Goal: Task Accomplishment & Management: Complete application form

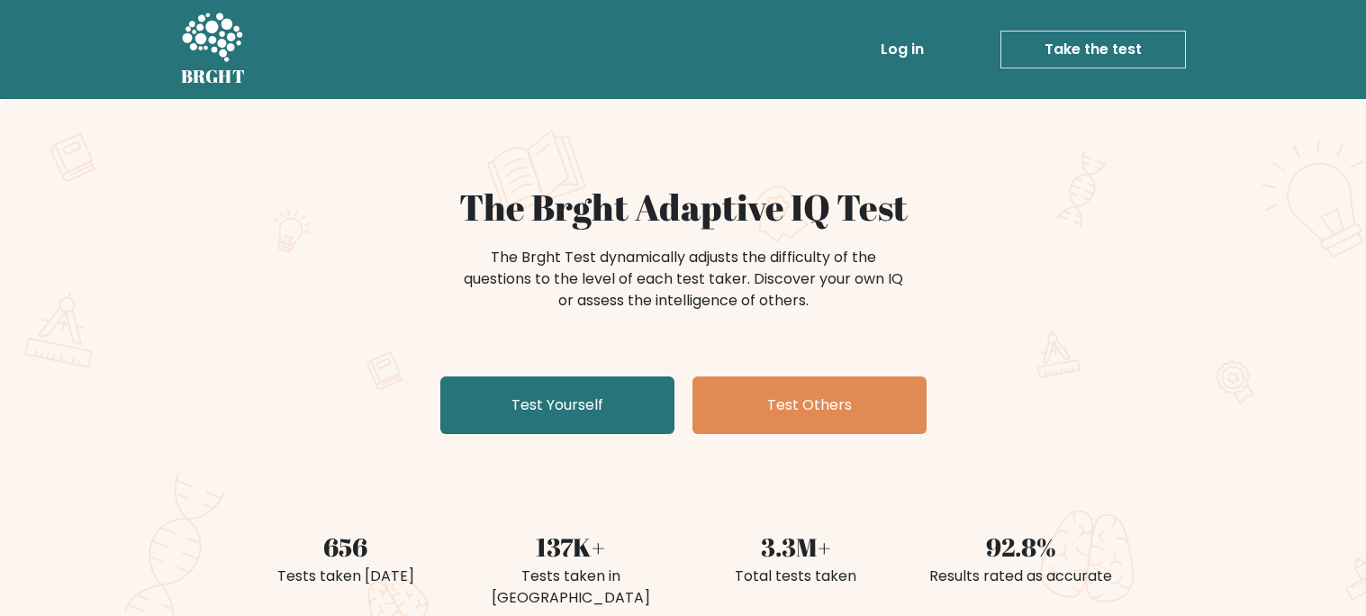
scroll to position [136, 0]
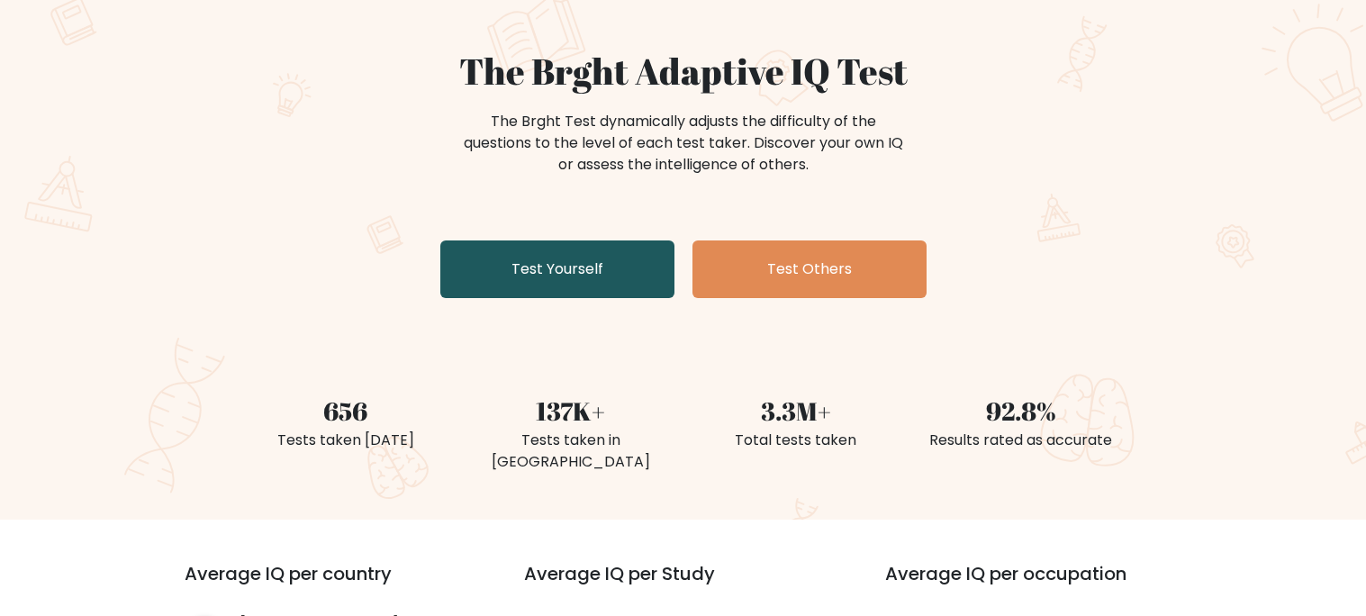
click at [563, 264] on link "Test Yourself" at bounding box center [557, 269] width 234 height 58
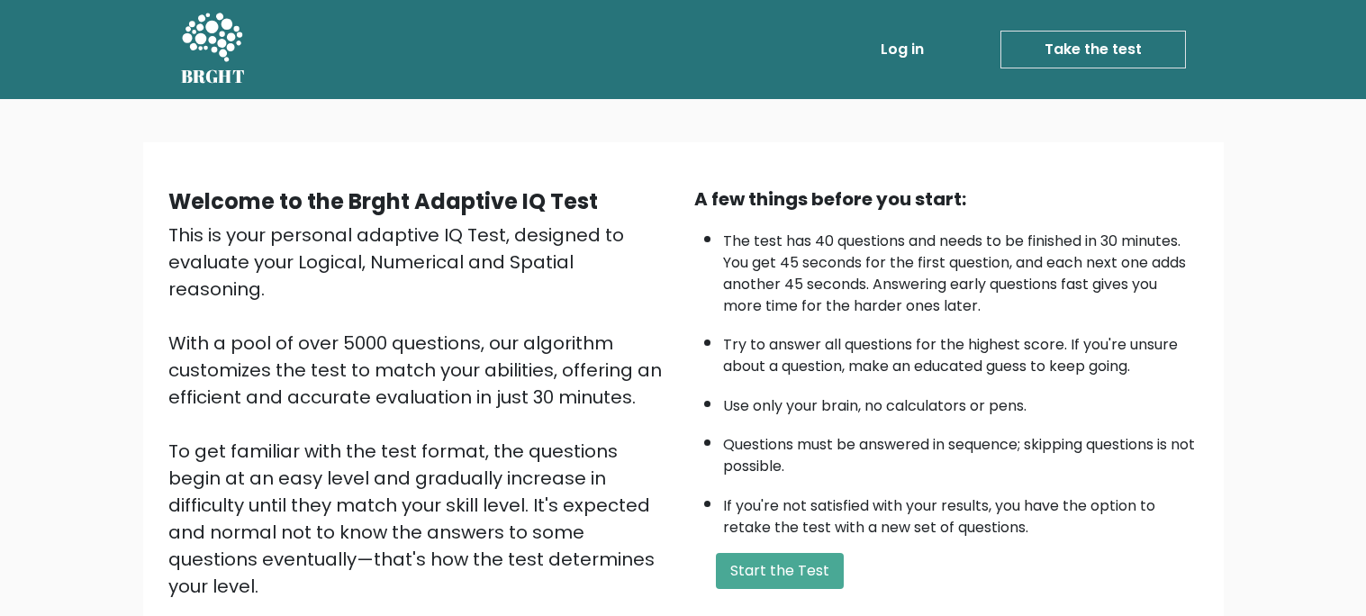
scroll to position [209, 0]
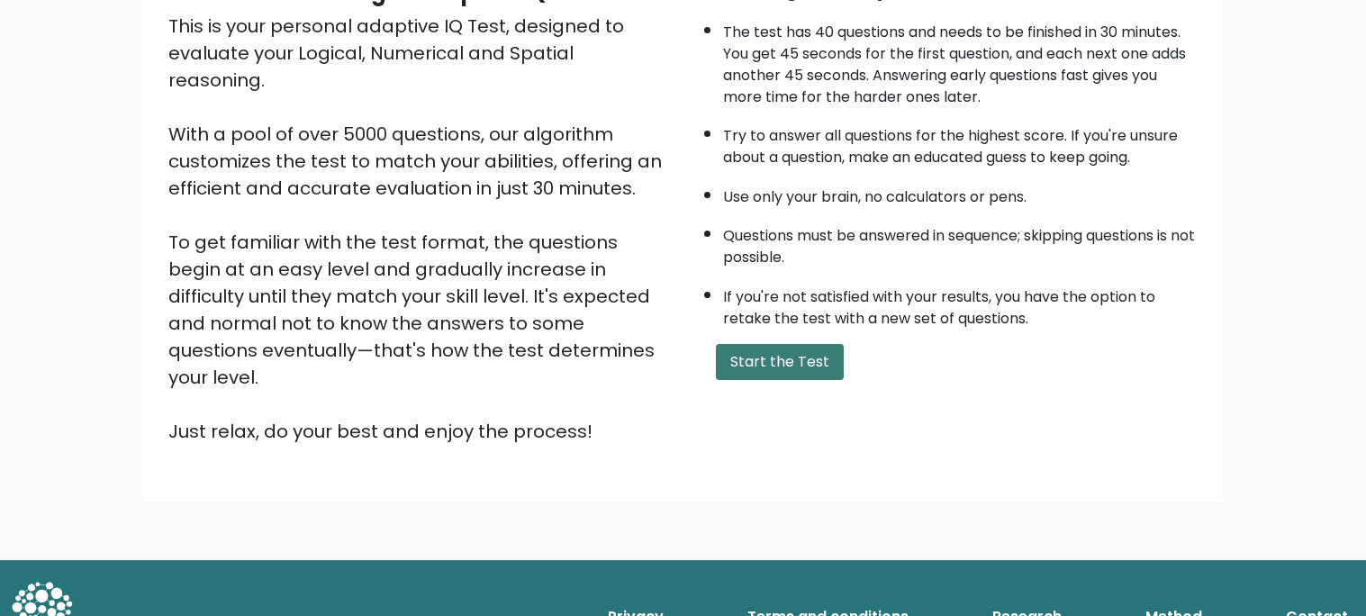
click at [833, 366] on button "Start the Test" at bounding box center [780, 362] width 128 height 36
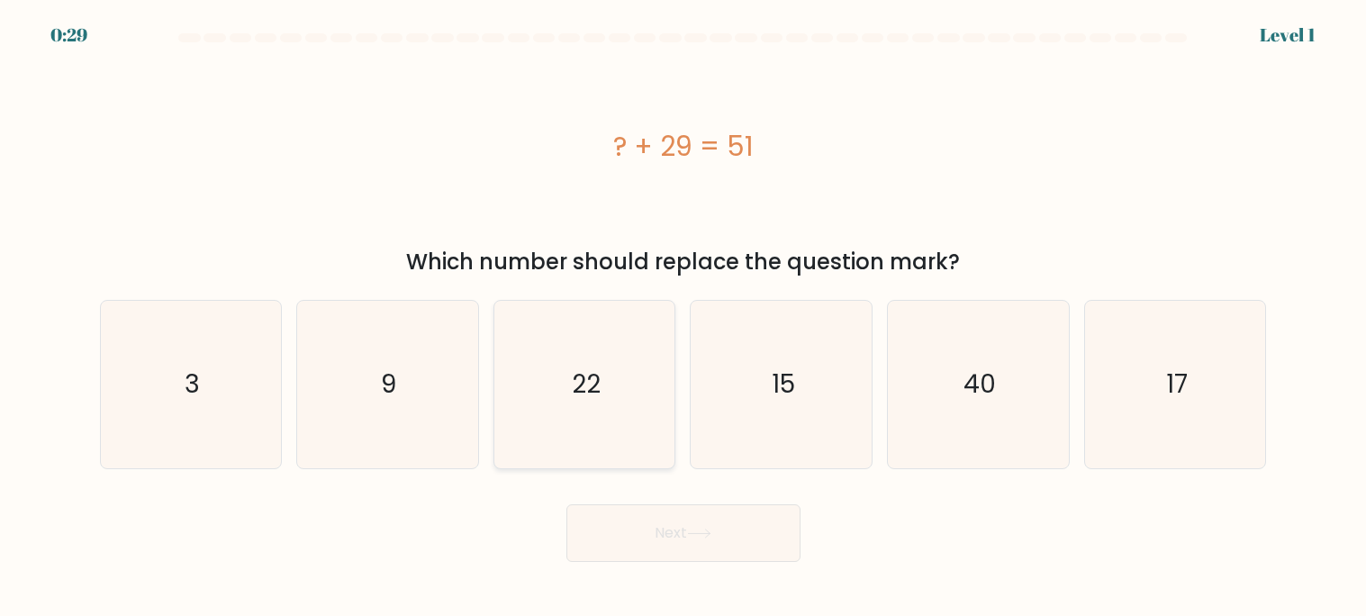
click at [644, 343] on icon "22" at bounding box center [584, 384] width 167 height 167
click at [684, 317] on input "c. 22" at bounding box center [684, 312] width 1 height 9
radio input "true"
click at [683, 548] on button "Next" at bounding box center [683, 533] width 234 height 58
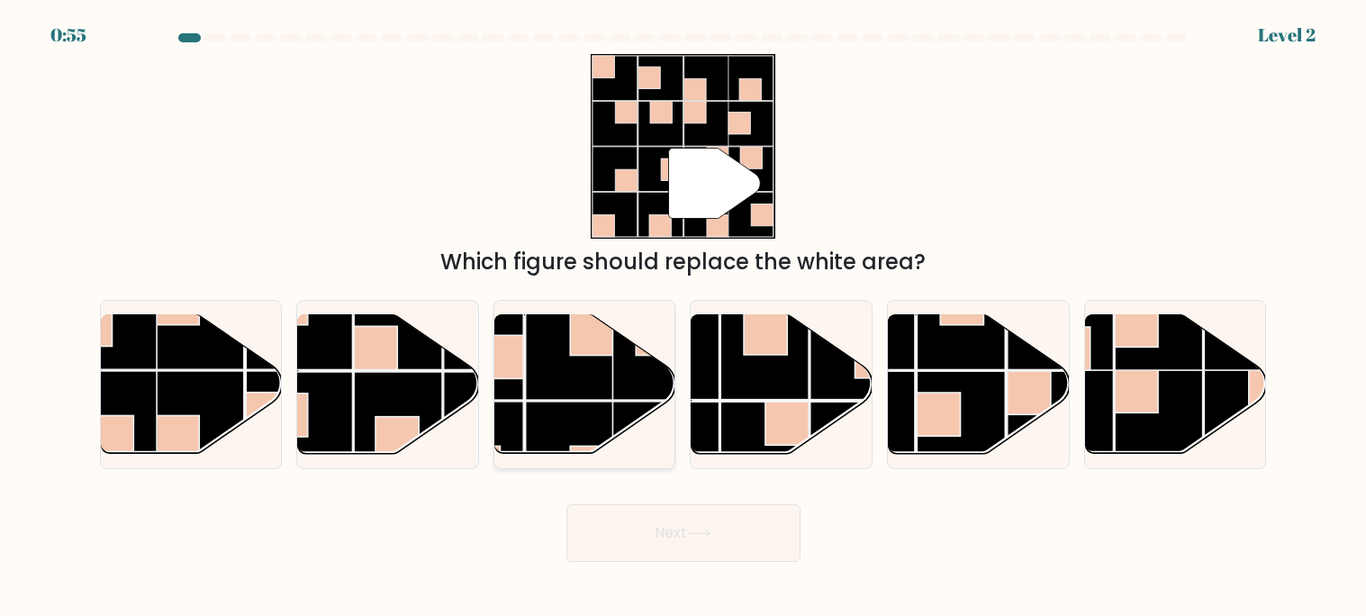
click at [553, 409] on rect at bounding box center [570, 446] width 88 height 88
click at [684, 317] on input "c." at bounding box center [684, 312] width 1 height 9
radio input "true"
click at [685, 551] on button "Next" at bounding box center [683, 533] width 234 height 58
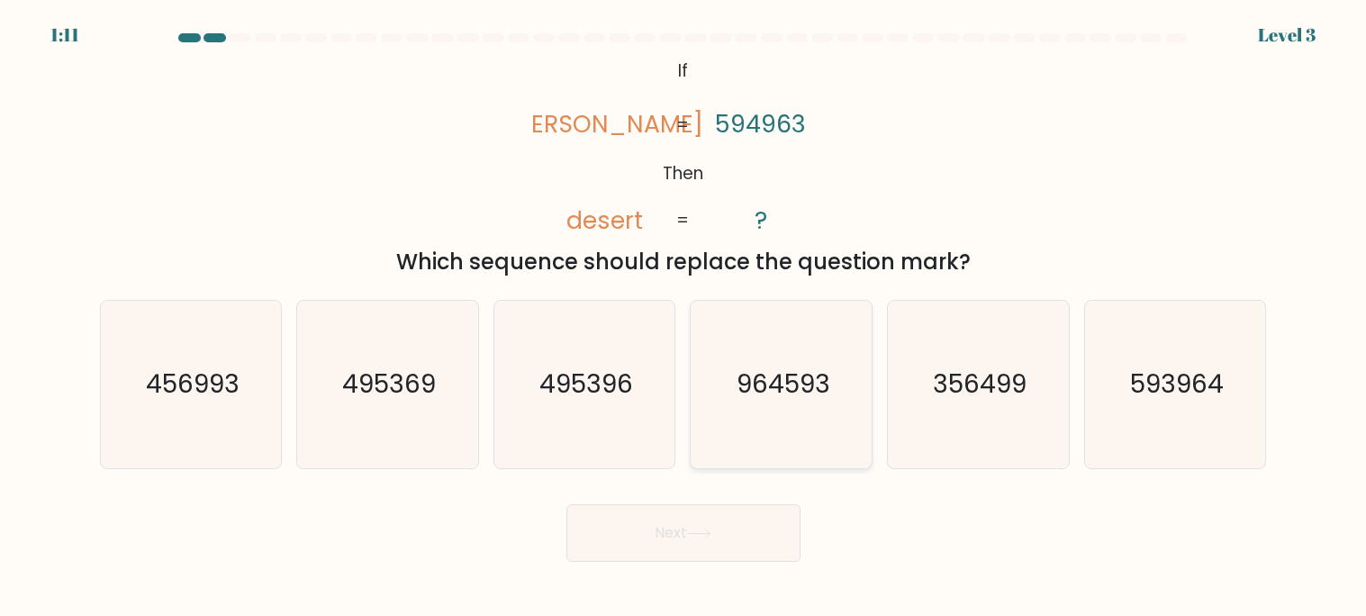
click at [742, 376] on text "964593" at bounding box center [784, 384] width 94 height 35
click at [684, 317] on input "d. 964593" at bounding box center [684, 312] width 1 height 9
radio input "true"
click at [719, 545] on button "Next" at bounding box center [683, 533] width 234 height 58
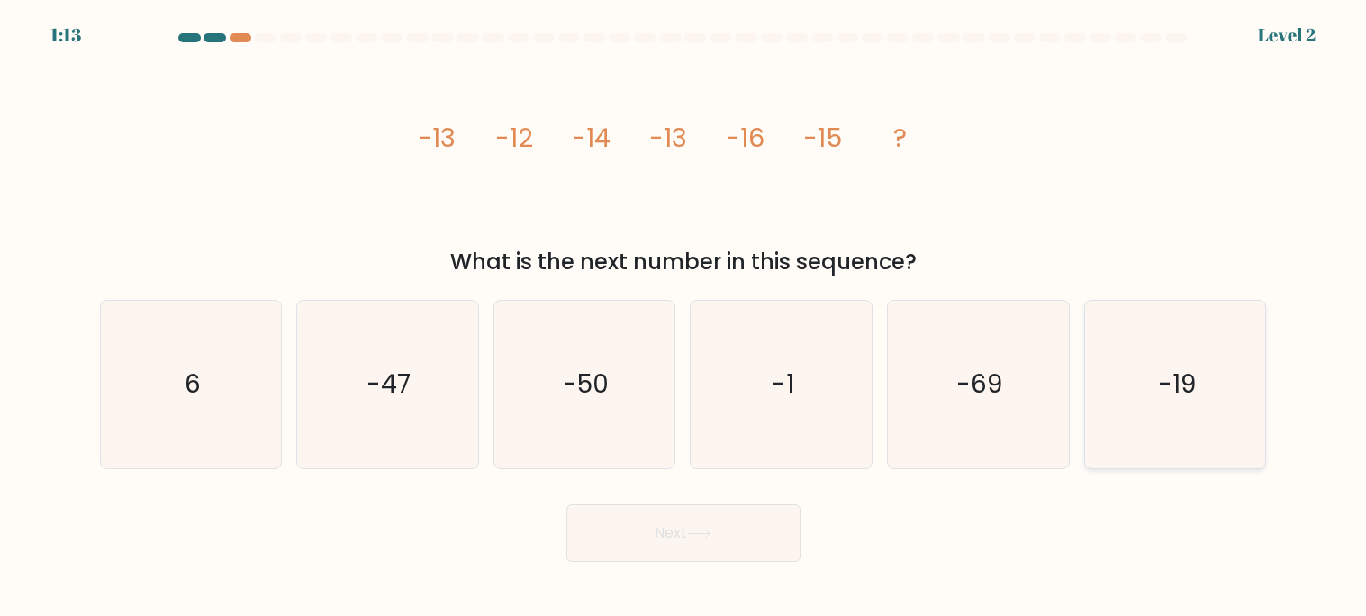
click at [1154, 390] on icon "-19" at bounding box center [1174, 384] width 167 height 167
click at [684, 317] on input "f. -19" at bounding box center [684, 312] width 1 height 9
radio input "true"
click at [641, 541] on button "Next" at bounding box center [683, 533] width 234 height 58
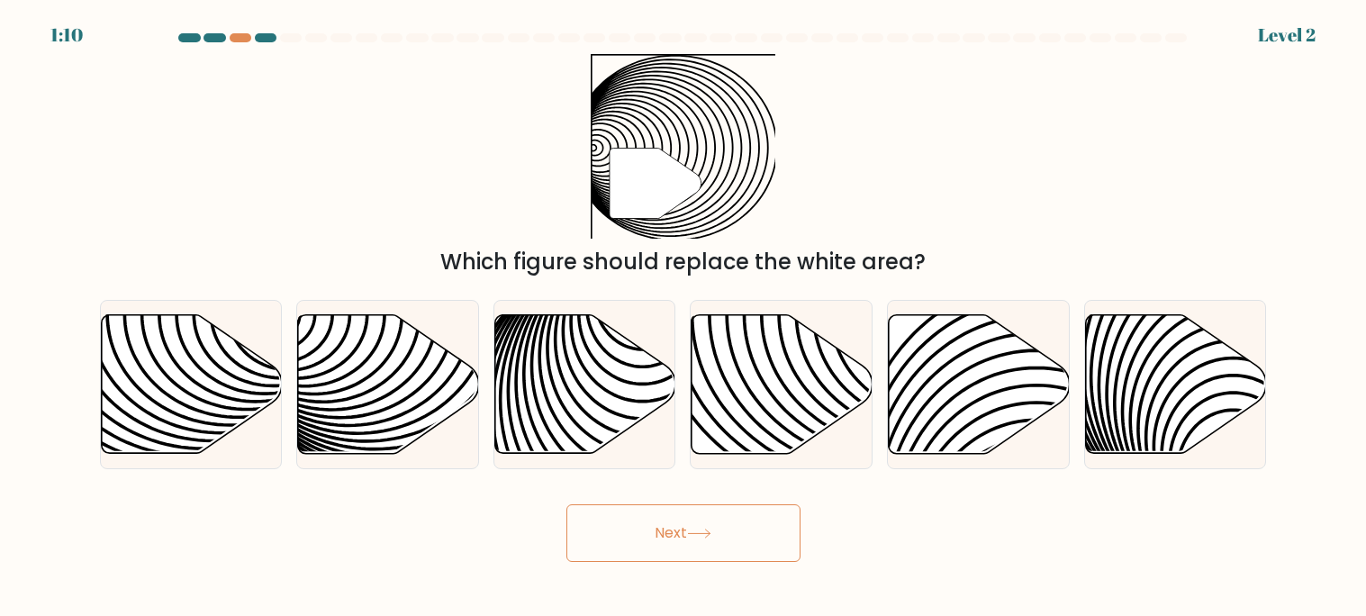
click at [717, 523] on button "Next" at bounding box center [683, 533] width 234 height 58
click at [1151, 431] on icon at bounding box center [1176, 384] width 181 height 139
click at [684, 317] on input "f." at bounding box center [684, 312] width 1 height 9
radio input "true"
click at [349, 363] on icon at bounding box center [388, 384] width 181 height 139
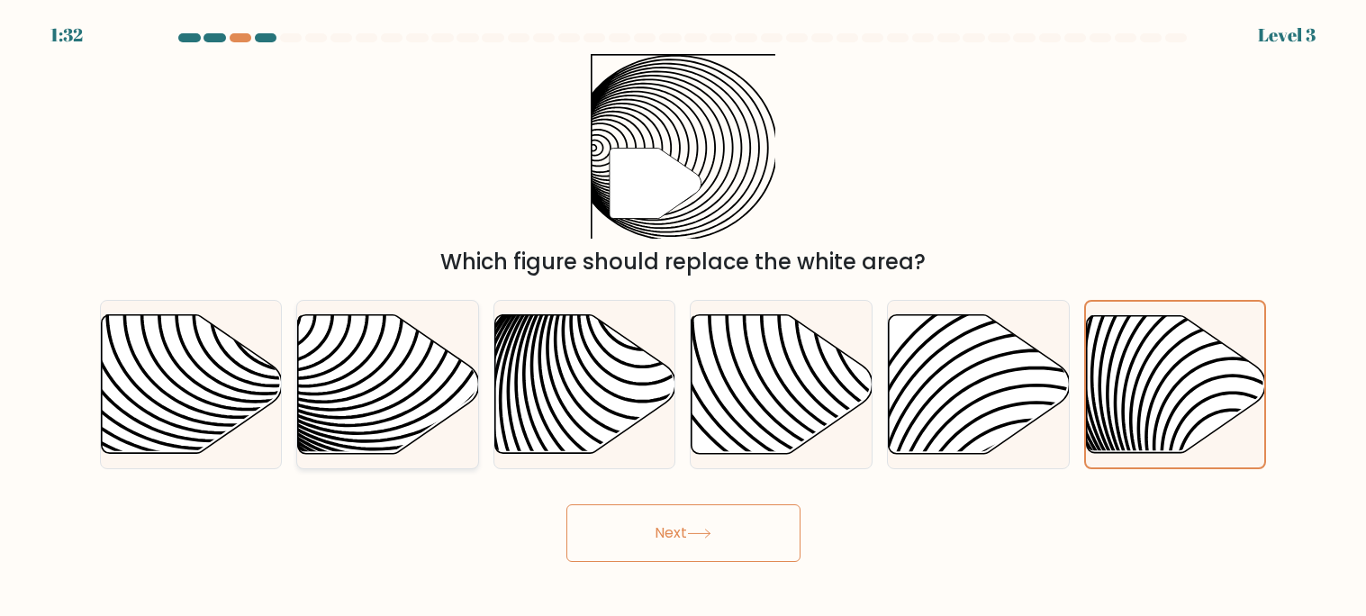
click at [684, 317] on input "b." at bounding box center [684, 312] width 1 height 9
radio input "true"
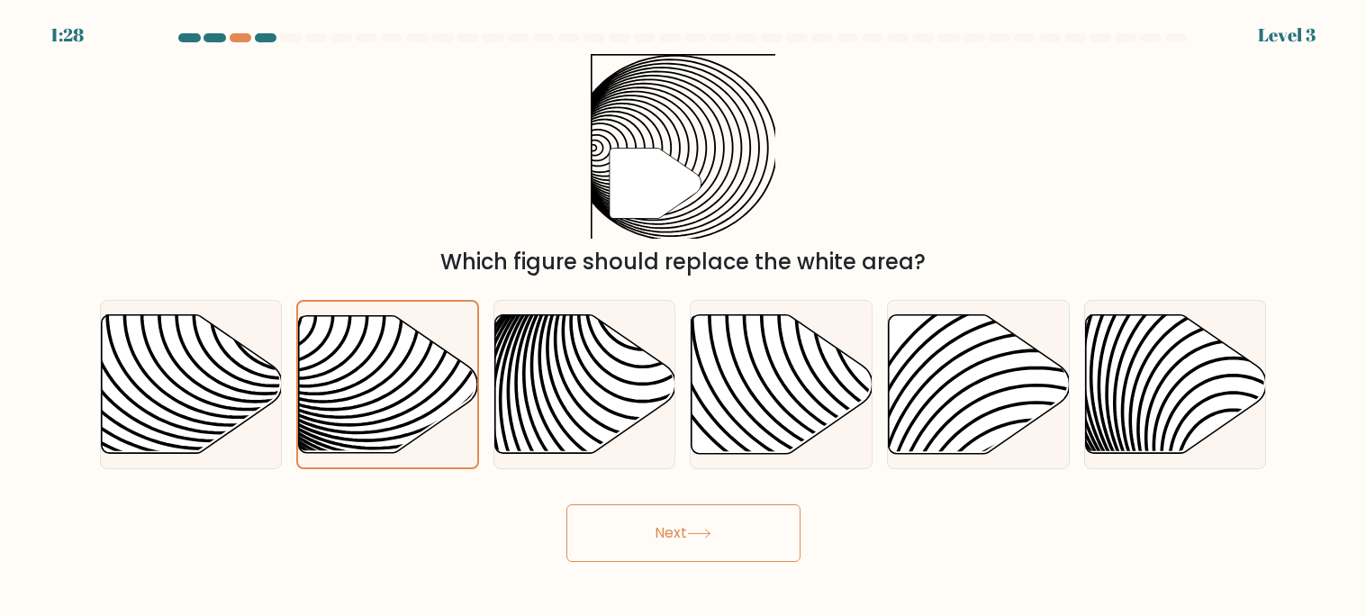
click at [753, 539] on button "Next" at bounding box center [683, 533] width 234 height 58
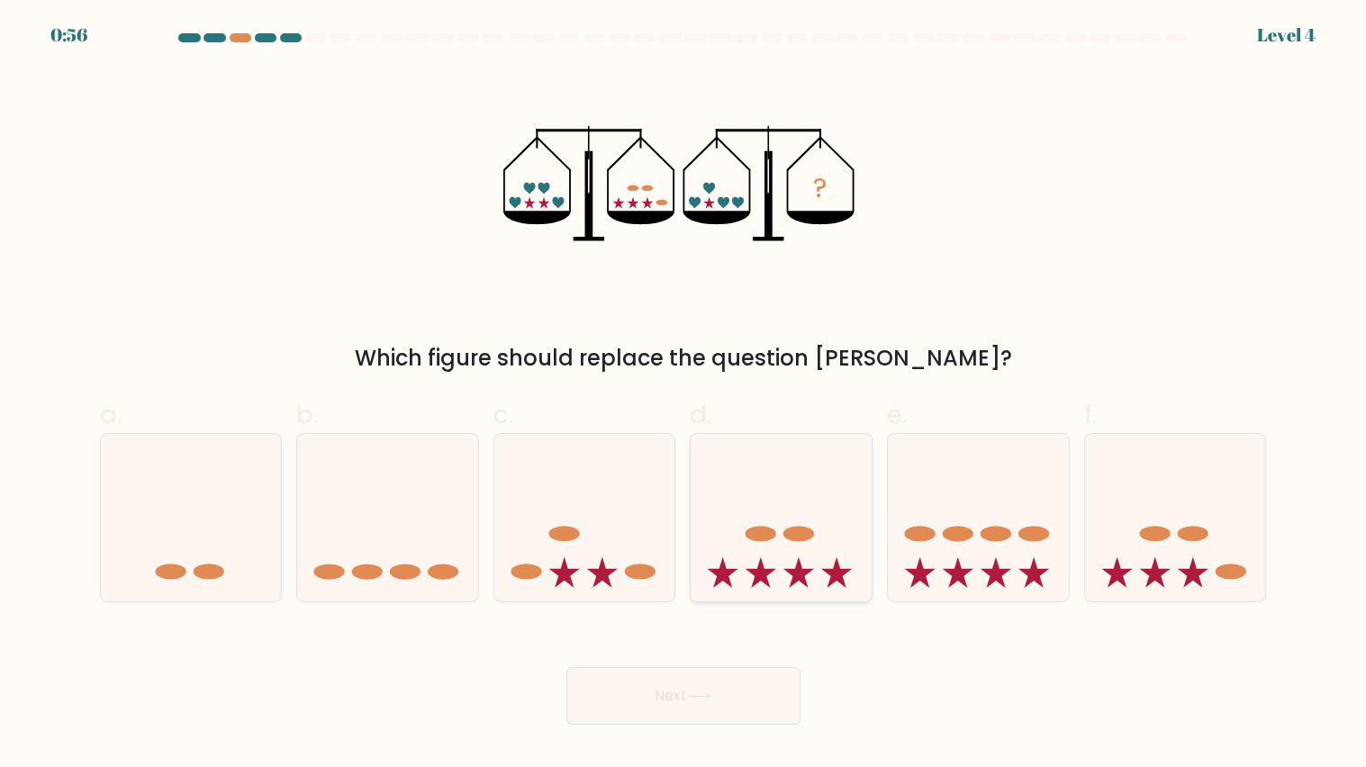
click at [810, 498] on icon at bounding box center [781, 517] width 181 height 149
click at [684, 395] on input "d." at bounding box center [684, 390] width 1 height 12
radio input "true"
click at [710, 615] on button "Next" at bounding box center [683, 696] width 234 height 58
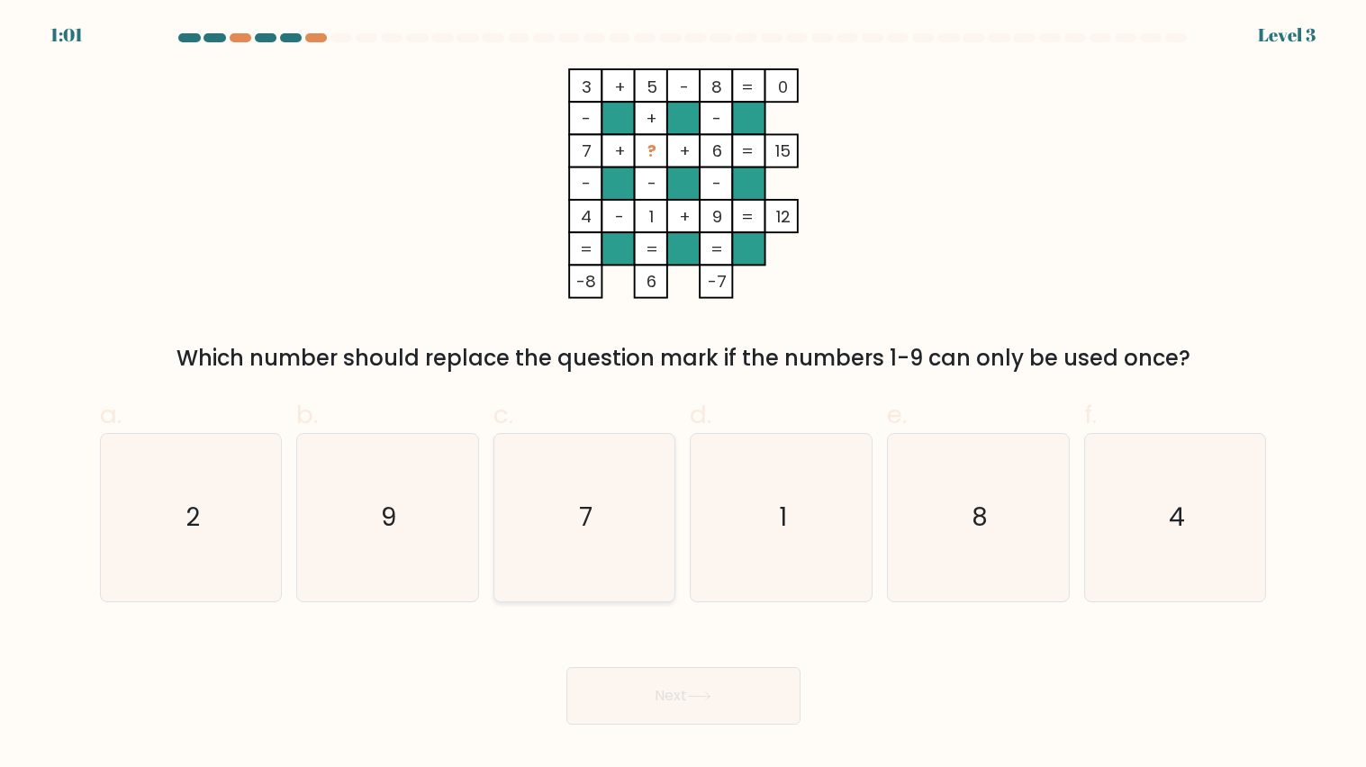
click at [622, 457] on icon "7" at bounding box center [584, 517] width 167 height 167
click at [684, 395] on input "c. 7" at bounding box center [684, 390] width 1 height 12
radio input "true"
click at [736, 615] on button "Next" at bounding box center [683, 696] width 234 height 58
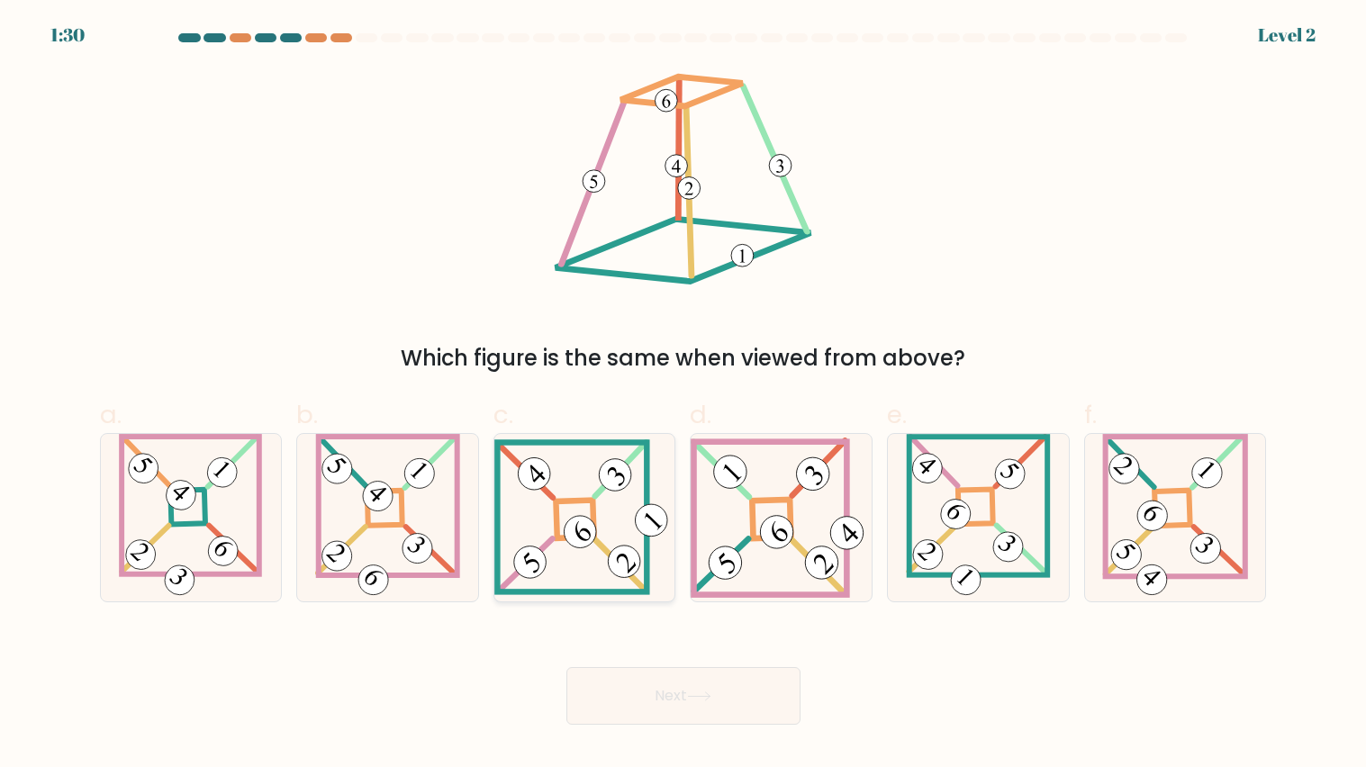
click at [610, 529] on icon at bounding box center [584, 517] width 181 height 156
click at [684, 395] on input "c." at bounding box center [684, 390] width 1 height 12
radio input "true"
click at [762, 615] on button "Next" at bounding box center [683, 696] width 234 height 58
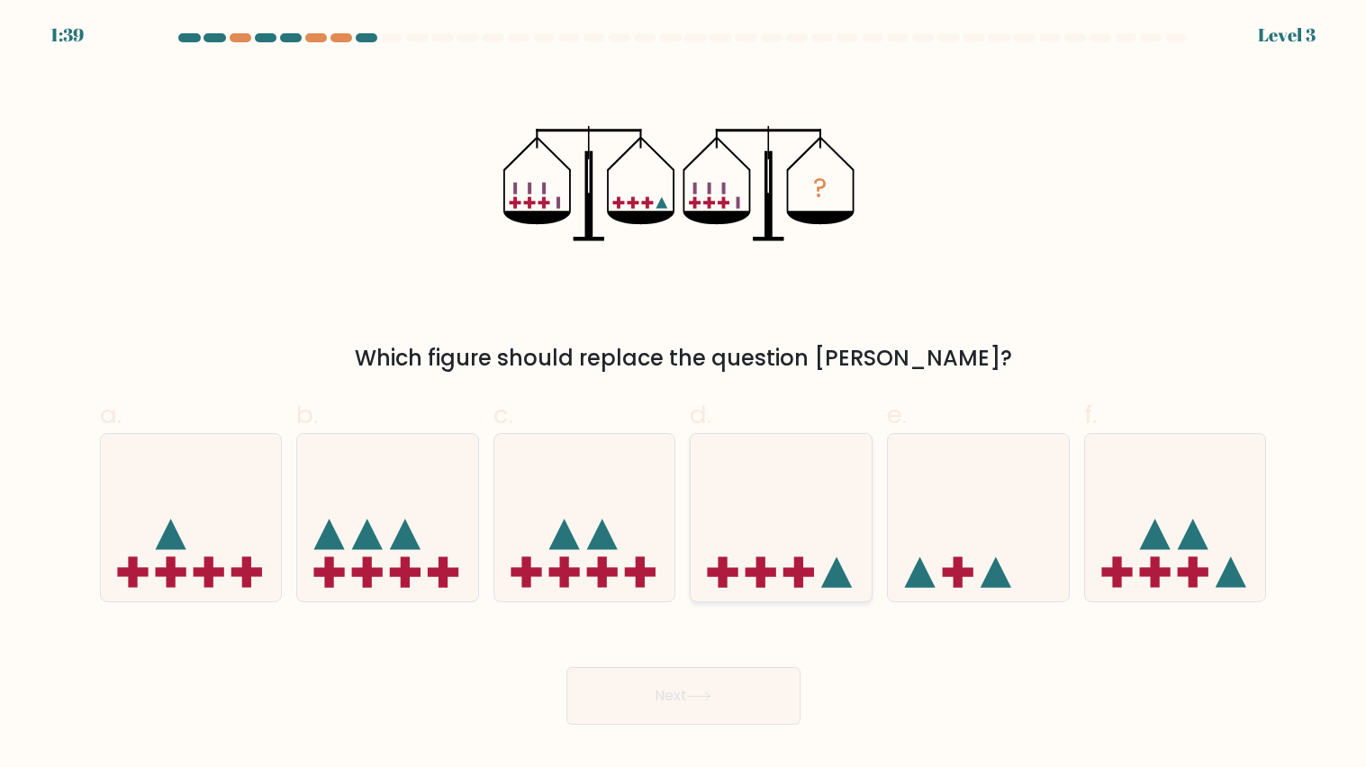
click at [769, 513] on icon at bounding box center [781, 517] width 181 height 149
click at [684, 395] on input "d." at bounding box center [684, 390] width 1 height 12
radio input "true"
click at [721, 615] on button "Next" at bounding box center [683, 696] width 234 height 58
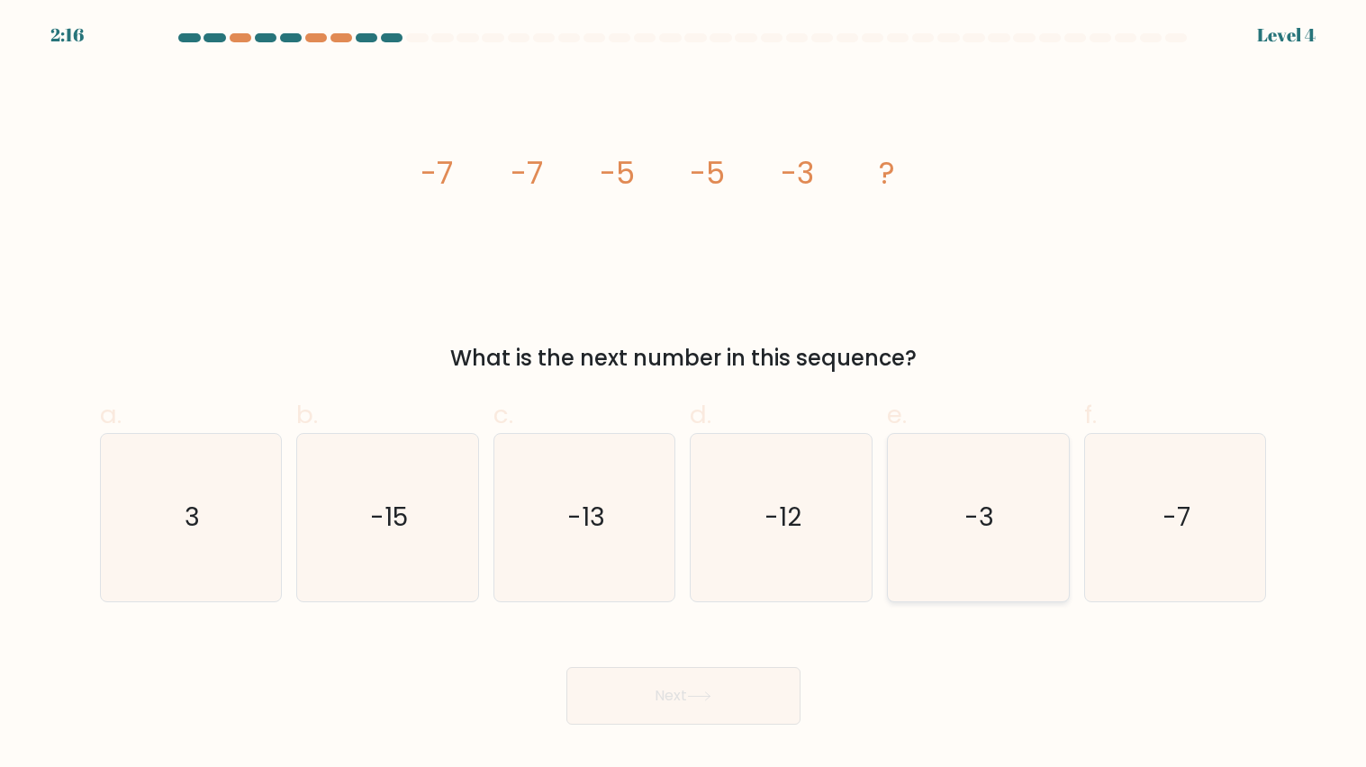
click at [1006, 494] on icon "-3" at bounding box center [977, 517] width 167 height 167
click at [684, 395] on input "e. -3" at bounding box center [684, 390] width 1 height 12
radio input "true"
click at [754, 615] on button "Next" at bounding box center [683, 696] width 234 height 58
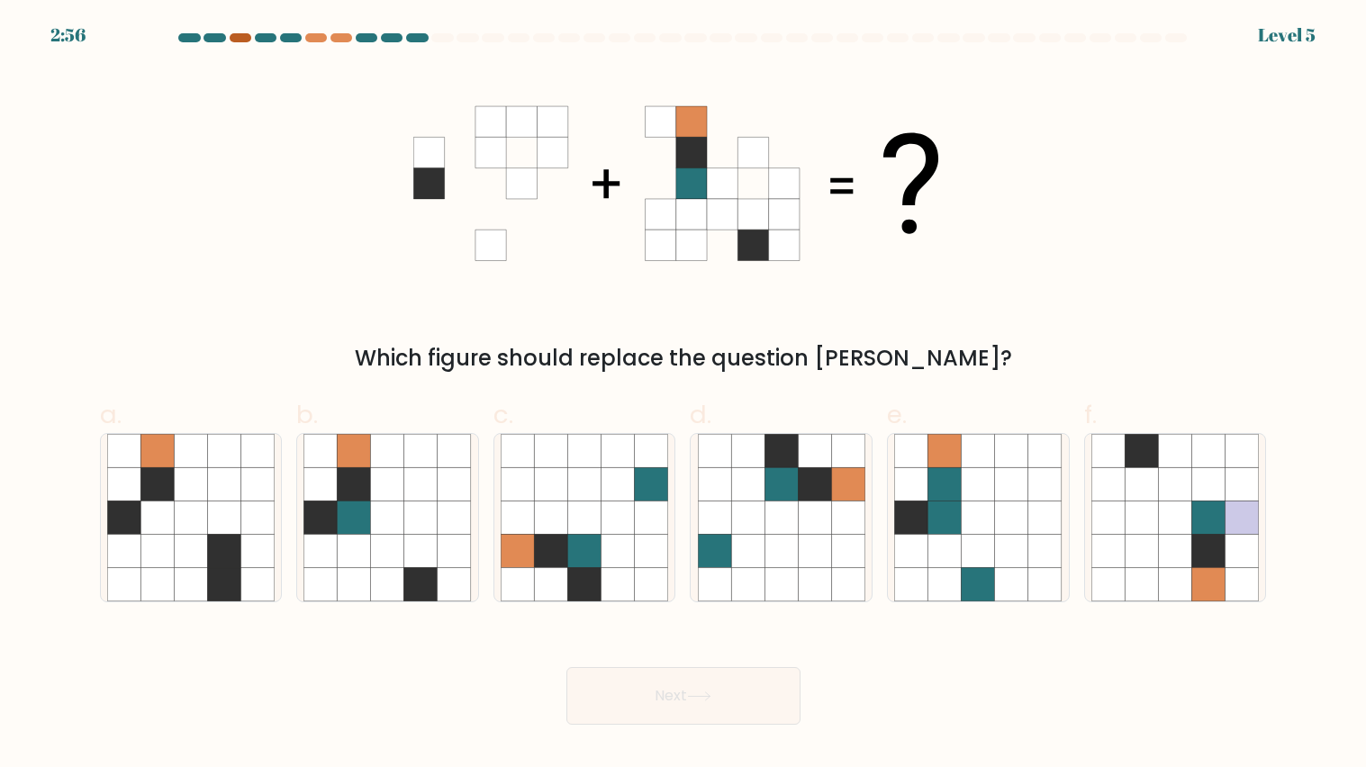
click at [240, 41] on div at bounding box center [241, 37] width 22 height 9
click at [355, 503] on icon at bounding box center [354, 517] width 33 height 33
click at [684, 395] on input "b." at bounding box center [684, 390] width 1 height 12
radio input "true"
click at [755, 615] on button "Next" at bounding box center [683, 696] width 234 height 58
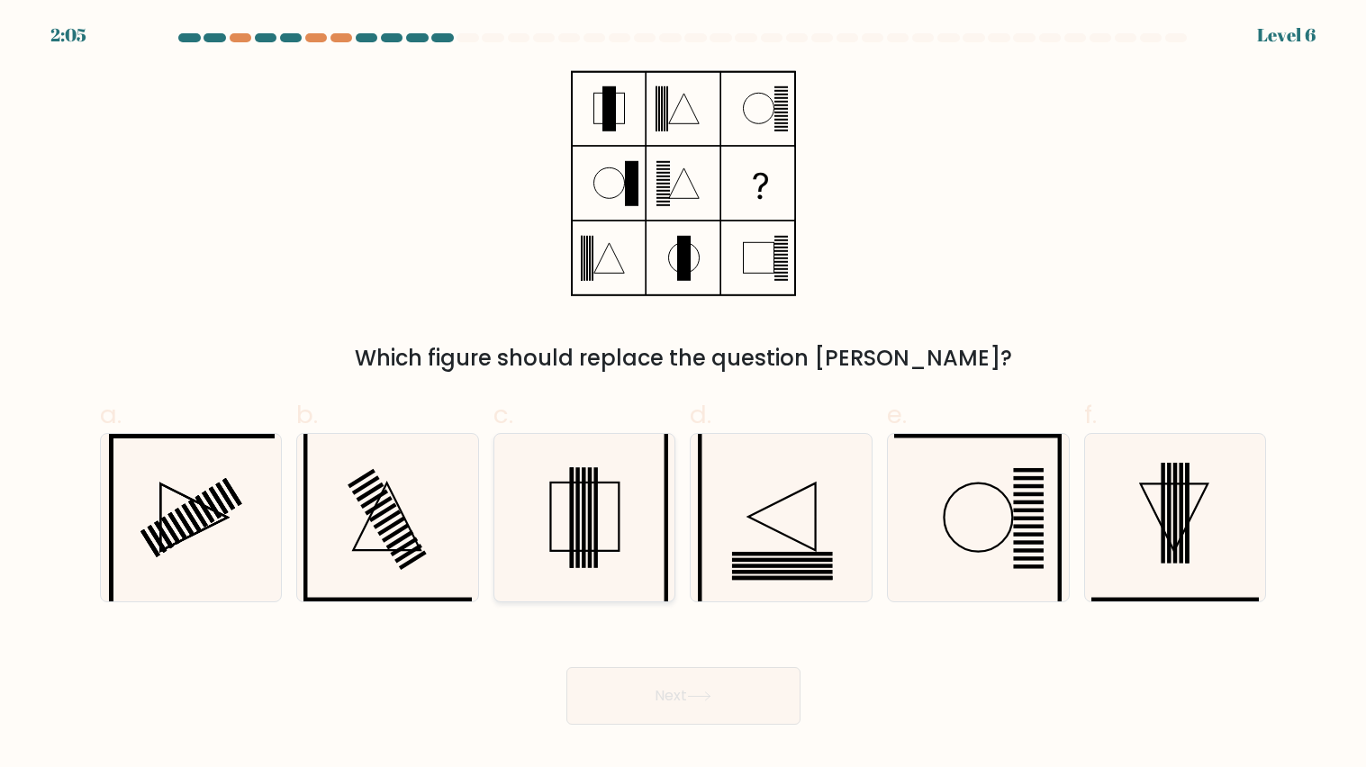
click at [626, 539] on icon at bounding box center [584, 517] width 167 height 167
click at [684, 395] on input "c." at bounding box center [684, 390] width 1 height 12
radio input "true"
click at [585, 560] on rect at bounding box center [584, 517] width 4 height 99
click at [684, 395] on input "c." at bounding box center [684, 390] width 1 height 12
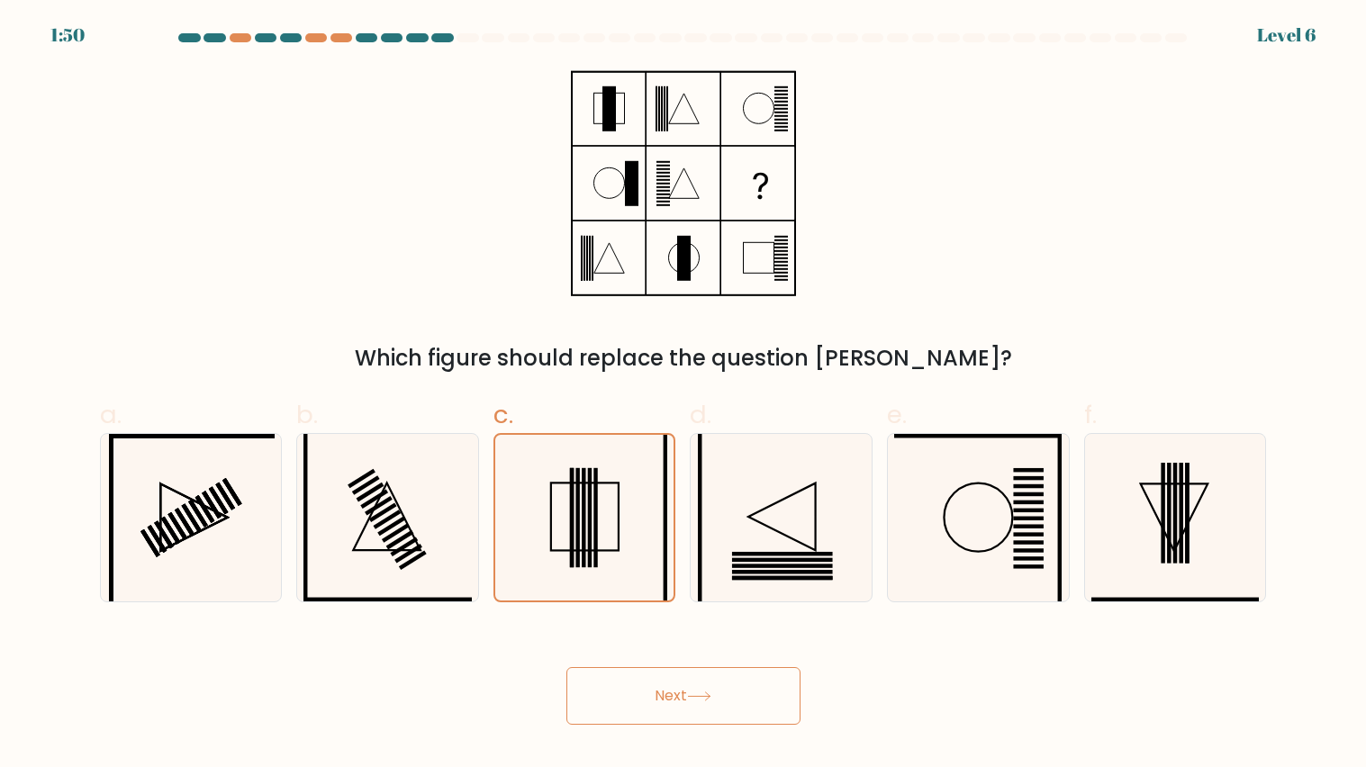
click at [746, 615] on button "Next" at bounding box center [683, 696] width 234 height 58
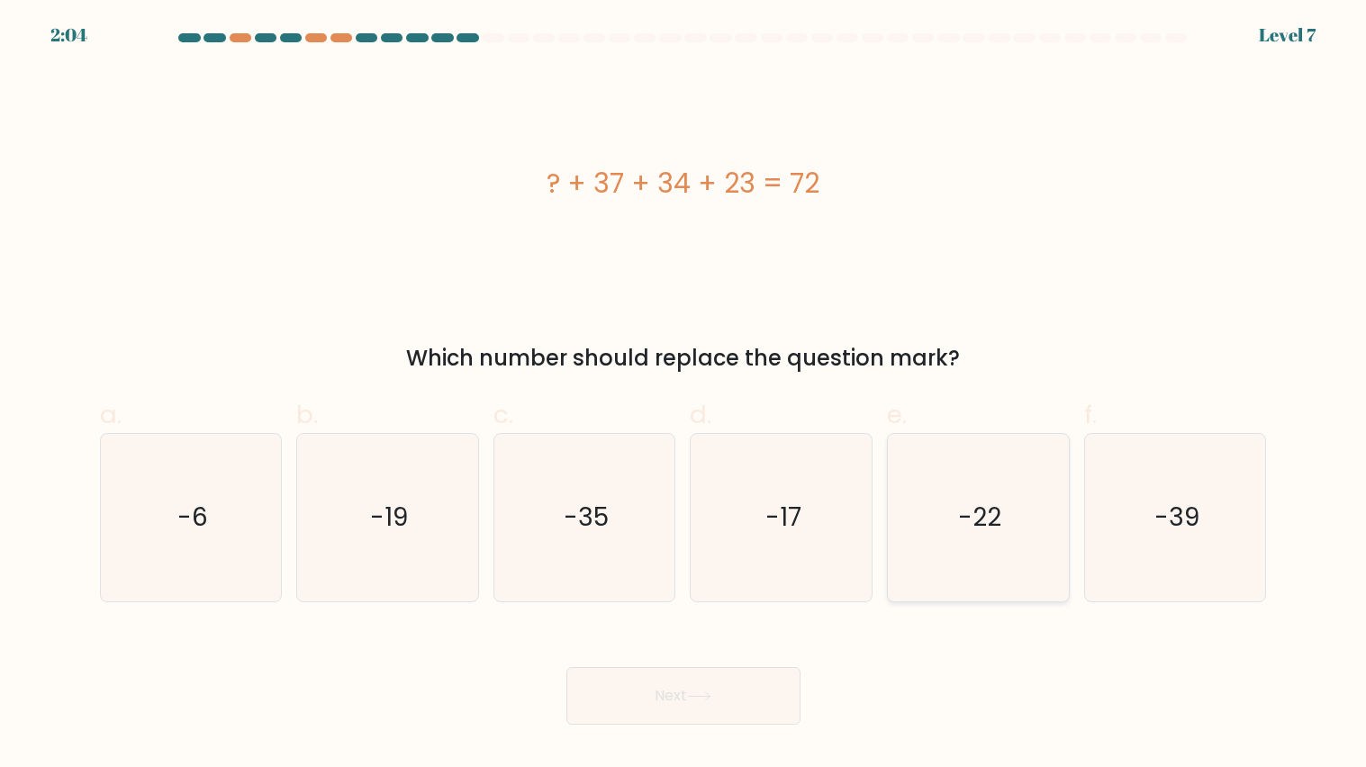
click at [980, 541] on icon "-22" at bounding box center [977, 517] width 167 height 167
click at [684, 395] on input "e. -22" at bounding box center [684, 390] width 1 height 12
radio input "true"
click at [689, 615] on button "Next" at bounding box center [683, 696] width 234 height 58
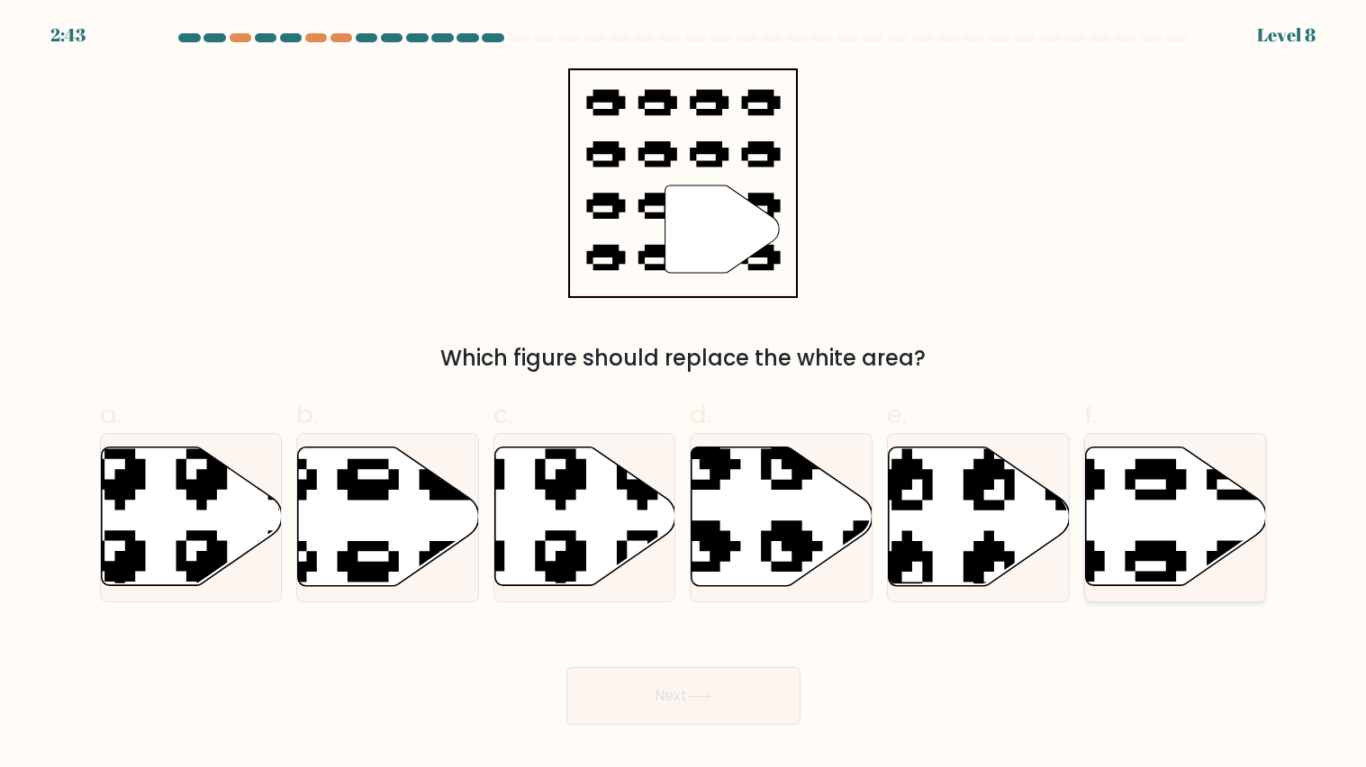
click at [1212, 490] on icon at bounding box center [1176, 517] width 181 height 139
click at [684, 395] on input "f." at bounding box center [684, 390] width 1 height 12
radio input "true"
click at [1211, 491] on icon at bounding box center [1176, 516] width 179 height 137
click at [684, 395] on input "f." at bounding box center [684, 390] width 1 height 12
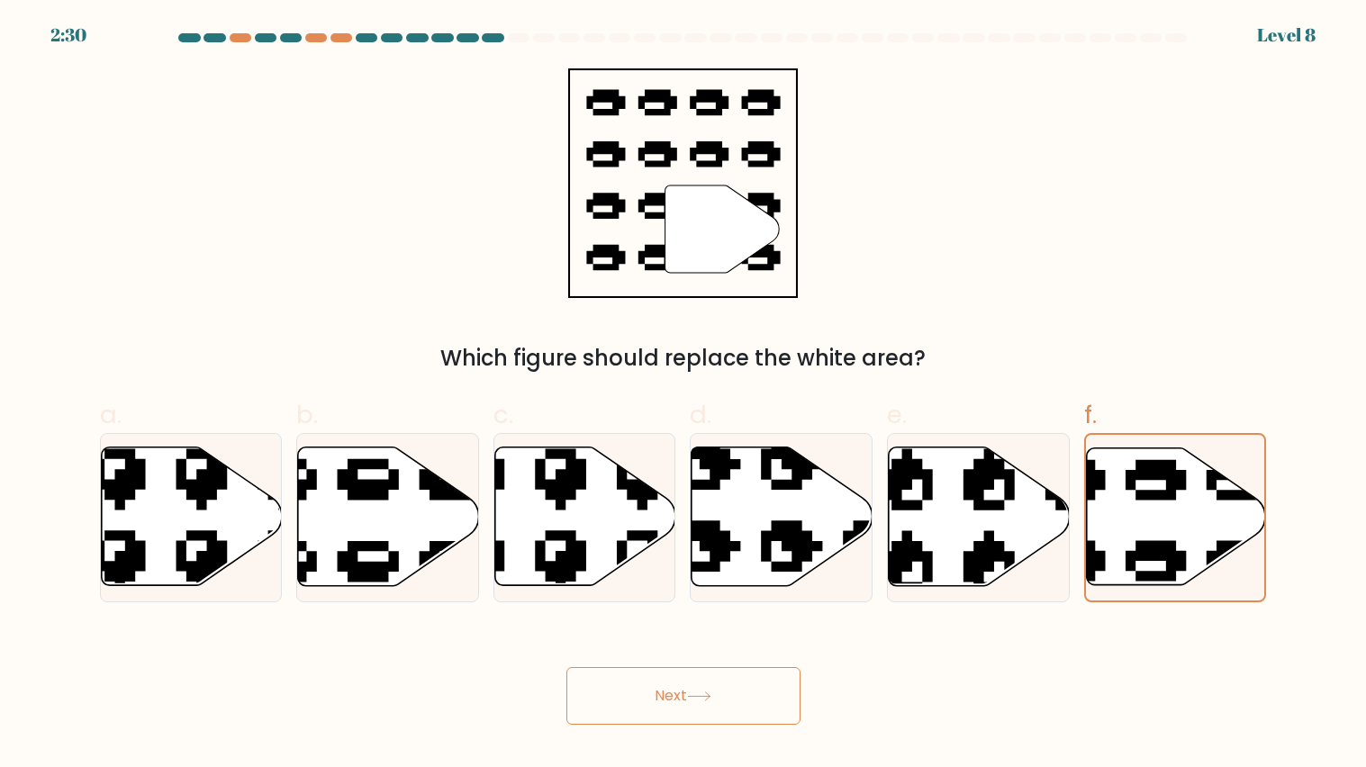
click at [657, 615] on button "Next" at bounding box center [683, 696] width 234 height 58
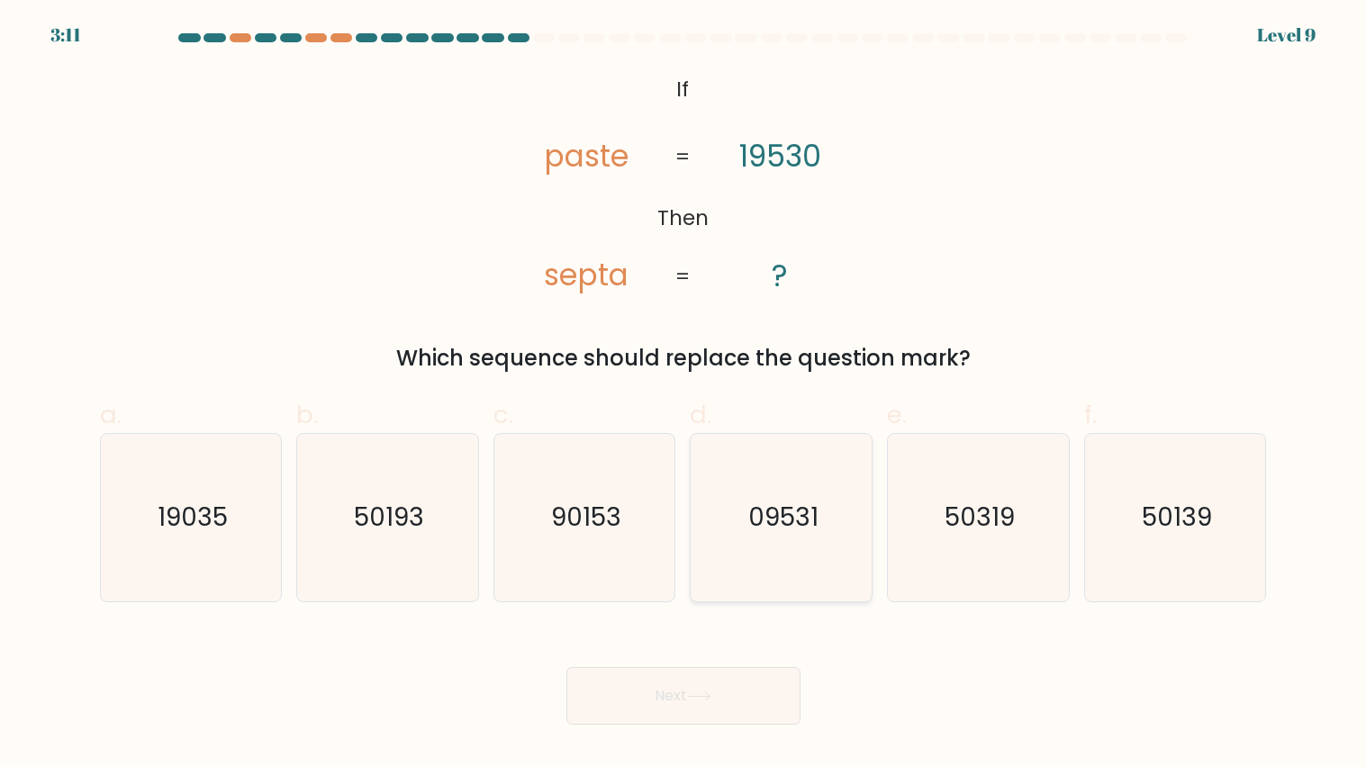
click at [782, 578] on icon "09531" at bounding box center [781, 517] width 167 height 167
click at [684, 395] on input "d. 09531" at bounding box center [684, 390] width 1 height 12
radio input "true"
click at [748, 615] on button "Next" at bounding box center [683, 696] width 234 height 58
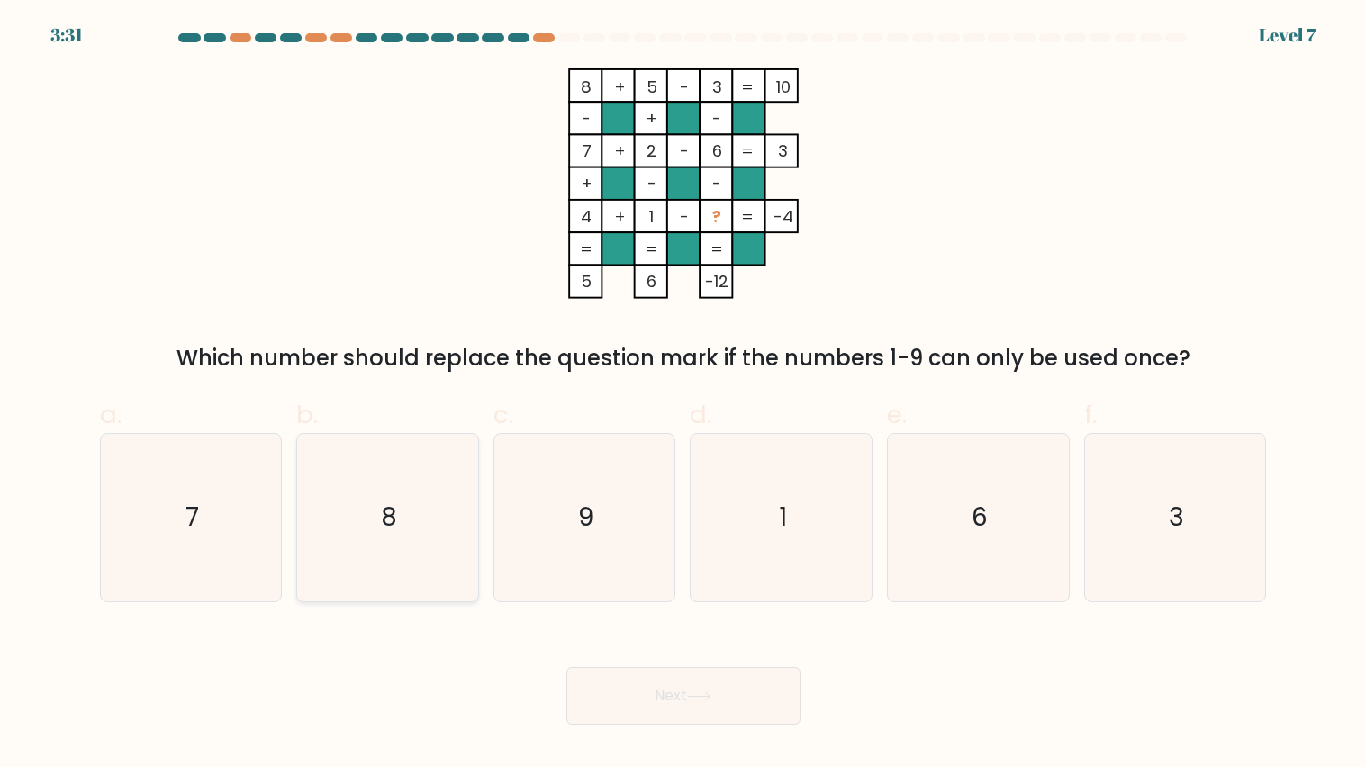
click at [418, 521] on icon "8" at bounding box center [386, 517] width 167 height 167
click at [684, 395] on input "b. 8" at bounding box center [684, 390] width 1 height 12
radio input "true"
click at [732, 615] on button "Next" at bounding box center [683, 696] width 234 height 58
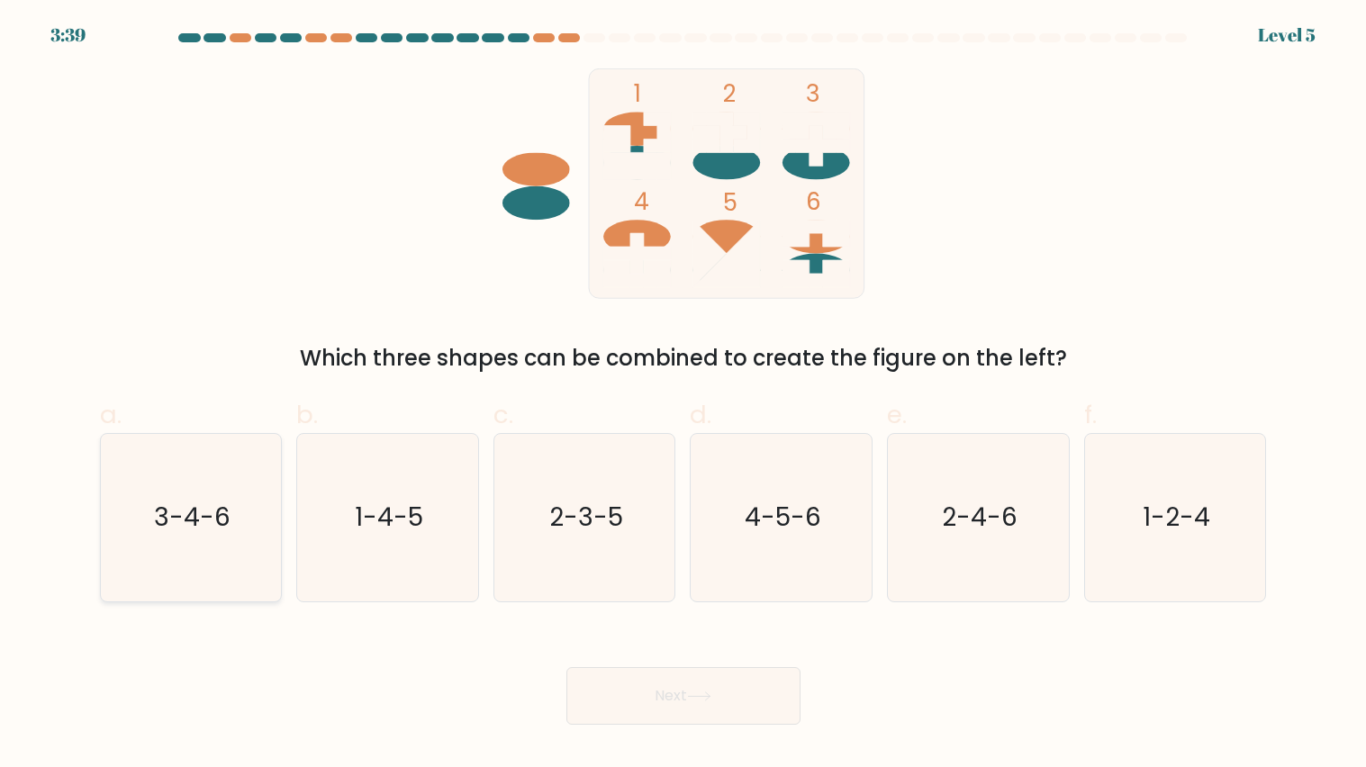
click at [231, 520] on icon "3-4-6" at bounding box center [190, 517] width 167 height 167
click at [684, 395] on input "a. 3-4-6" at bounding box center [684, 390] width 1 height 12
radio input "true"
click at [679, 615] on button "Next" at bounding box center [683, 696] width 234 height 58
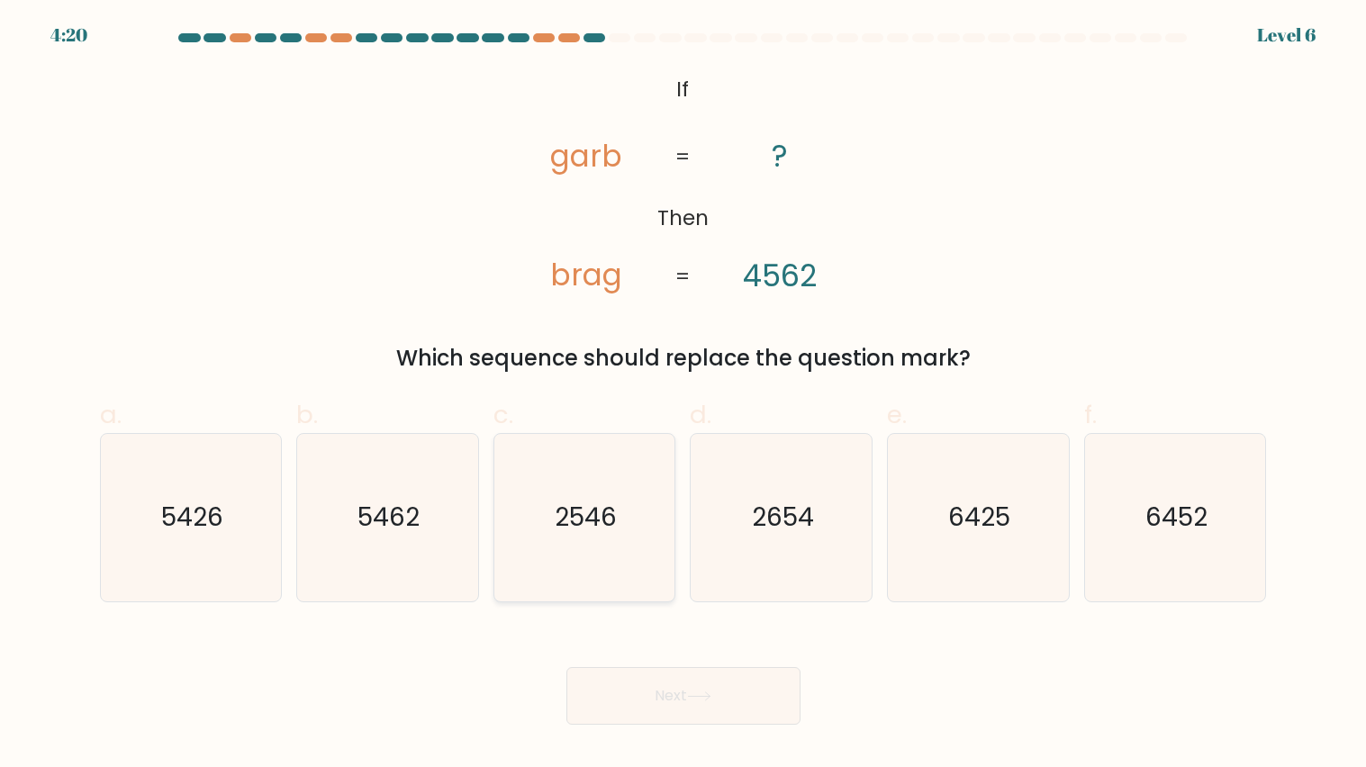
click at [548, 520] on icon "2546" at bounding box center [584, 517] width 167 height 167
click at [684, 395] on input "c. 2546" at bounding box center [684, 390] width 1 height 12
radio input "true"
click at [675, 615] on button "Next" at bounding box center [683, 696] width 234 height 58
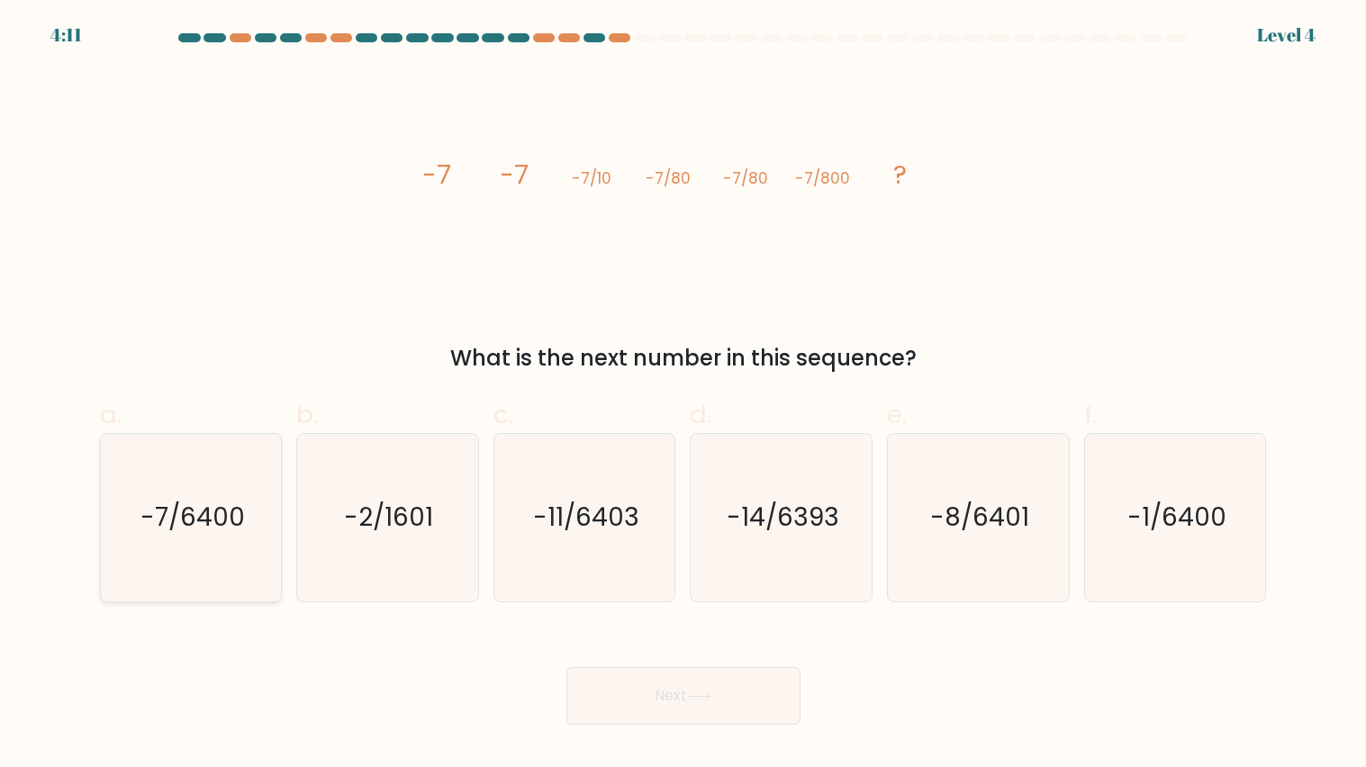
click at [123, 519] on icon "-7/6400" at bounding box center [190, 517] width 167 height 167
click at [684, 395] on input "a. -7/6400" at bounding box center [684, 390] width 1 height 12
radio input "true"
click at [658, 615] on button "Next" at bounding box center [683, 696] width 234 height 58
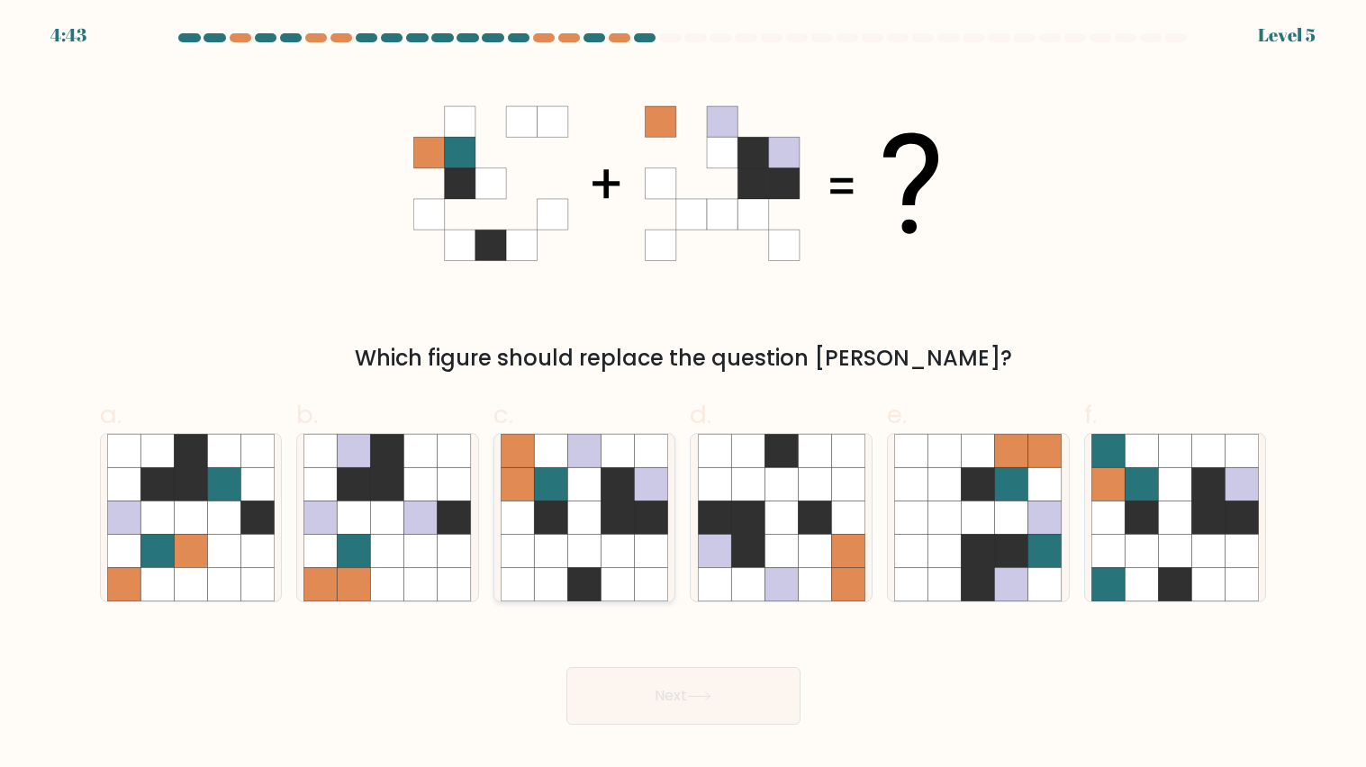
click at [596, 539] on icon at bounding box center [584, 550] width 33 height 33
click at [684, 395] on input "c." at bounding box center [684, 390] width 1 height 12
radio input "true"
click at [590, 511] on icon at bounding box center [584, 518] width 33 height 33
click at [684, 395] on input "c." at bounding box center [684, 390] width 1 height 12
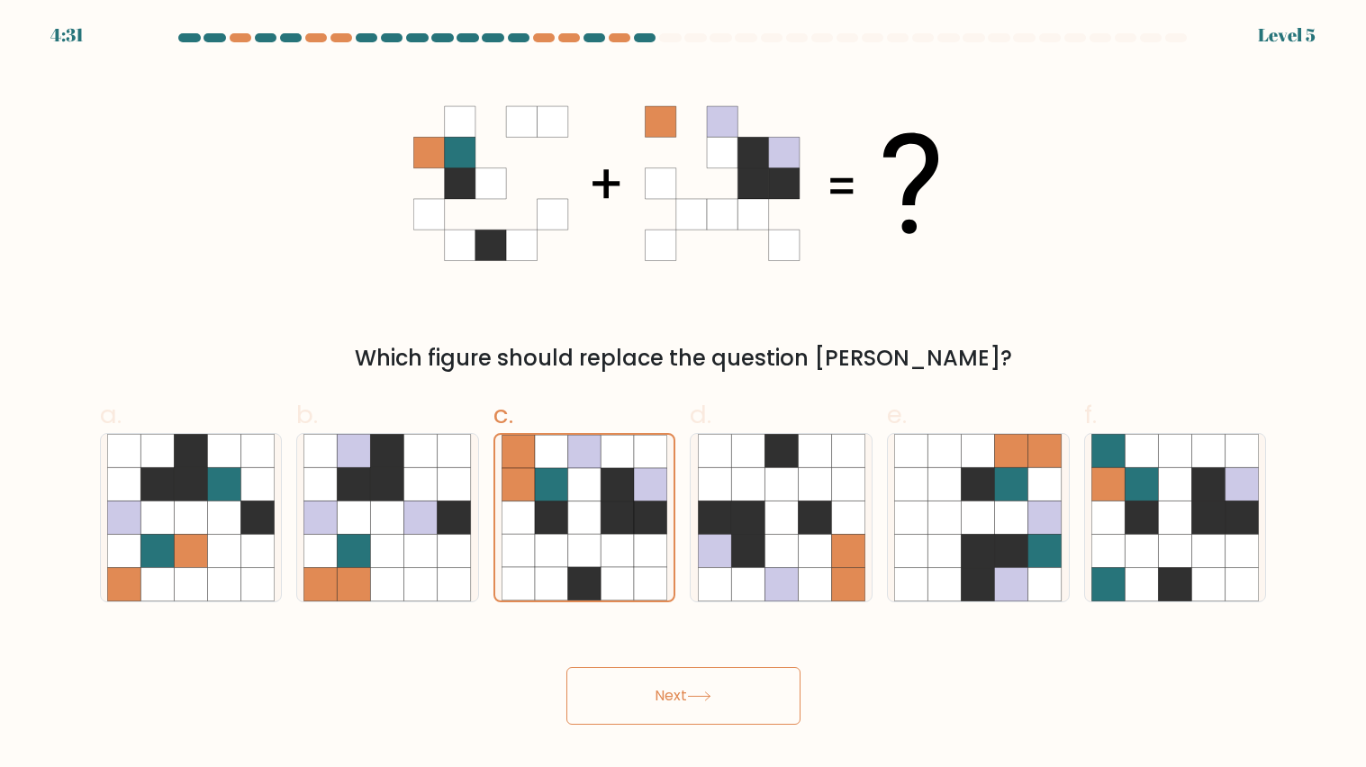
click at [726, 615] on button "Next" at bounding box center [683, 696] width 234 height 58
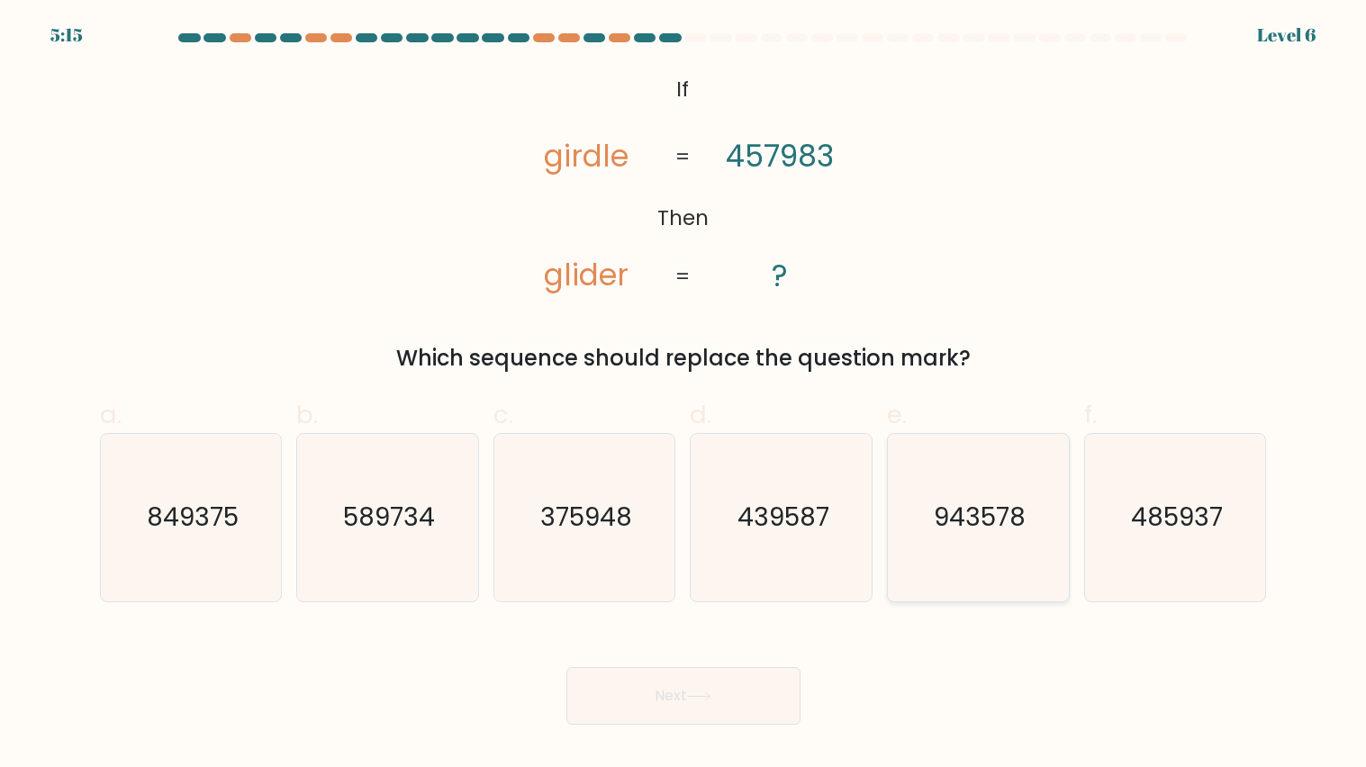
click at [1001, 532] on text "943578" at bounding box center [980, 517] width 92 height 35
click at [684, 395] on input "e. 943578" at bounding box center [684, 390] width 1 height 12
radio input "true"
click at [750, 615] on button "Next" at bounding box center [683, 696] width 234 height 58
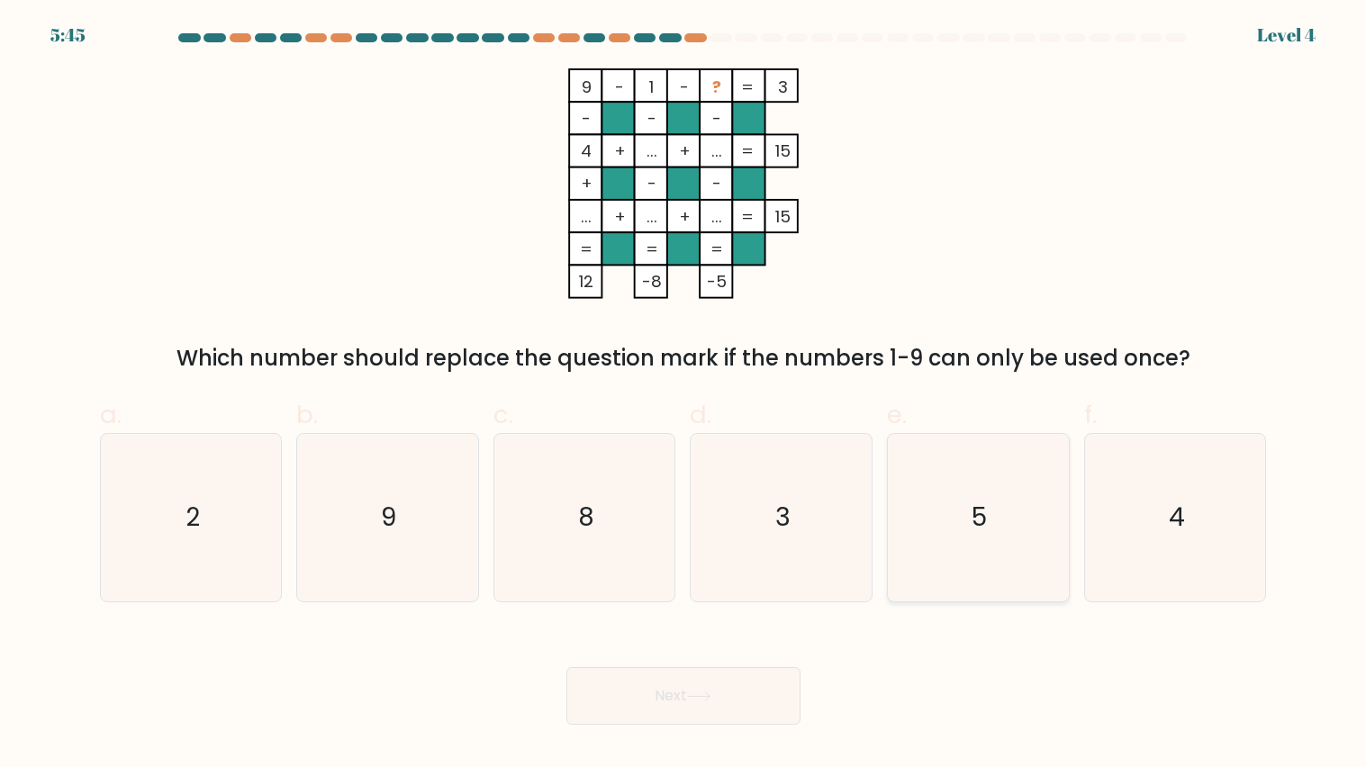
click at [1006, 518] on icon "5" at bounding box center [977, 517] width 167 height 167
click at [684, 395] on input "e. 5" at bounding box center [684, 390] width 1 height 12
radio input "true"
click at [612, 514] on icon "8" at bounding box center [584, 517] width 167 height 167
click at [684, 395] on input "c. 8" at bounding box center [684, 390] width 1 height 12
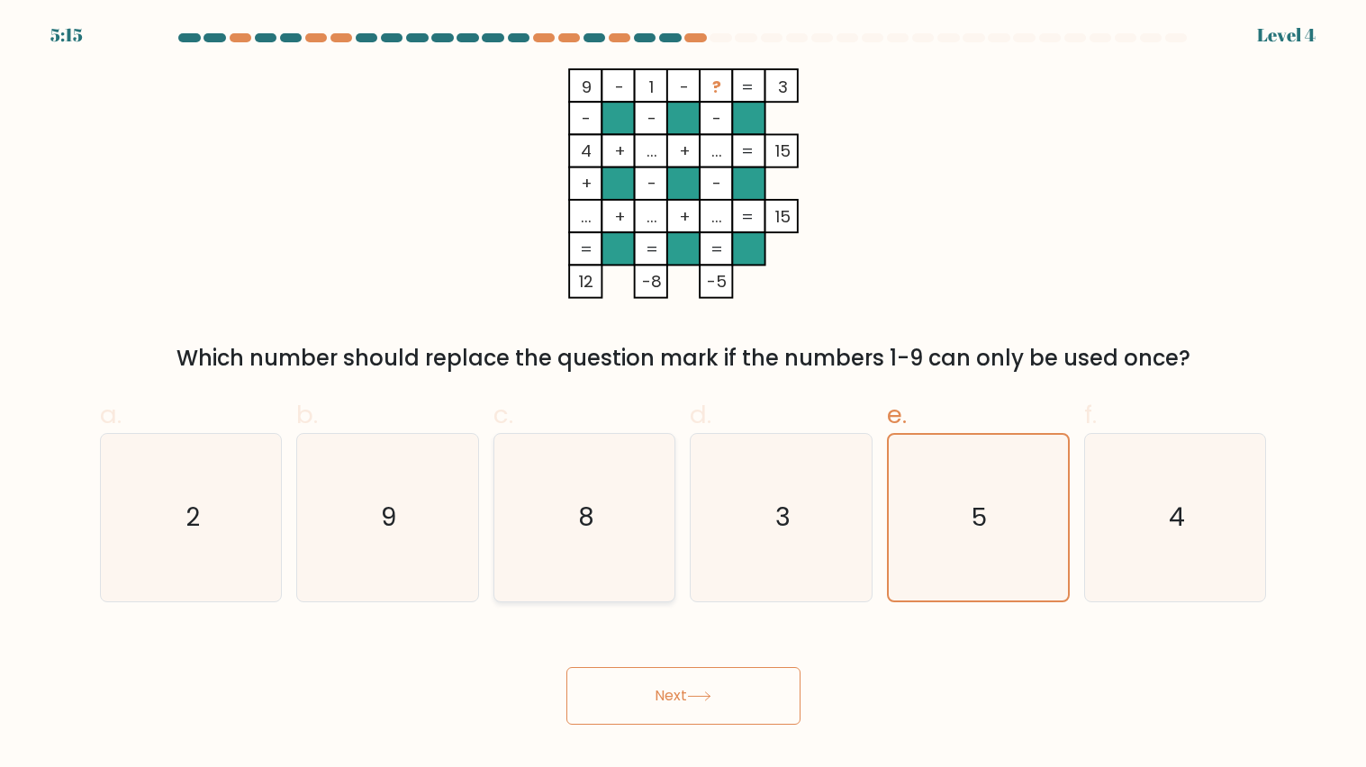
radio input "true"
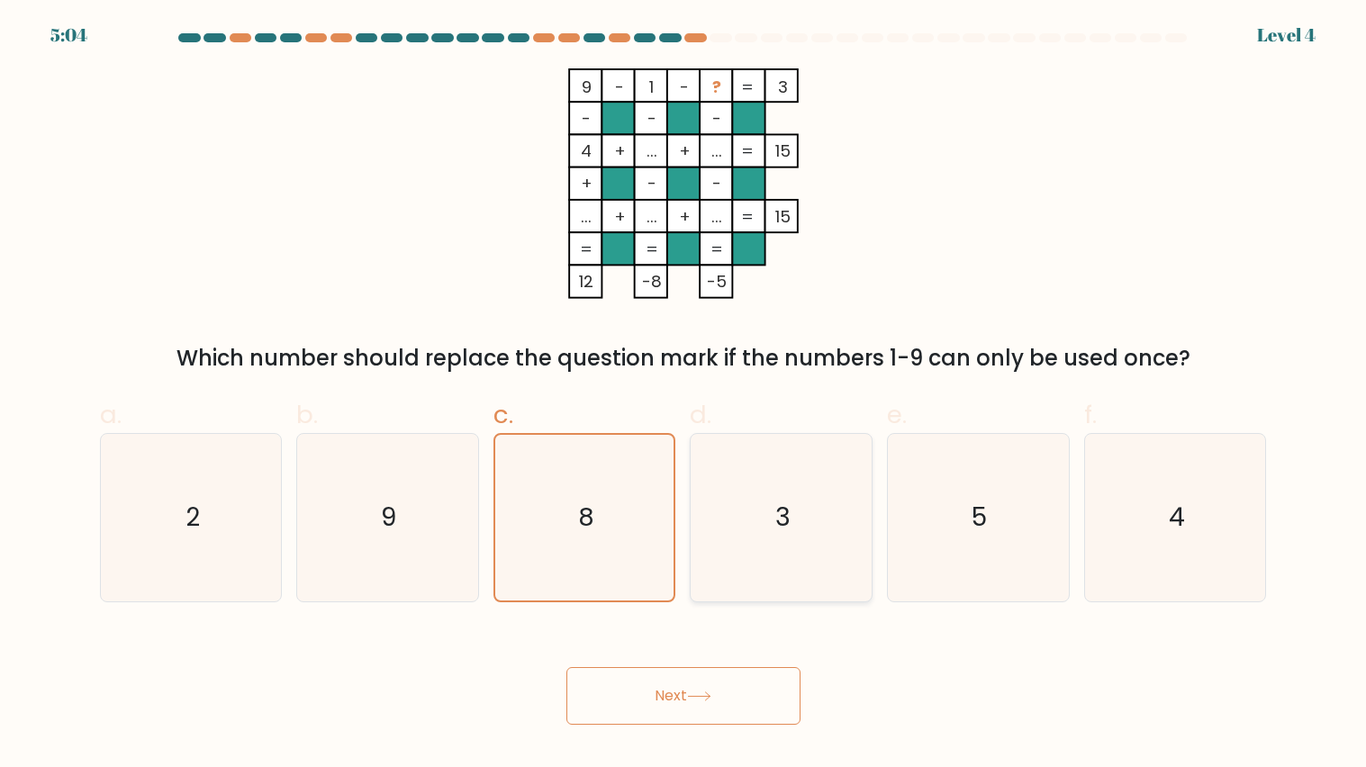
click at [854, 476] on icon "3" at bounding box center [781, 517] width 167 height 167
click at [684, 395] on input "d. 3" at bounding box center [684, 390] width 1 height 12
radio input "true"
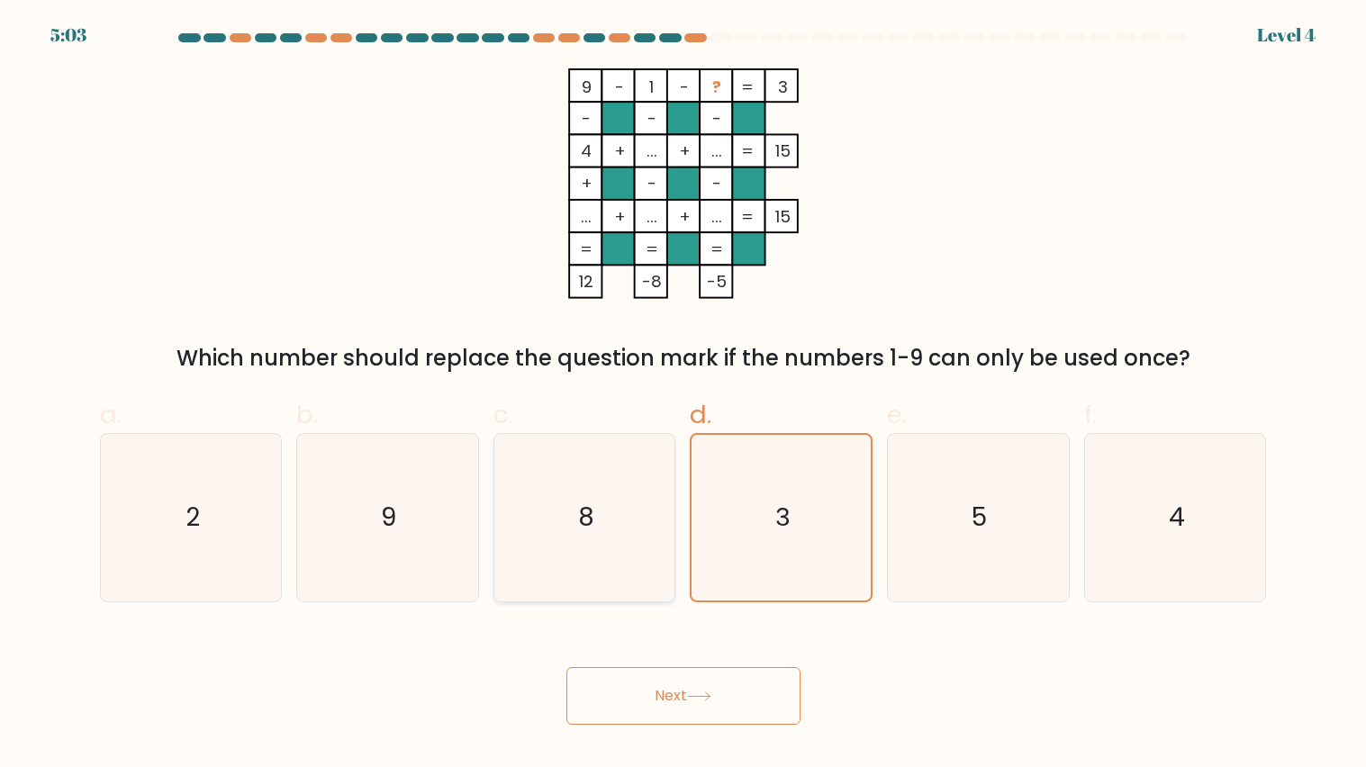
click at [644, 506] on icon "8" at bounding box center [584, 517] width 167 height 167
click at [684, 395] on input "c. 8" at bounding box center [684, 390] width 1 height 12
radio input "true"
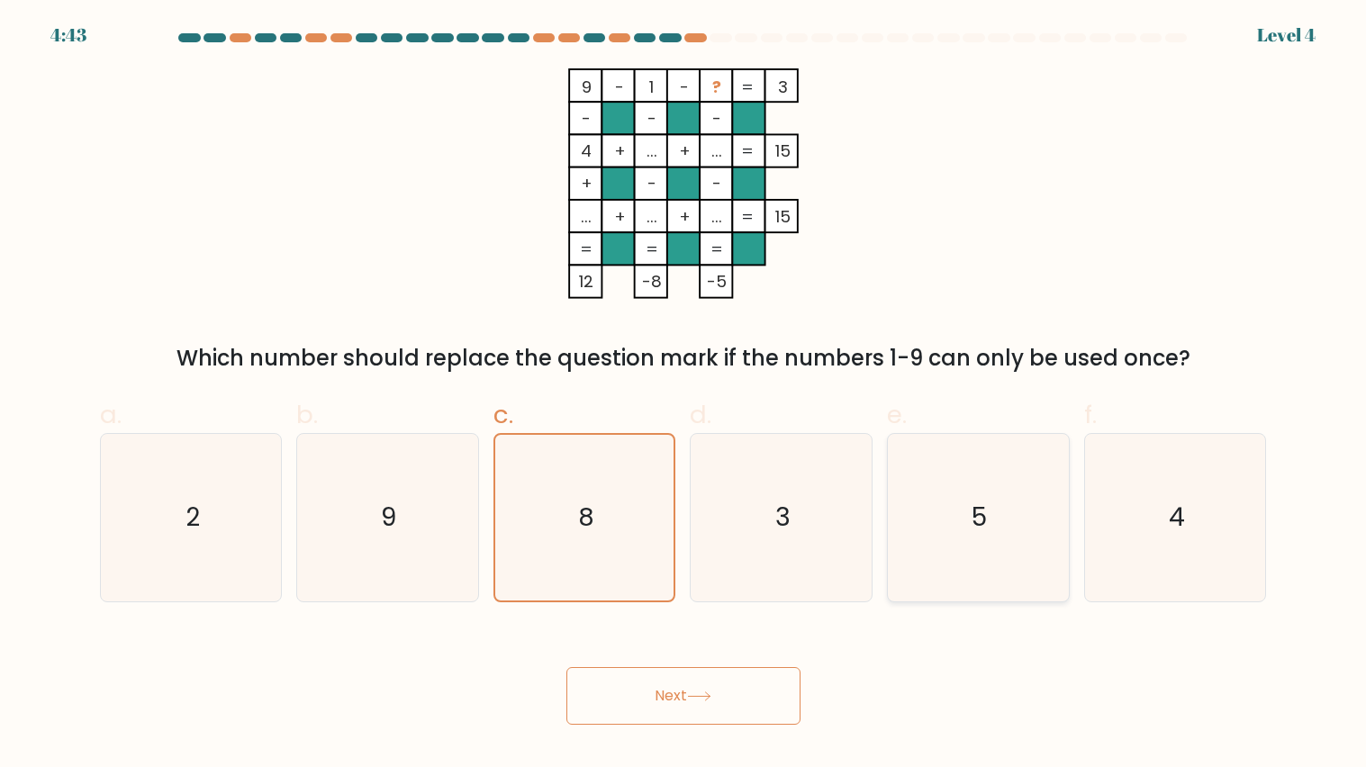
click at [999, 590] on icon "5" at bounding box center [977, 517] width 167 height 167
click at [684, 395] on input "e. 5" at bounding box center [684, 390] width 1 height 12
radio input "true"
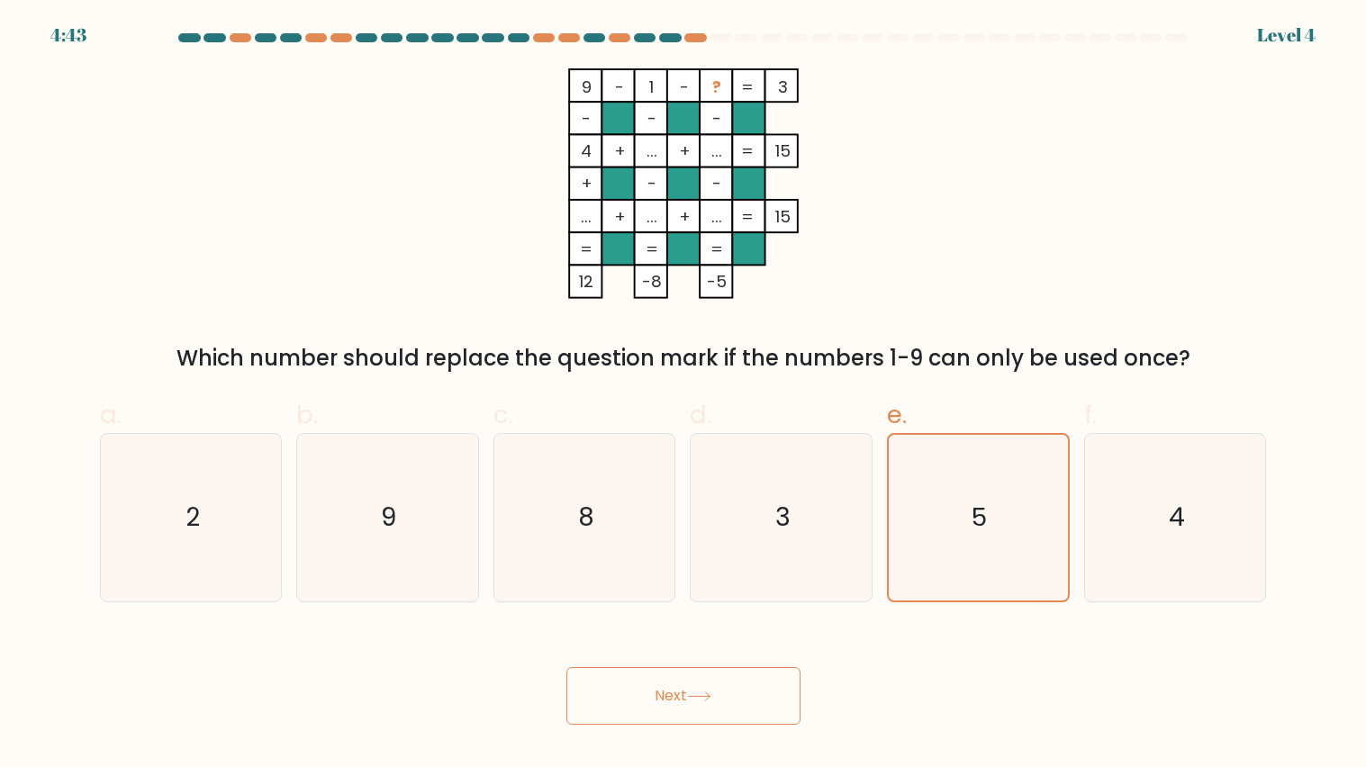
click at [716, 615] on button "Next" at bounding box center [683, 696] width 234 height 58
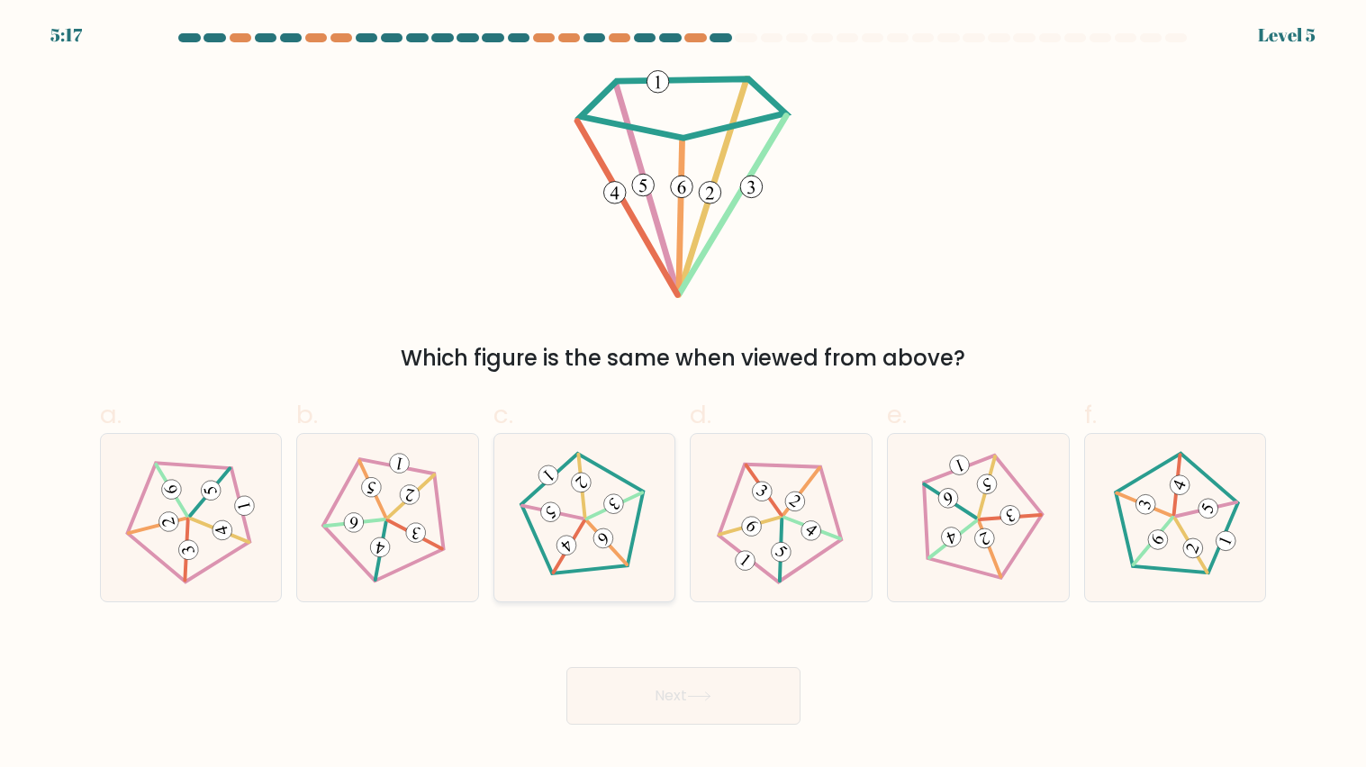
click at [587, 544] on icon at bounding box center [585, 518] width 134 height 134
click at [684, 395] on input "c." at bounding box center [684, 390] width 1 height 12
radio input "true"
click at [679, 615] on button "Next" at bounding box center [683, 696] width 234 height 58
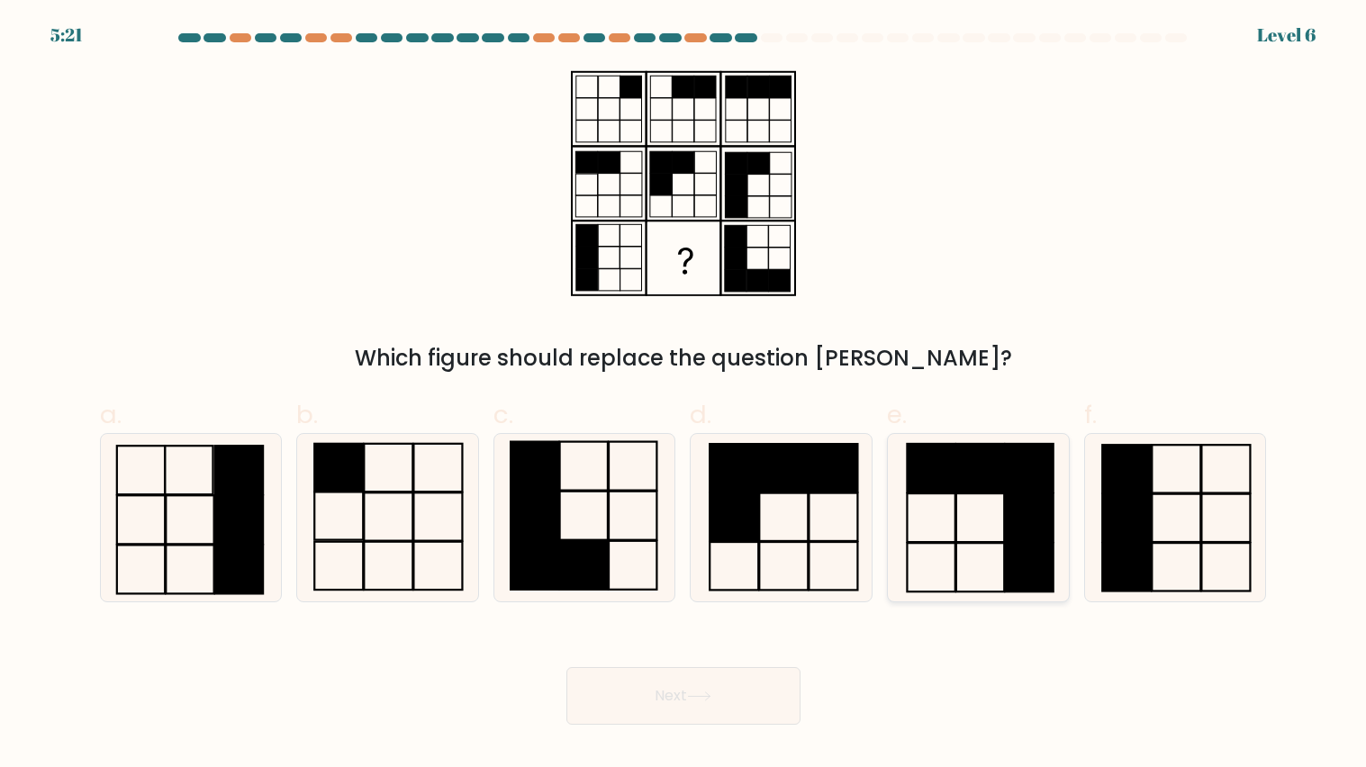
click at [1021, 529] on rect at bounding box center [1030, 517] width 48 height 49
click at [684, 395] on input "e." at bounding box center [684, 390] width 1 height 12
radio input "true"
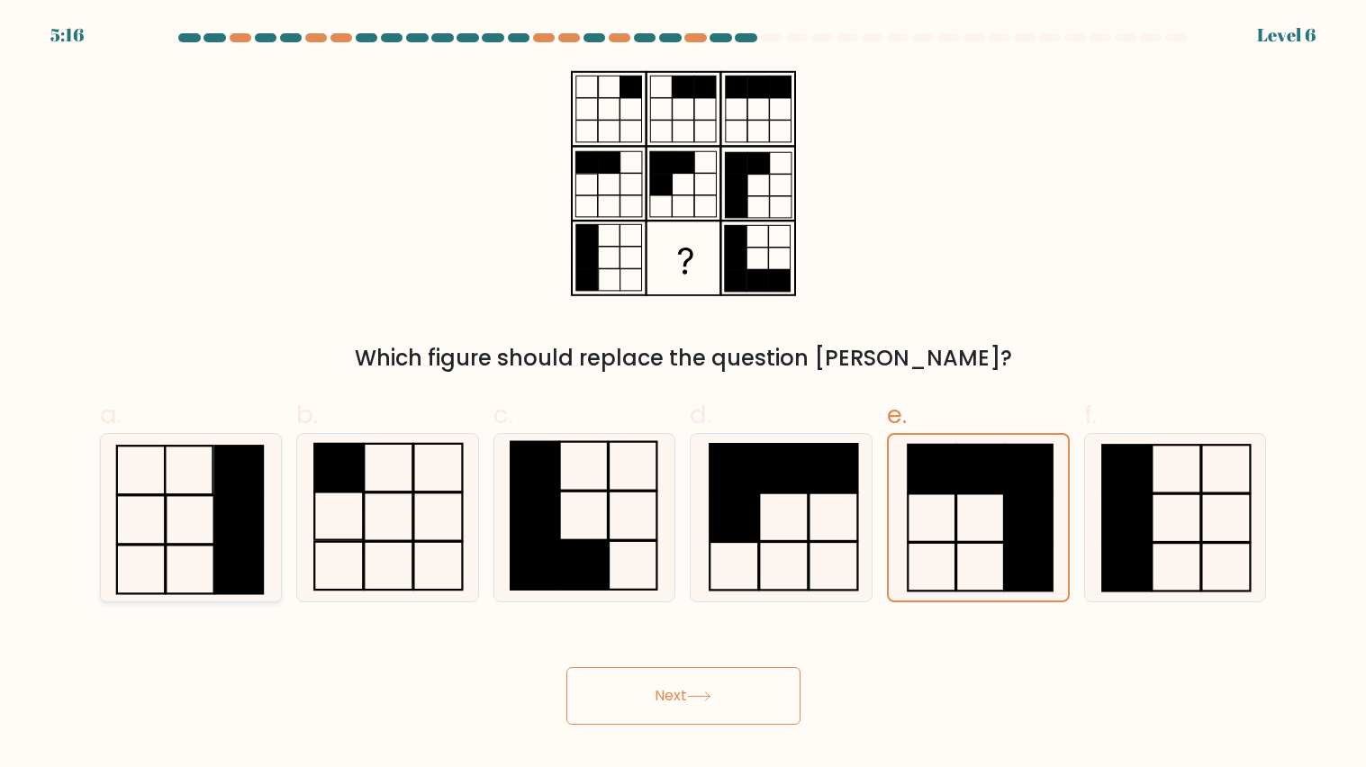
click at [154, 522] on icon at bounding box center [190, 517] width 167 height 167
click at [684, 395] on input "a." at bounding box center [684, 390] width 1 height 12
radio input "true"
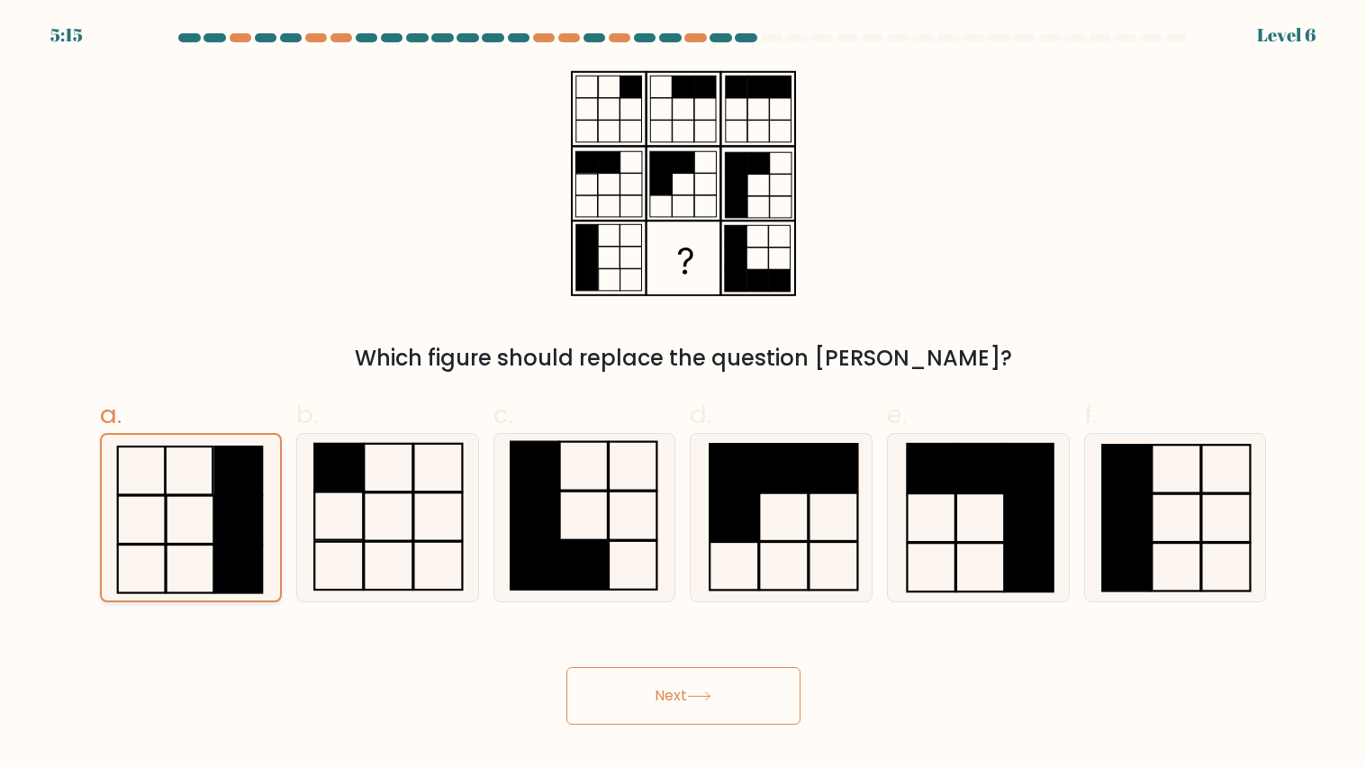
click at [204, 531] on icon at bounding box center [191, 518] width 166 height 166
click at [684, 395] on input "a." at bounding box center [684, 390] width 1 height 12
click at [708, 615] on button "Next" at bounding box center [683, 696] width 234 height 58
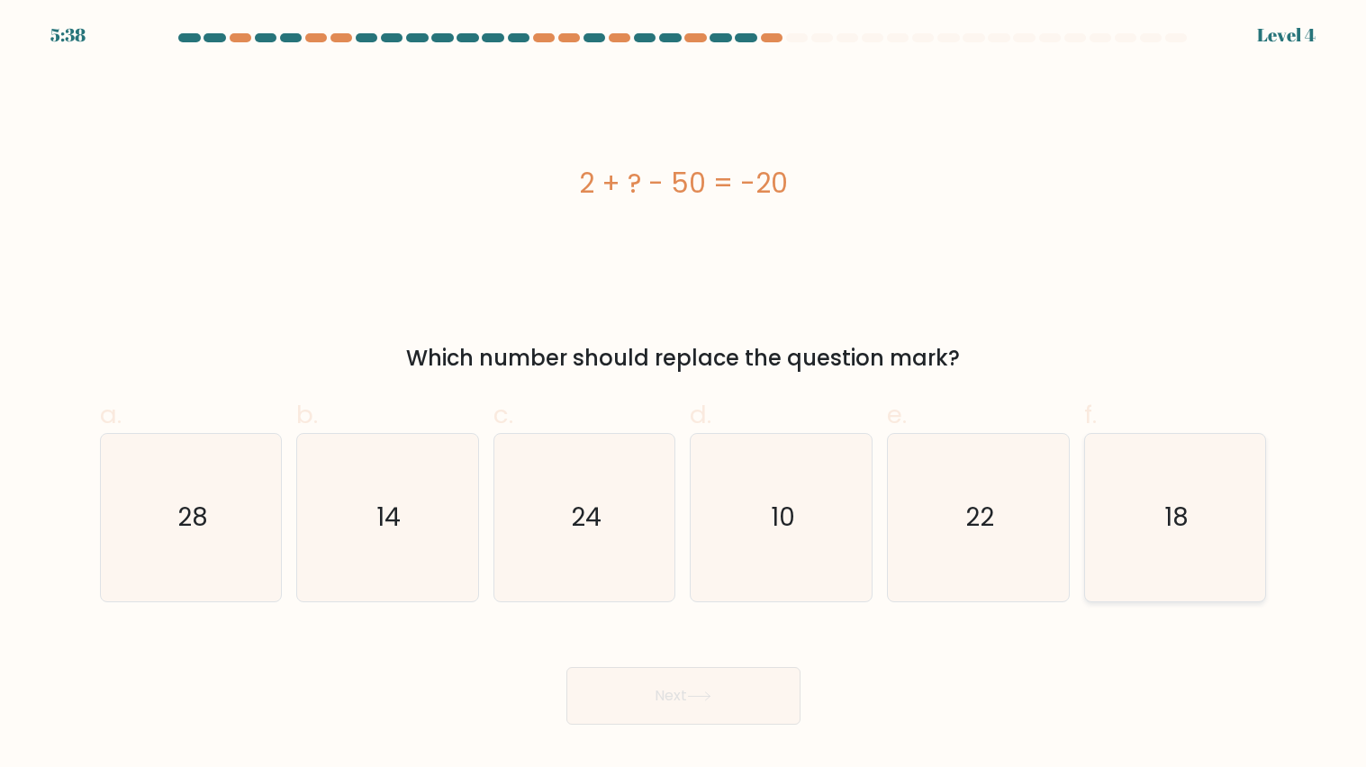
click at [1163, 515] on icon "18" at bounding box center [1174, 517] width 167 height 167
click at [684, 395] on input "f. 18" at bounding box center [684, 390] width 1 height 12
radio input "true"
click at [638, 615] on button "Next" at bounding box center [683, 696] width 234 height 58
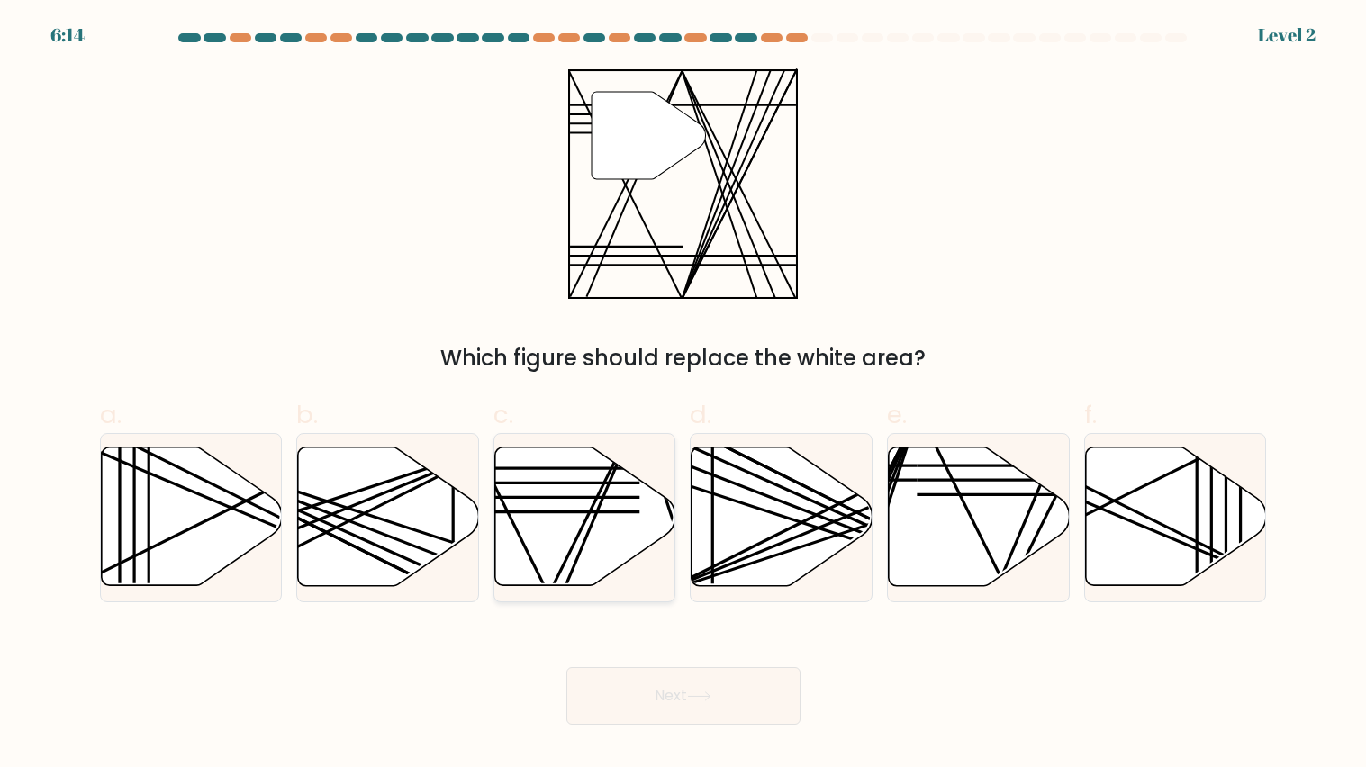
click at [596, 484] on line at bounding box center [550, 484] width 179 height 0
click at [684, 395] on input "c." at bounding box center [684, 390] width 1 height 12
radio input "true"
click at [717, 615] on button "Next" at bounding box center [683, 696] width 234 height 58
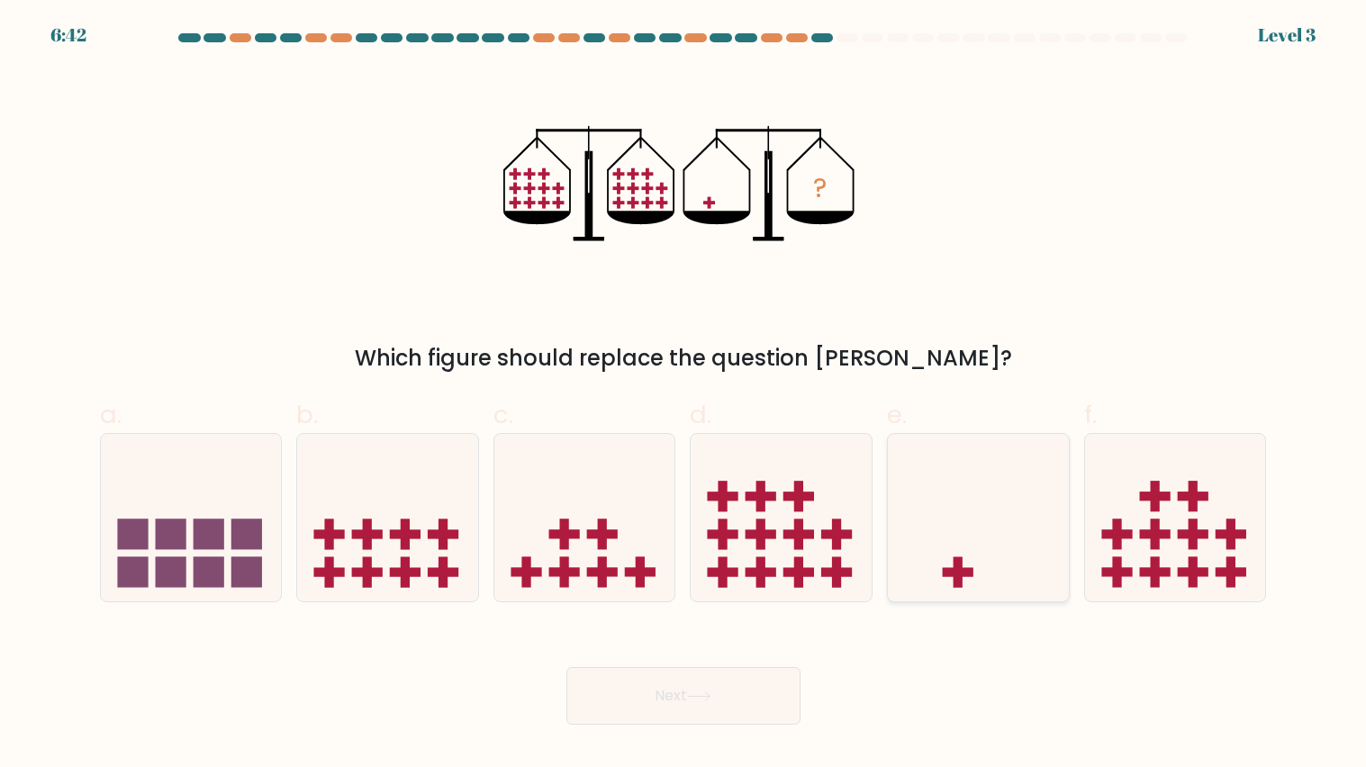
click at [964, 548] on icon at bounding box center [978, 517] width 181 height 149
click at [684, 395] on input "e." at bounding box center [684, 390] width 1 height 12
radio input "true"
click at [721, 615] on button "Next" at bounding box center [683, 696] width 234 height 58
click at [733, 615] on button "Next" at bounding box center [683, 696] width 234 height 58
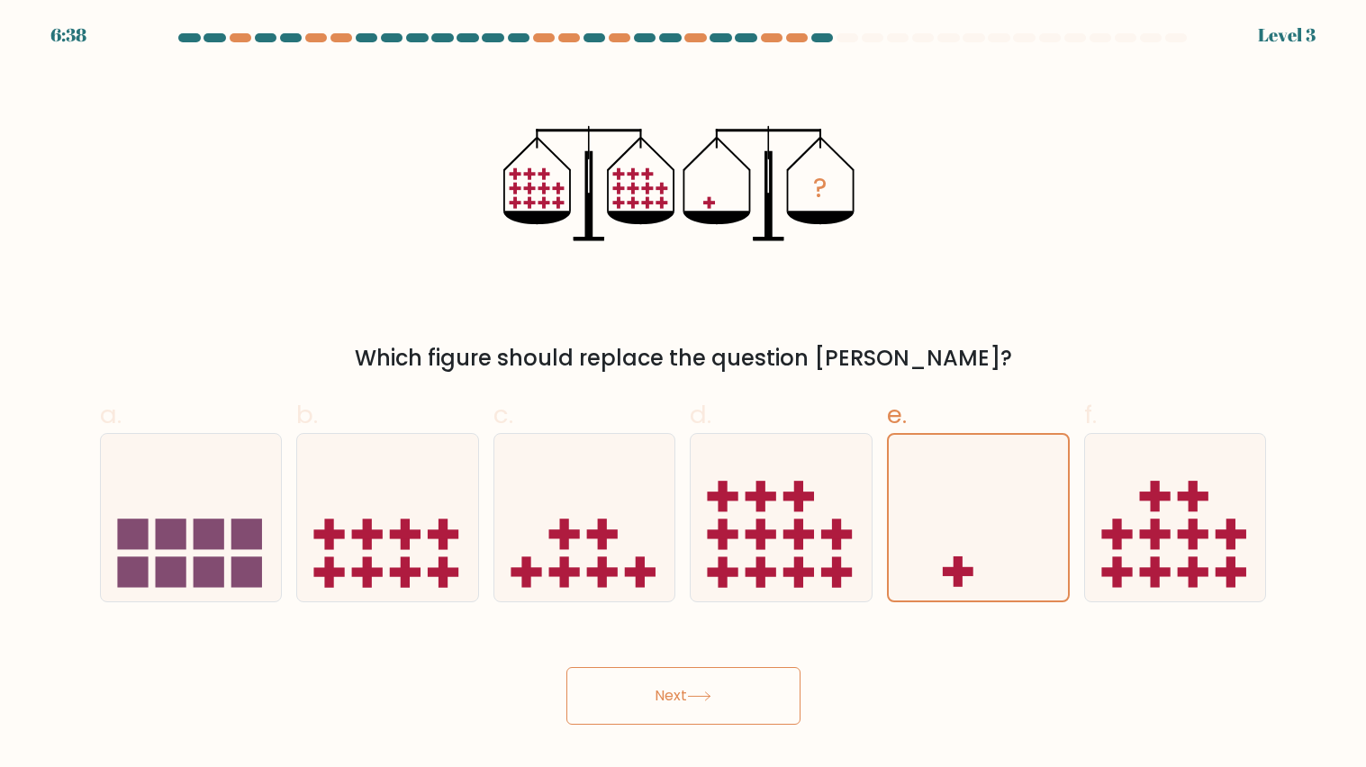
click at [641, 615] on button "Next" at bounding box center [683, 696] width 234 height 58
click at [997, 555] on icon at bounding box center [978, 518] width 179 height 149
click at [684, 395] on input "e." at bounding box center [684, 390] width 1 height 12
click at [713, 615] on button "Next" at bounding box center [683, 696] width 234 height 58
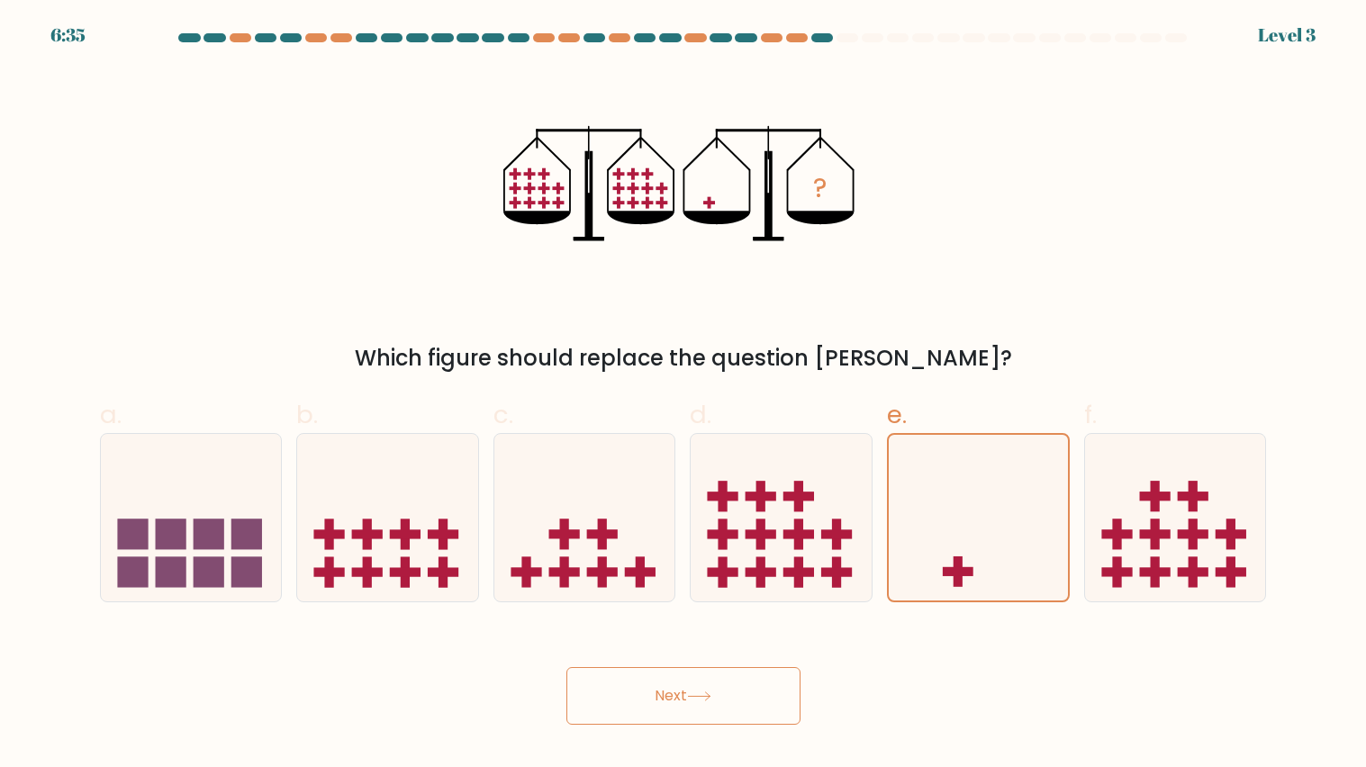
click at [711, 615] on icon at bounding box center [699, 697] width 24 height 10
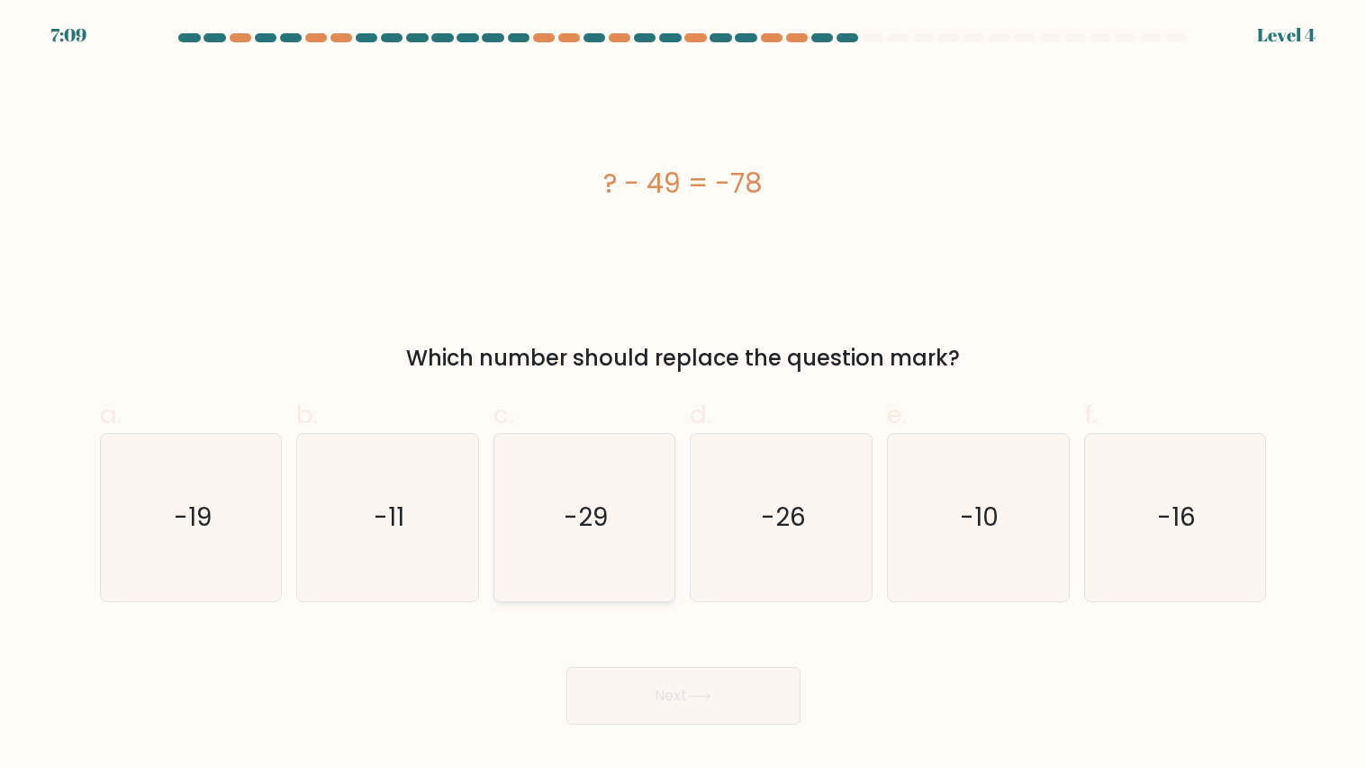
click at [646, 579] on icon "-29" at bounding box center [584, 517] width 167 height 167
click at [684, 395] on input "c. -29" at bounding box center [684, 390] width 1 height 12
radio input "true"
click at [682, 615] on button "Next" at bounding box center [683, 696] width 234 height 58
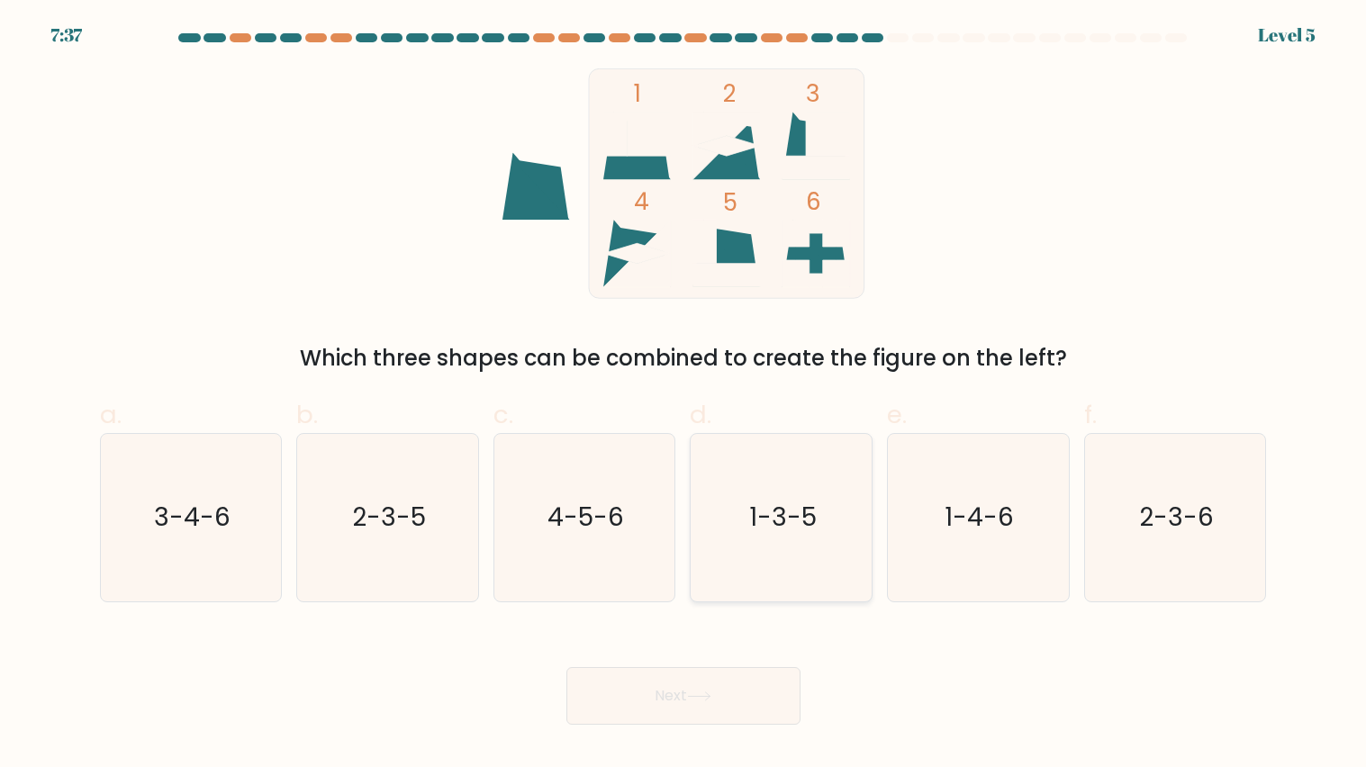
click at [803, 570] on icon "1-3-5" at bounding box center [781, 517] width 167 height 167
click at [684, 395] on input "d. 1-3-5" at bounding box center [684, 390] width 1 height 12
radio input "true"
click at [705, 615] on div "Next" at bounding box center [683, 674] width 1189 height 101
click at [728, 615] on button "Next" at bounding box center [683, 696] width 234 height 58
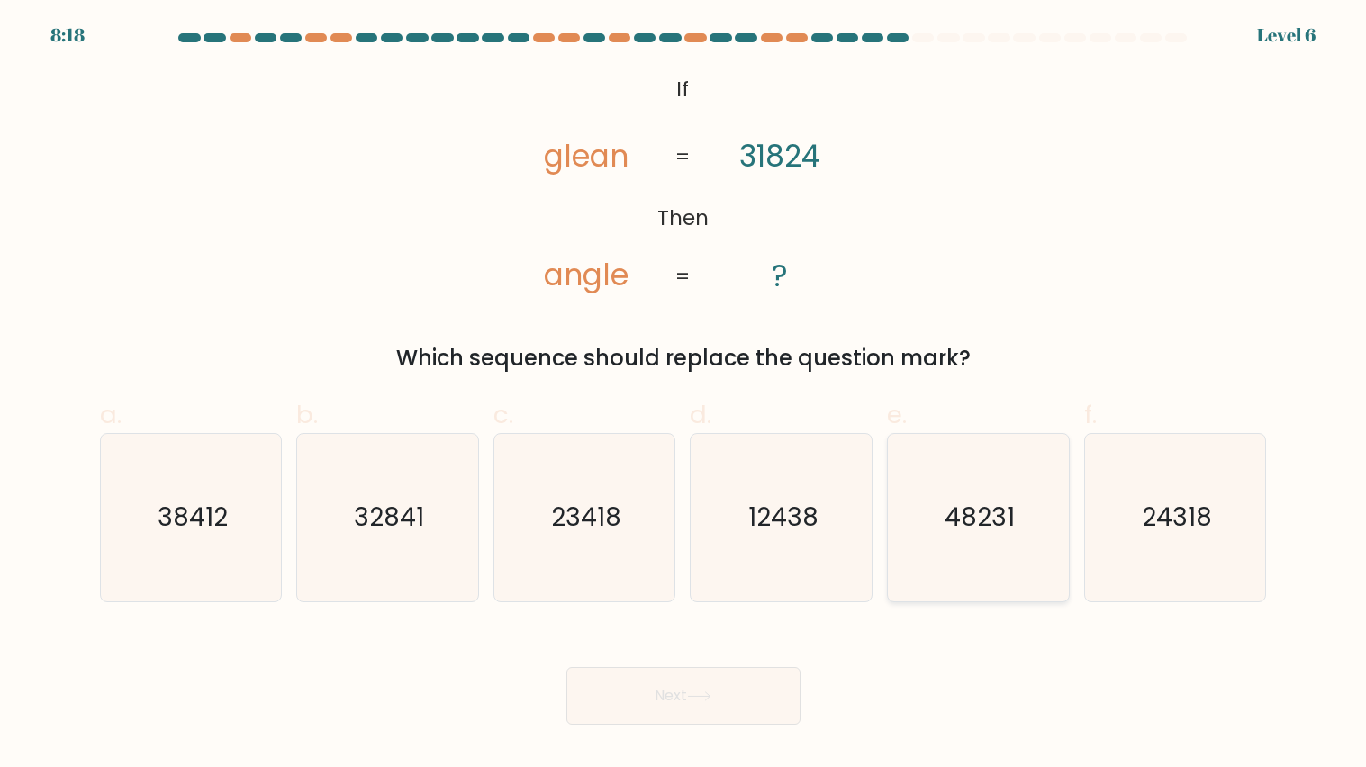
click at [1031, 544] on icon "48231" at bounding box center [977, 517] width 167 height 167
click at [684, 395] on input "e. 48231" at bounding box center [684, 390] width 1 height 12
radio input "true"
click at [711, 615] on icon at bounding box center [699, 697] width 24 height 10
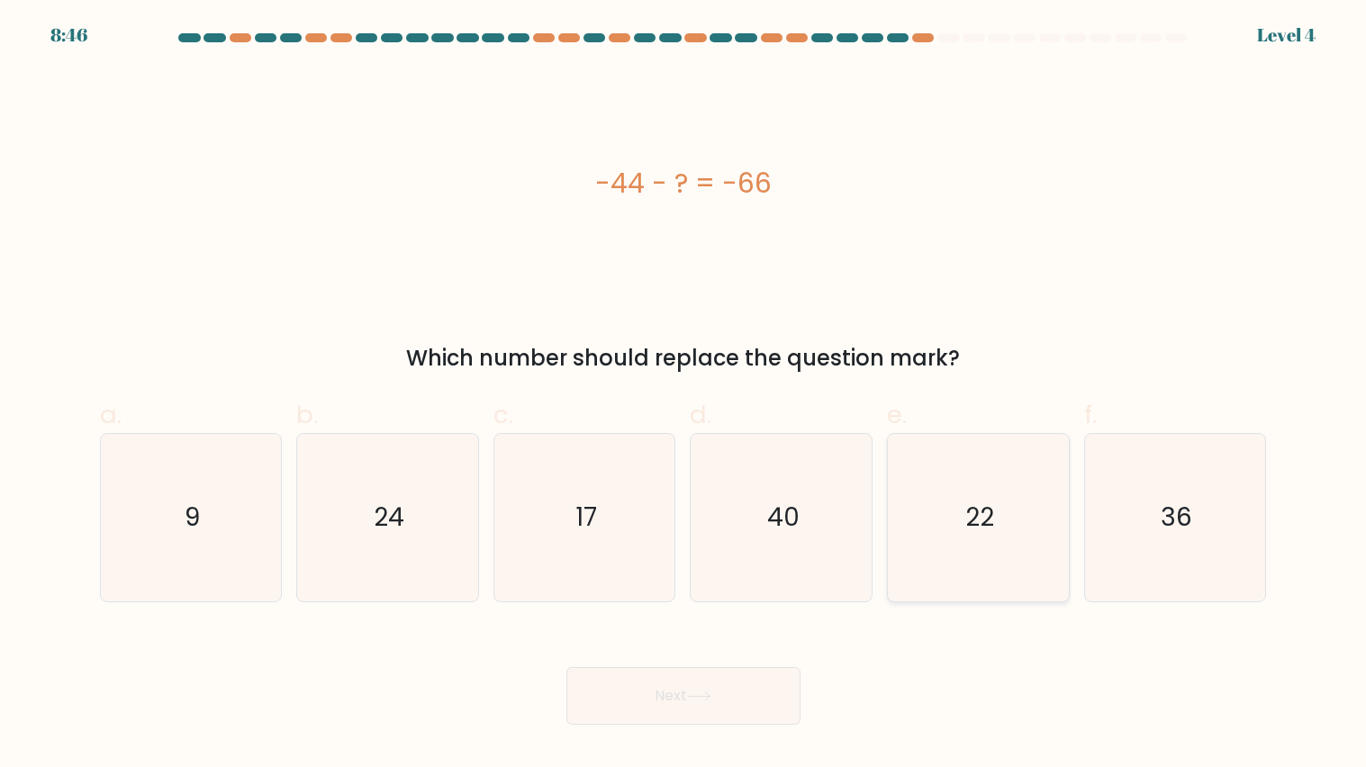
click at [976, 591] on icon "22" at bounding box center [977, 517] width 167 height 167
click at [684, 395] on input "e. 22" at bounding box center [684, 390] width 1 height 12
radio input "true"
click at [729, 615] on button "Next" at bounding box center [683, 696] width 234 height 58
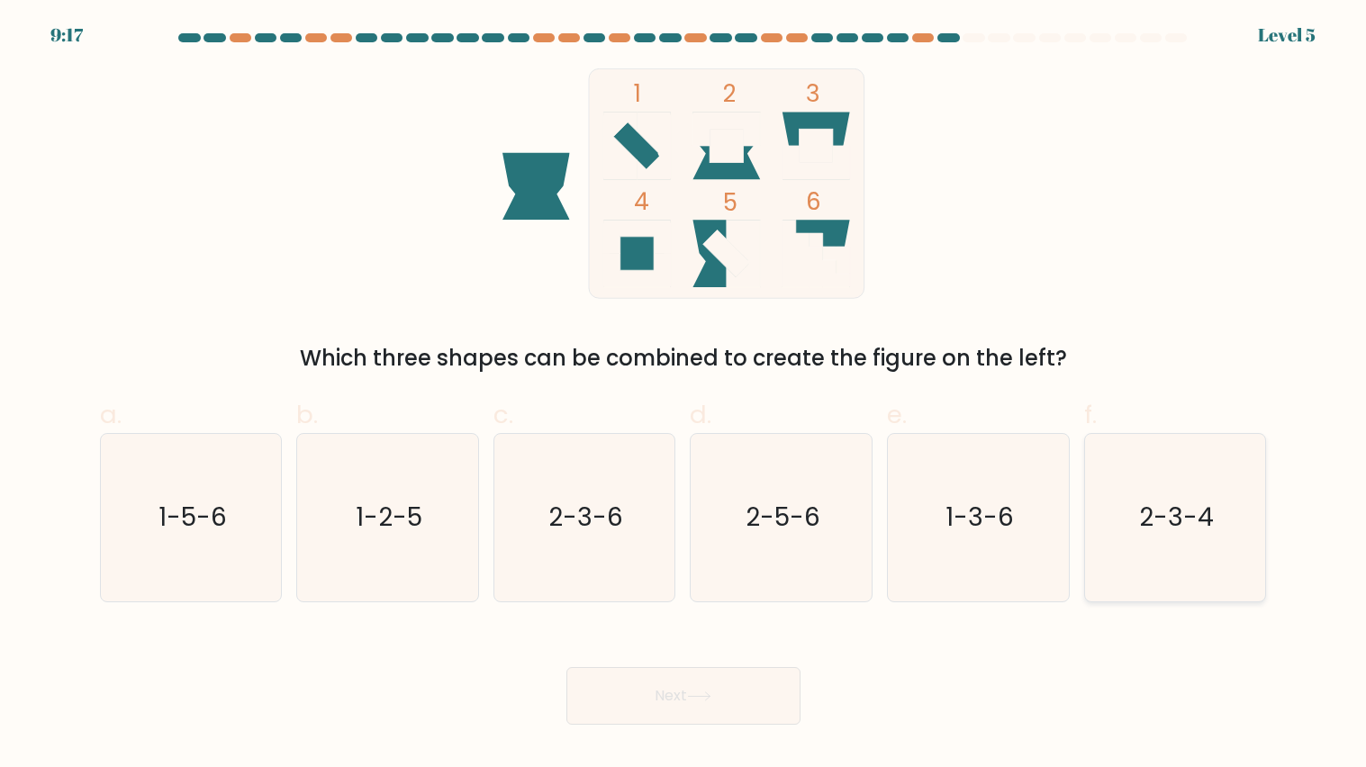
click at [1200, 567] on icon "2-3-4" at bounding box center [1174, 517] width 167 height 167
click at [684, 395] on input "f. 2-3-4" at bounding box center [684, 390] width 1 height 12
radio input "true"
click at [723, 615] on button "Next" at bounding box center [683, 696] width 234 height 58
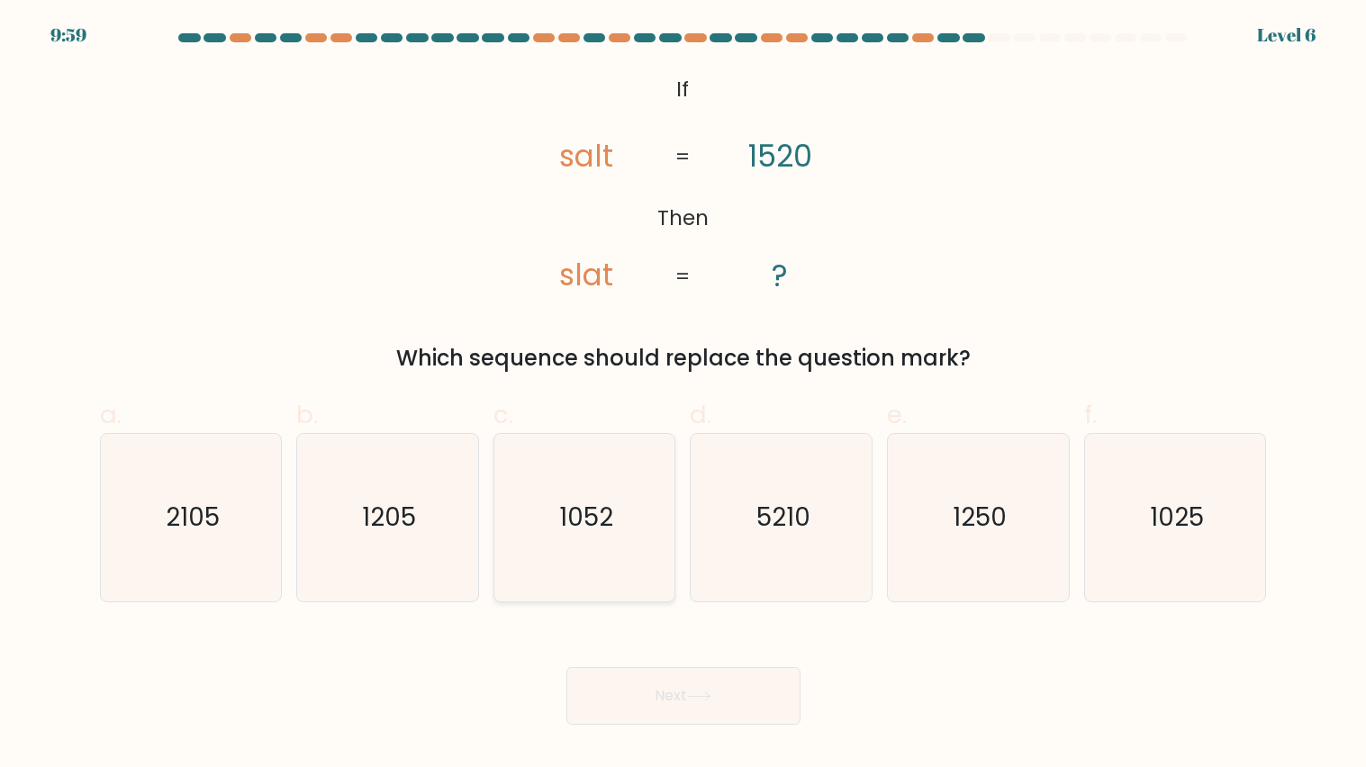
click at [530, 583] on icon "1052" at bounding box center [584, 517] width 167 height 167
click at [684, 395] on input "c. 1052" at bounding box center [684, 390] width 1 height 12
radio input "true"
click at [692, 615] on button "Next" at bounding box center [683, 696] width 234 height 58
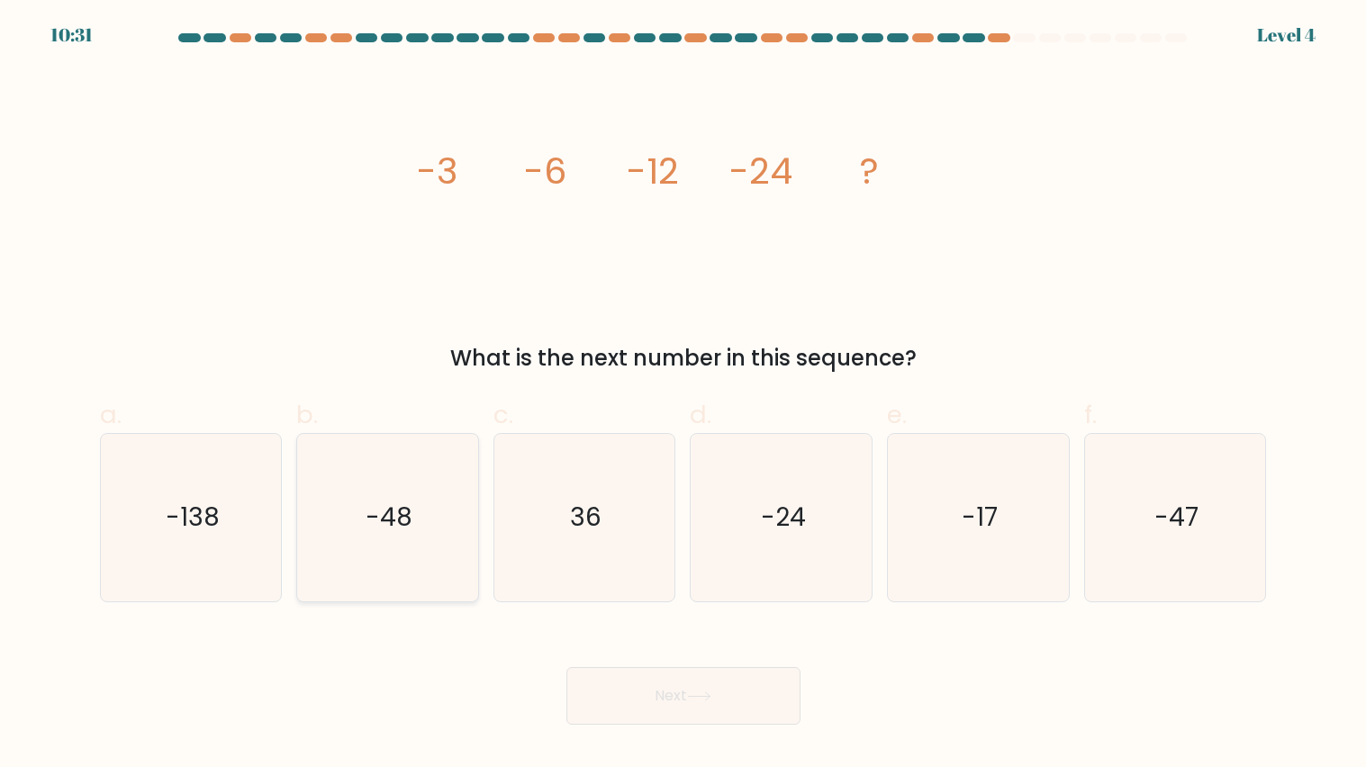
click at [389, 511] on text "-48" at bounding box center [389, 517] width 47 height 35
click at [684, 395] on input "b. -48" at bounding box center [684, 390] width 1 height 12
radio input "true"
click at [667, 615] on button "Next" at bounding box center [683, 696] width 234 height 58
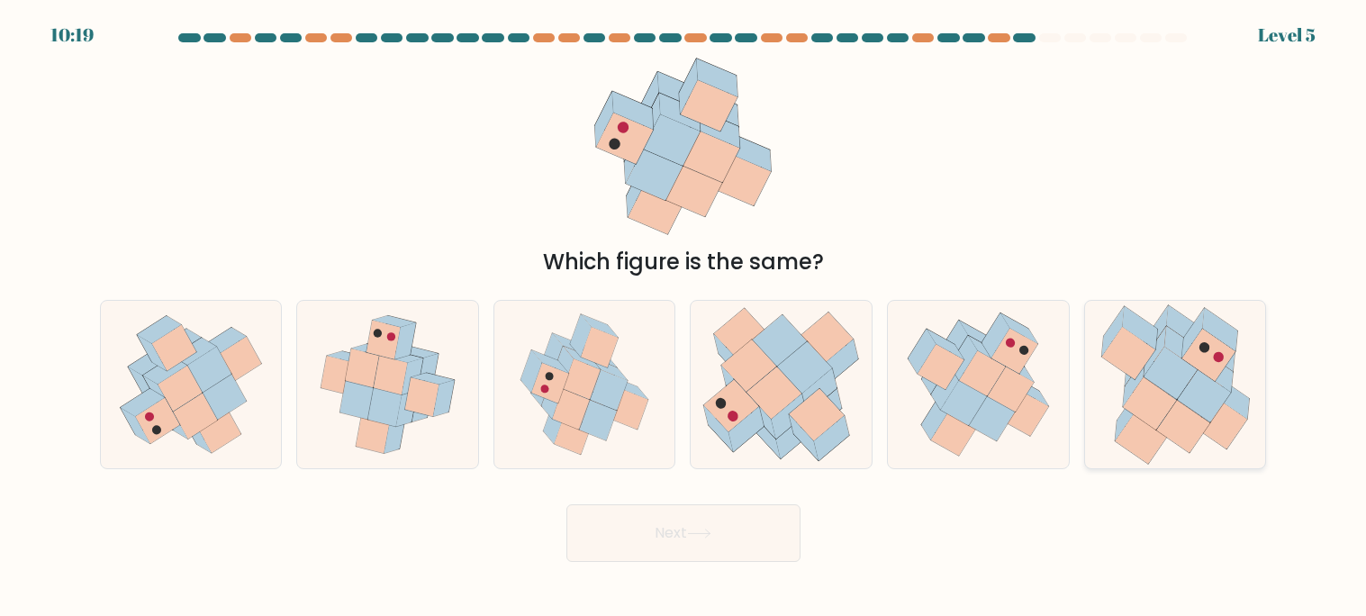
click at [1164, 341] on icon at bounding box center [1181, 347] width 35 height 43
click at [684, 317] on input "f." at bounding box center [684, 312] width 1 height 9
radio input "true"
click at [1163, 345] on icon at bounding box center [1172, 363] width 56 height 73
click at [684, 317] on input "f." at bounding box center [684, 312] width 1 height 9
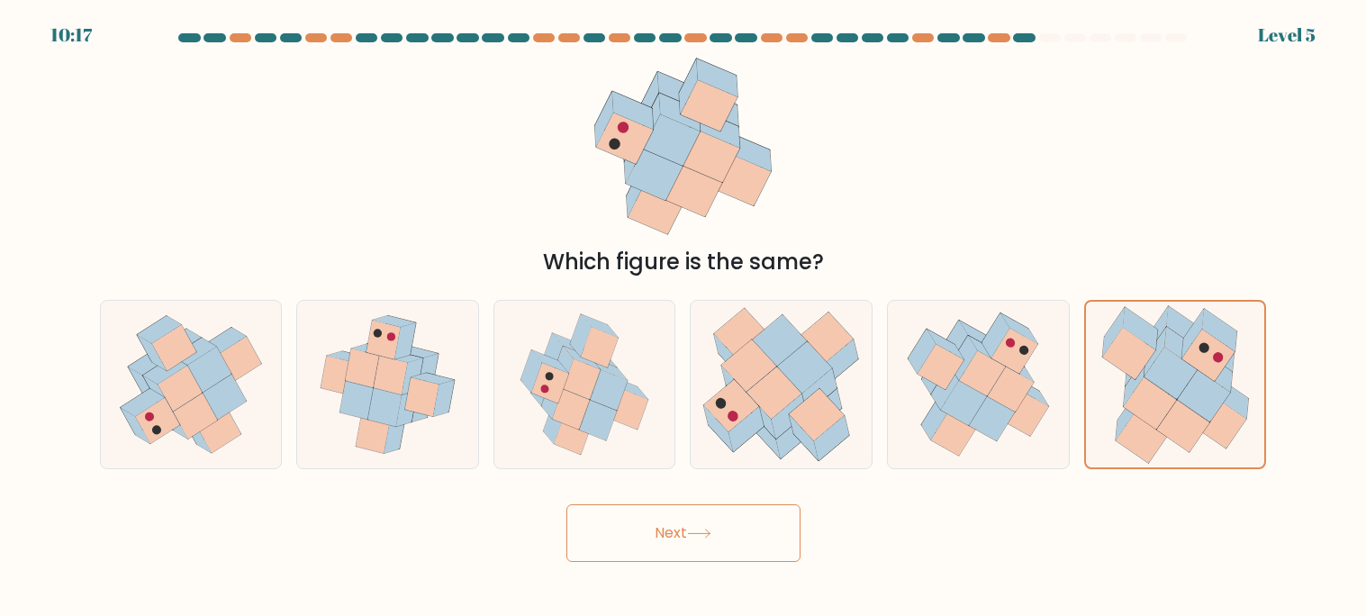
click at [770, 509] on button "Next" at bounding box center [683, 533] width 234 height 58
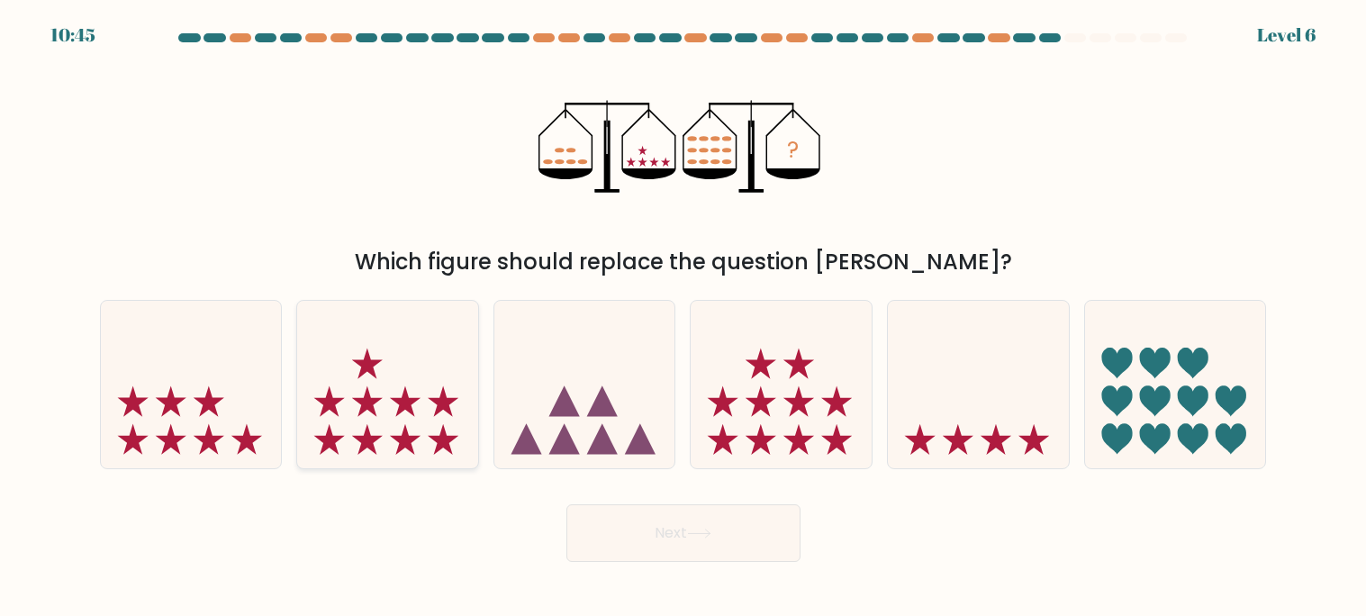
click at [394, 396] on icon at bounding box center [387, 384] width 181 height 149
click at [684, 317] on input "b." at bounding box center [684, 312] width 1 height 9
radio input "true"
click at [721, 522] on button "Next" at bounding box center [683, 533] width 234 height 58
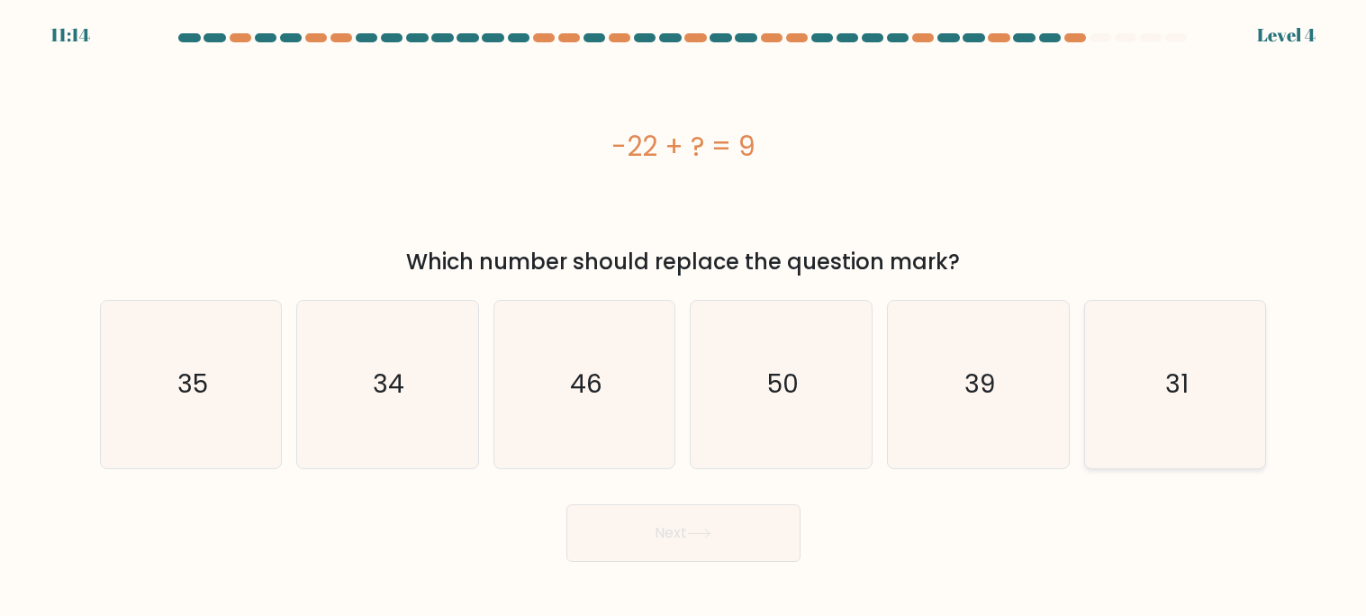
click at [1157, 378] on icon "31" at bounding box center [1174, 384] width 167 height 167
click at [684, 317] on input "f. 31" at bounding box center [684, 312] width 1 height 9
radio input "true"
click at [746, 539] on button "Next" at bounding box center [683, 533] width 234 height 58
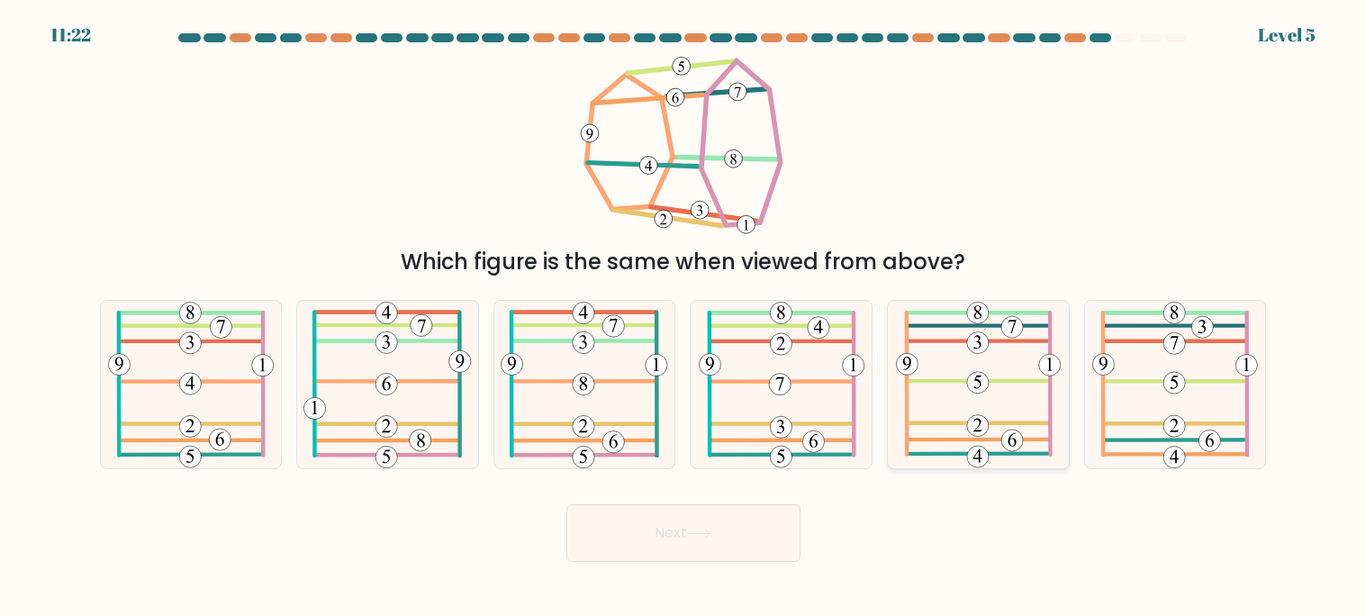
click at [983, 329] on icon at bounding box center [979, 384] width 166 height 167
click at [684, 317] on input "e." at bounding box center [684, 312] width 1 height 9
radio input "true"
click at [977, 395] on icon at bounding box center [979, 385] width 164 height 166
click at [684, 317] on input "e." at bounding box center [684, 312] width 1 height 9
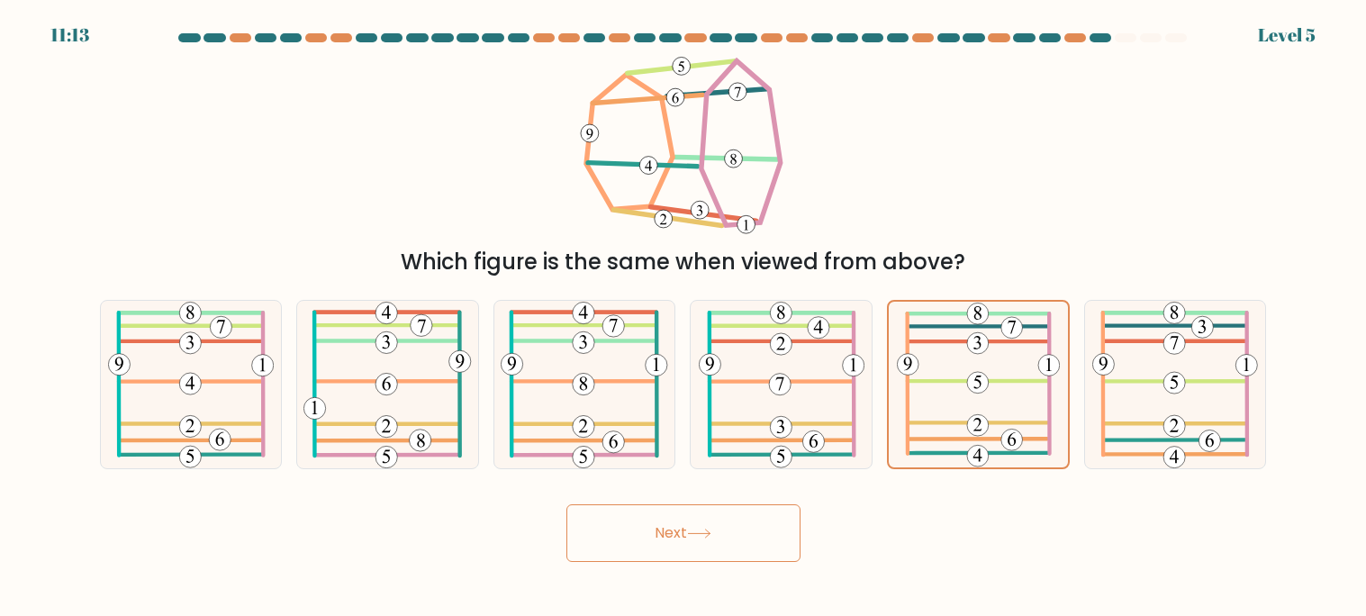
click at [739, 549] on button "Next" at bounding box center [683, 533] width 234 height 58
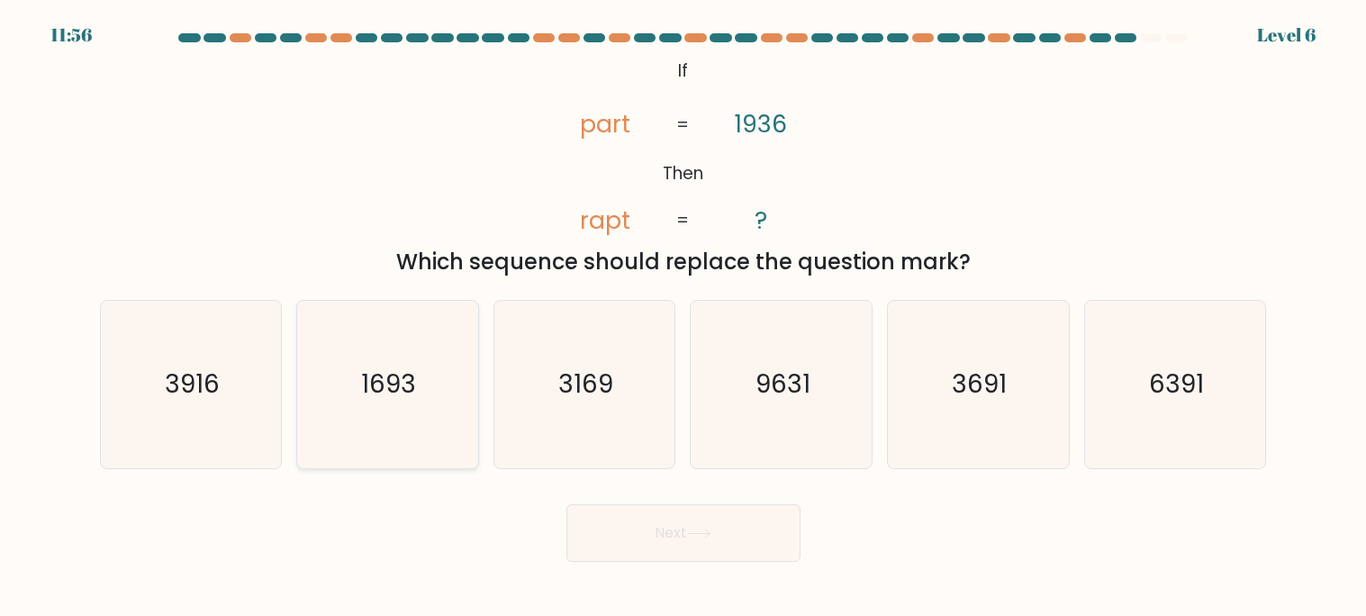
click at [441, 402] on icon "1693" at bounding box center [386, 384] width 167 height 167
click at [684, 317] on input "b. 1693" at bounding box center [684, 312] width 1 height 9
radio input "true"
click at [646, 544] on button "Next" at bounding box center [683, 533] width 234 height 58
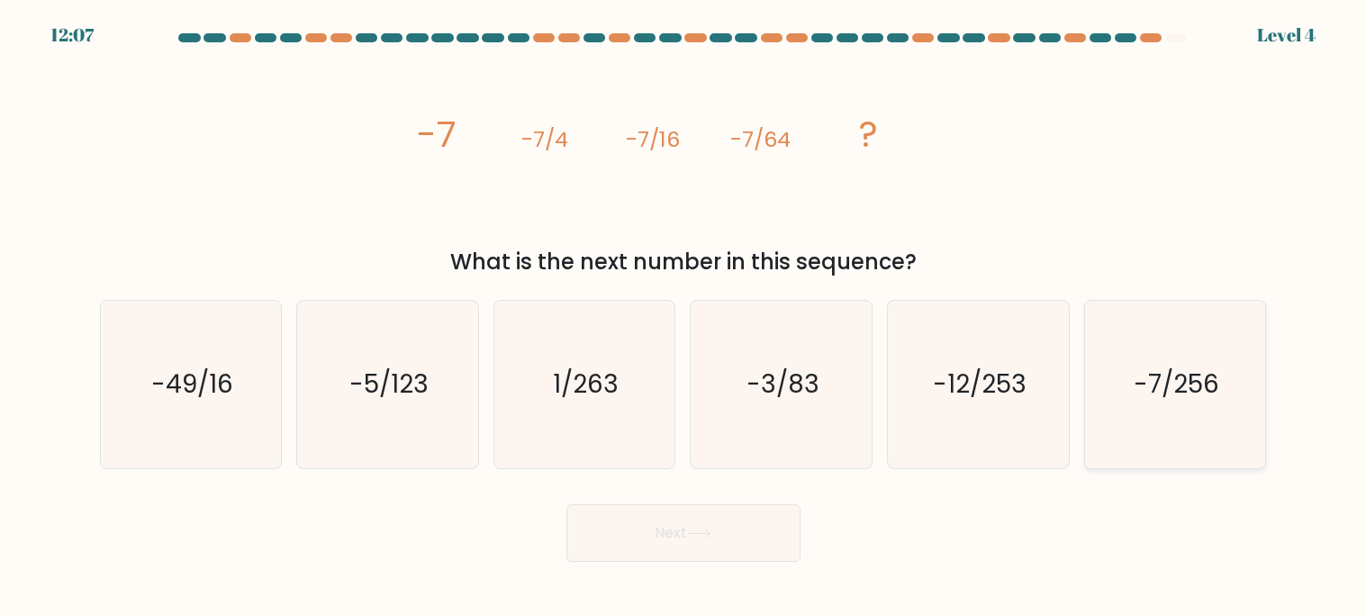
click at [1163, 432] on icon "-7/256" at bounding box center [1174, 384] width 167 height 167
click at [684, 317] on input "f. -7/256" at bounding box center [684, 312] width 1 height 9
radio input "true"
click at [724, 532] on button "Next" at bounding box center [683, 533] width 234 height 58
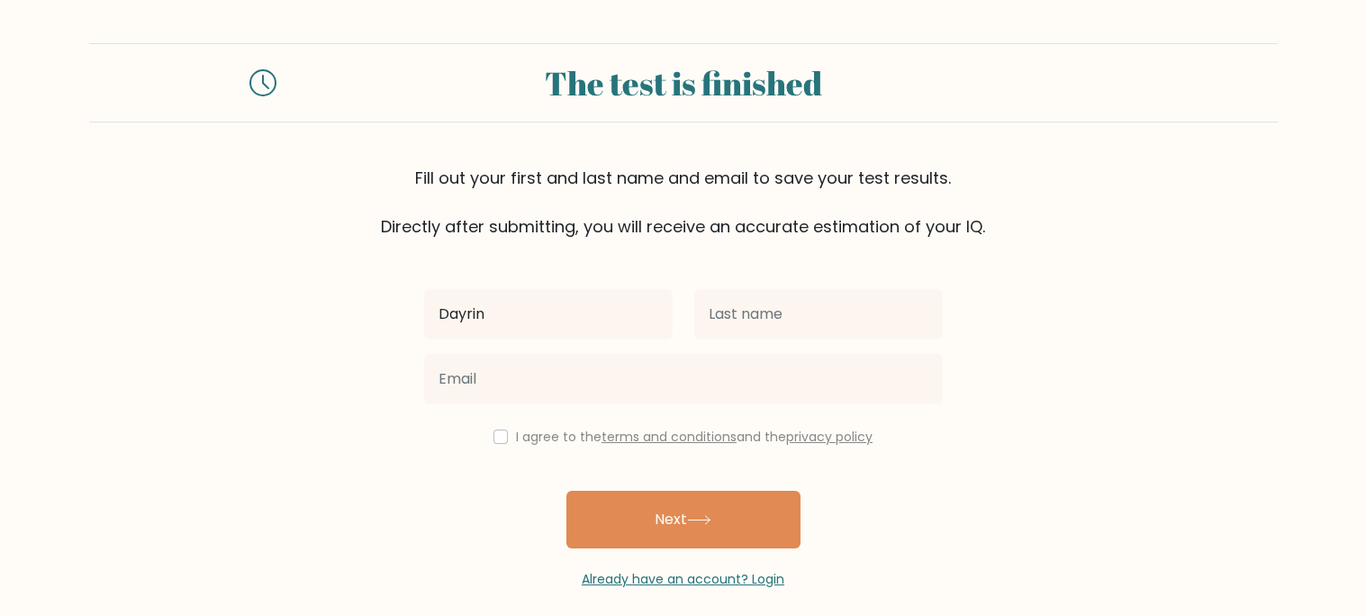
type input "Dayrin"
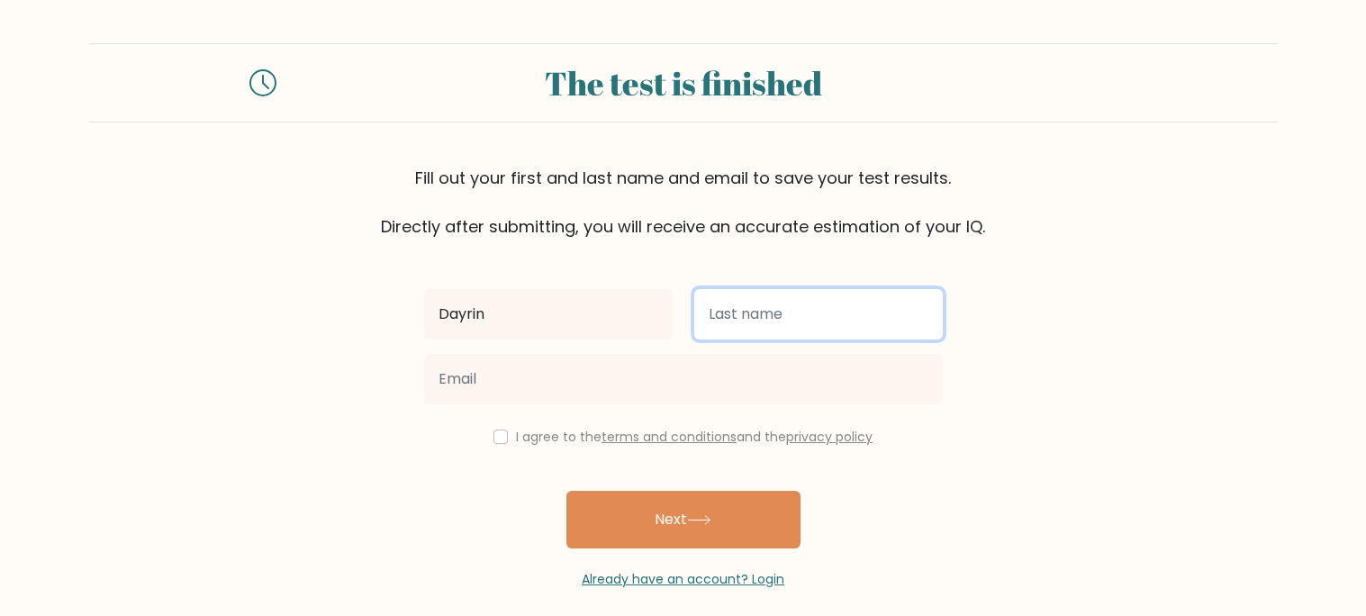
click at [819, 321] on input "text" at bounding box center [818, 314] width 249 height 50
type input "M"
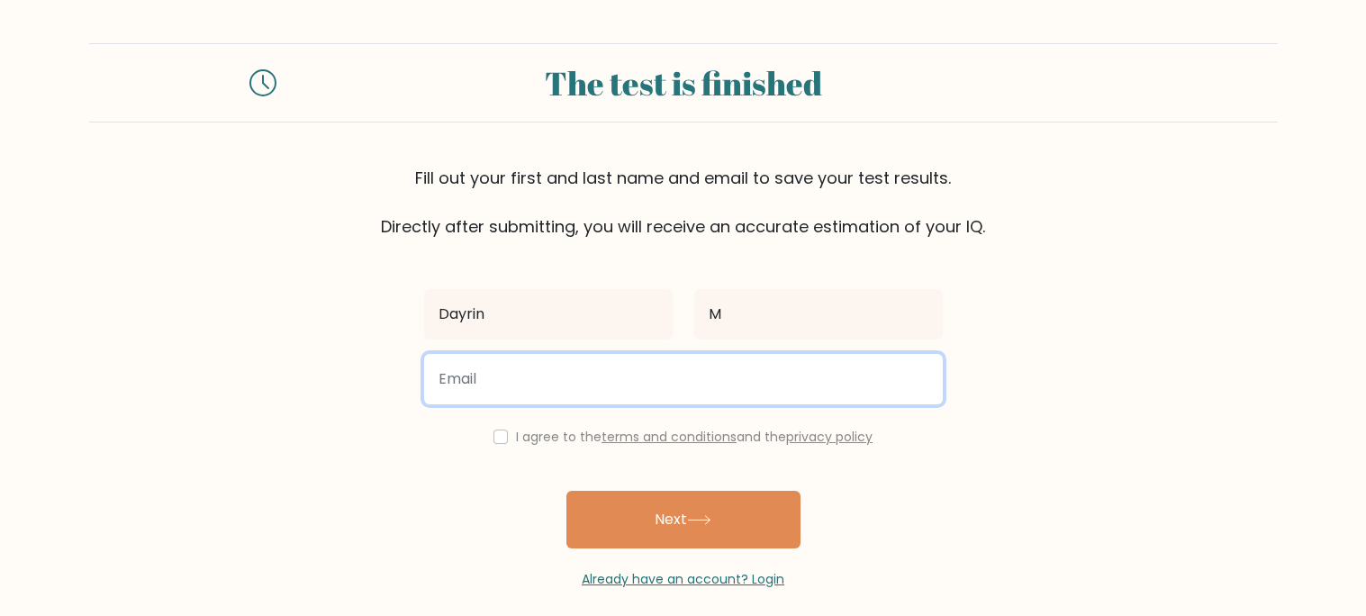
click at [502, 380] on input "email" at bounding box center [683, 379] width 519 height 50
type input "dayrin.martinezochoa@dcinternationalschool.org"
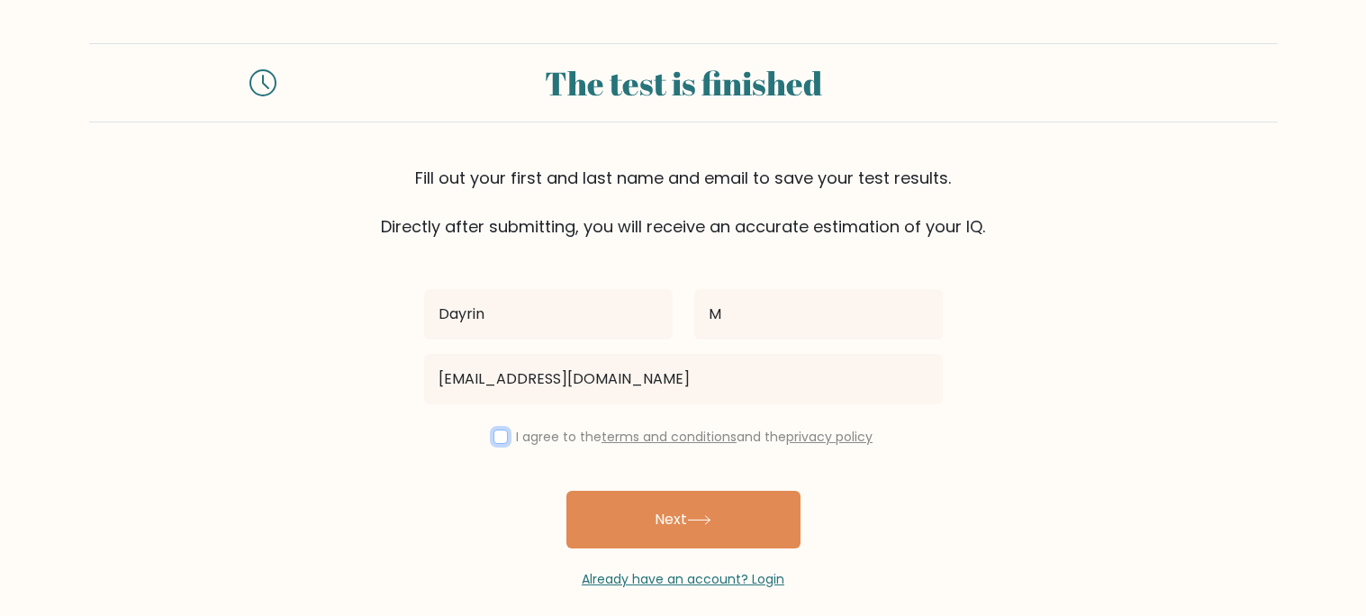
click at [496, 436] on input "checkbox" at bounding box center [500, 437] width 14 height 14
checkbox input "true"
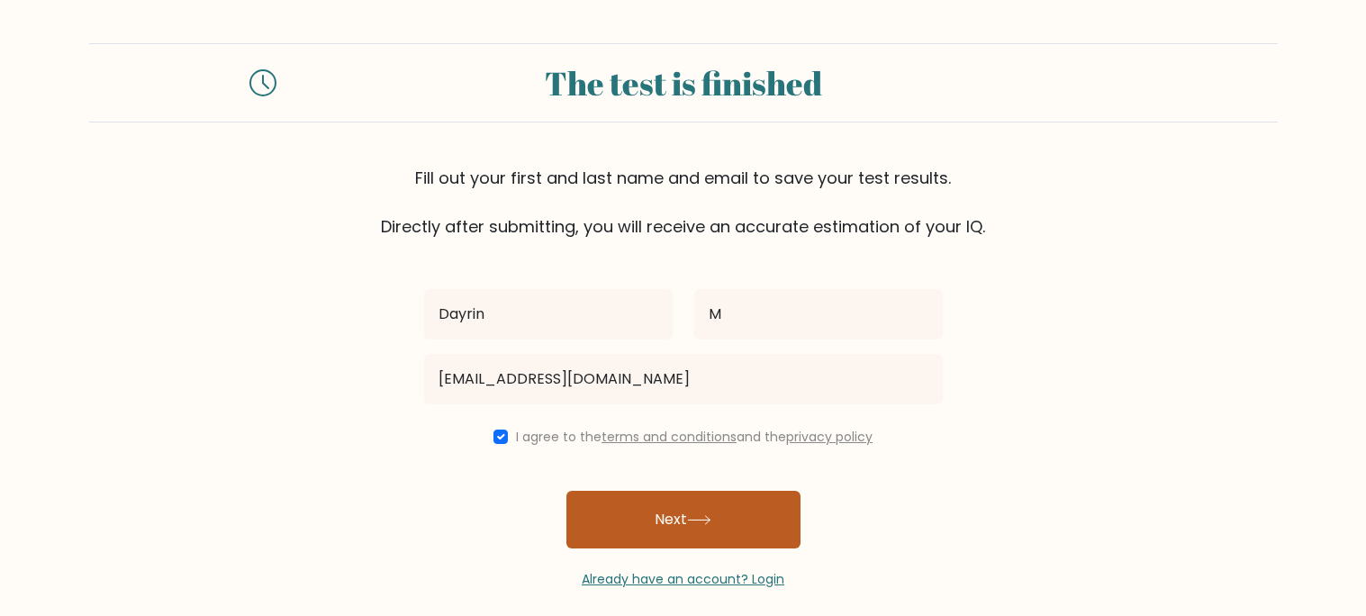
click at [641, 498] on button "Next" at bounding box center [683, 520] width 234 height 58
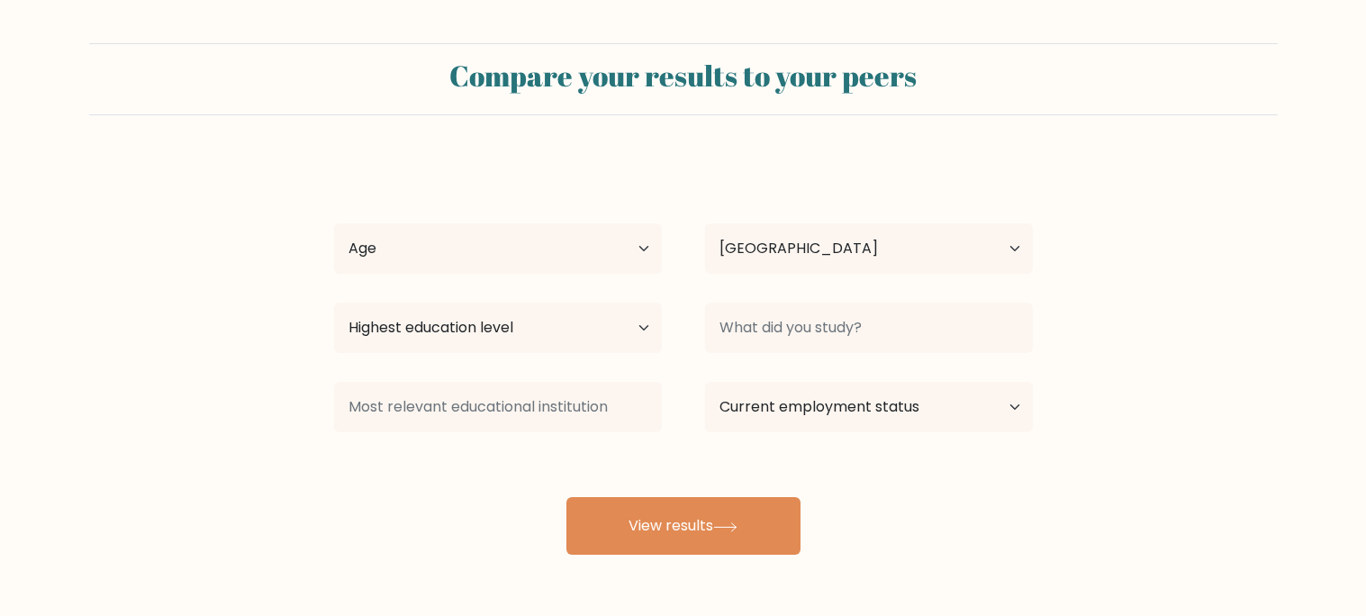
select select "US"
click at [575, 248] on select "Age Under [DEMOGRAPHIC_DATA] [DEMOGRAPHIC_DATA] [DEMOGRAPHIC_DATA] [DEMOGRAPHIC…" at bounding box center [498, 248] width 328 height 50
select select "min_18"
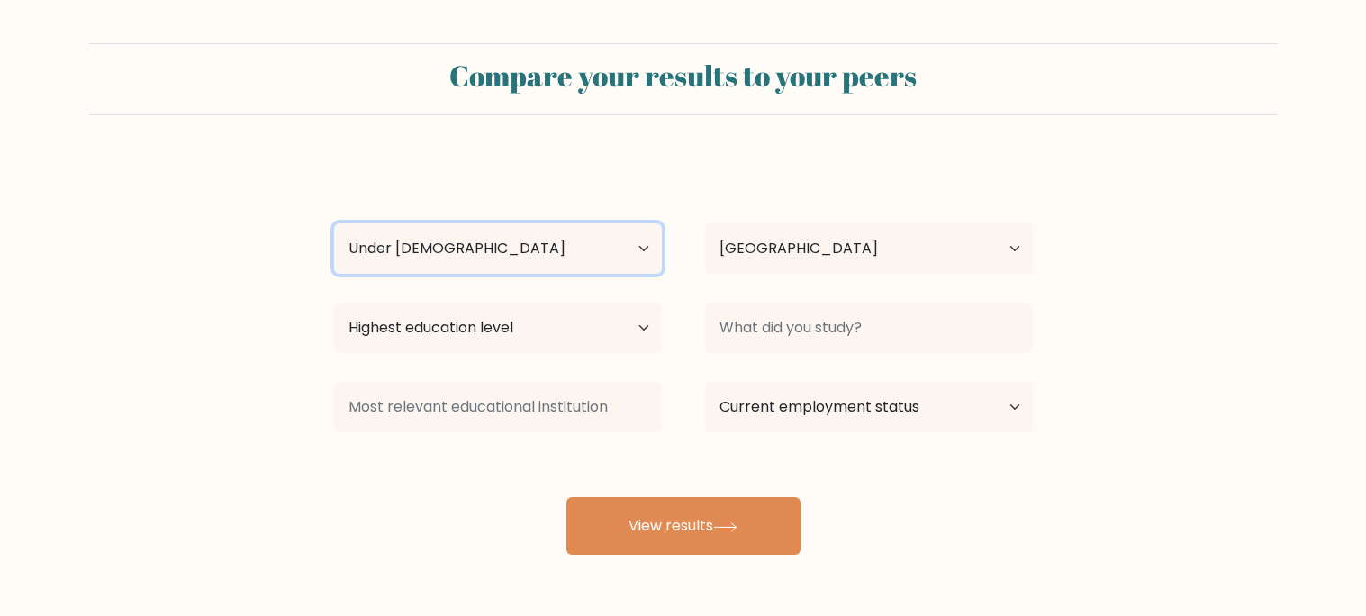
click at [334, 223] on select "Age Under 18 years old 18-24 years old 25-34 years old 35-44 years old 45-54 ye…" at bounding box center [498, 248] width 328 height 50
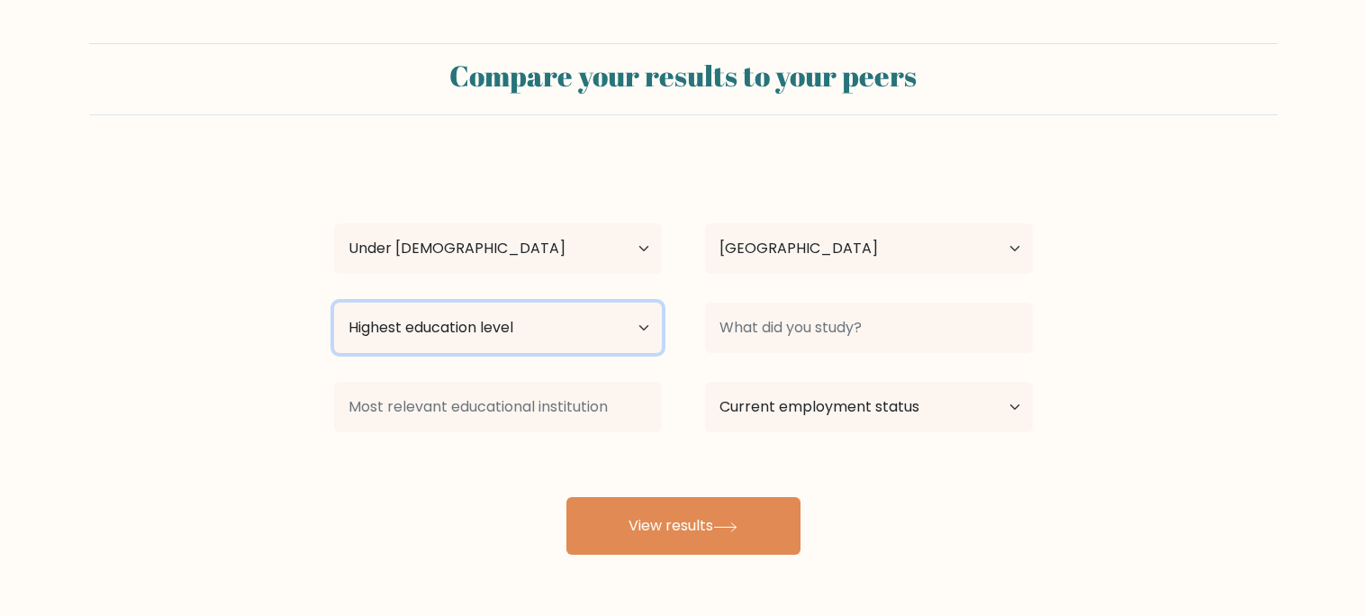
click at [548, 338] on select "Highest education level No schooling Primary Lower Secondary Upper Secondary Oc…" at bounding box center [498, 328] width 328 height 50
select select "upper_secondary"
click at [334, 303] on select "Highest education level No schooling Primary Lower Secondary Upper Secondary Oc…" at bounding box center [498, 328] width 328 height 50
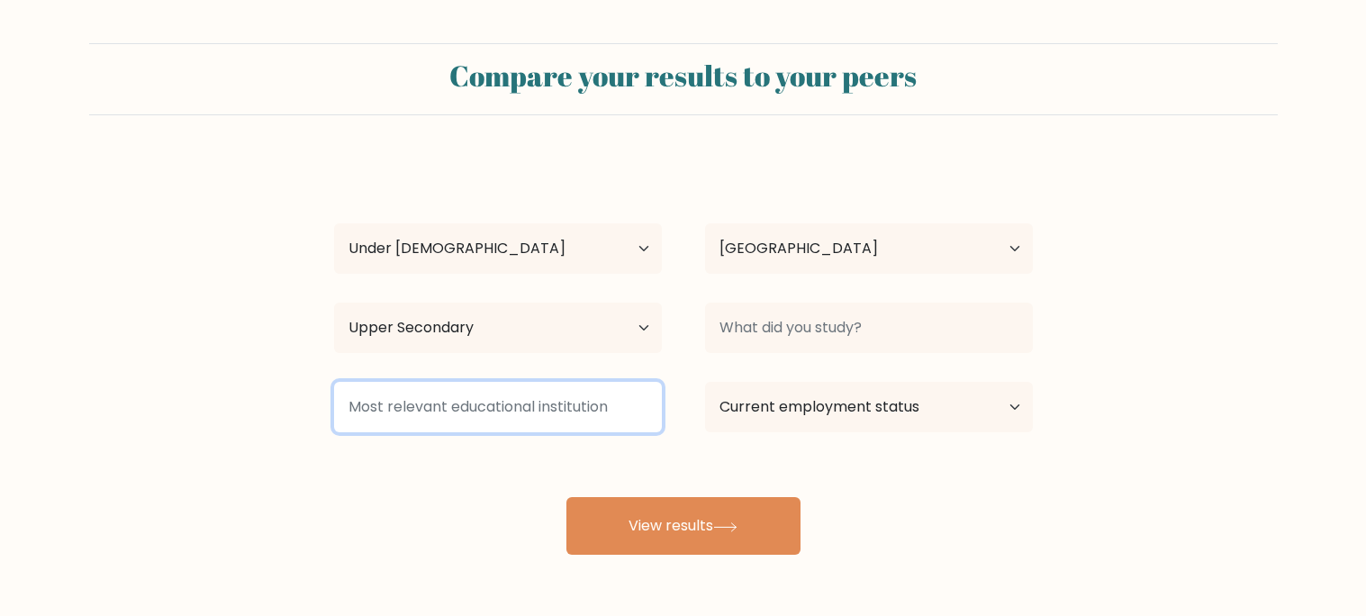
click at [520, 412] on input at bounding box center [498, 407] width 328 height 50
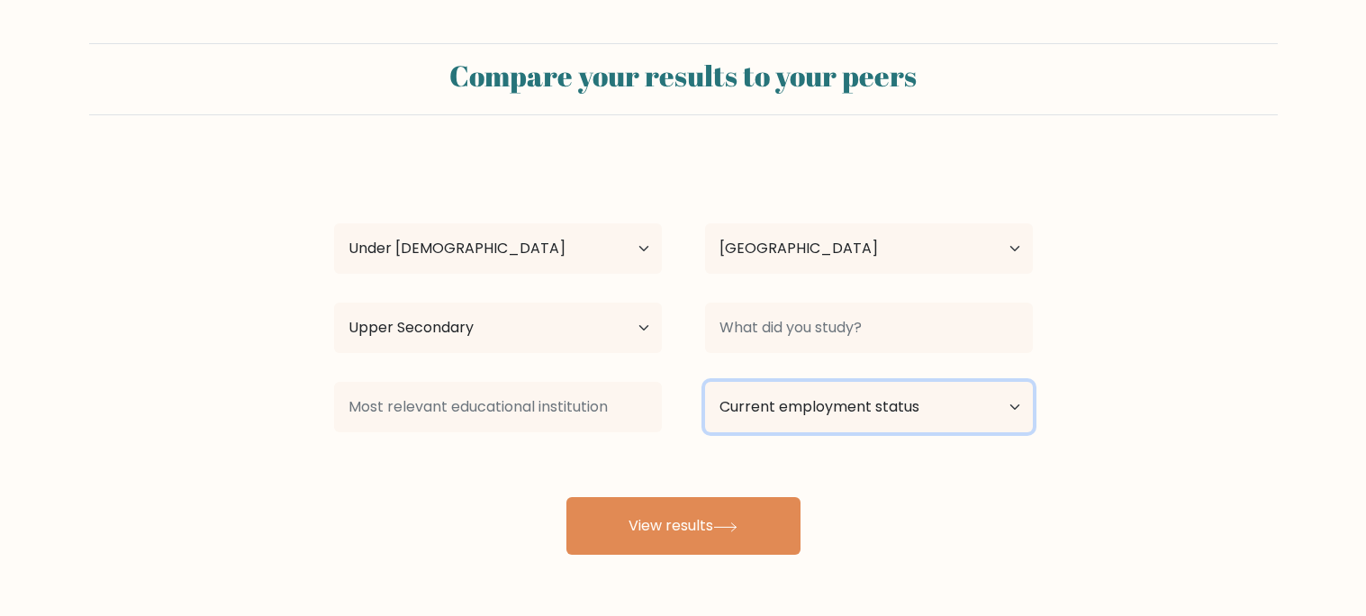
click at [868, 405] on select "Current employment status Employed Student Retired Other / prefer not to answer" at bounding box center [869, 407] width 328 height 50
select select "student"
click at [705, 382] on select "Current employment status Employed Student Retired Other / prefer not to answer" at bounding box center [869, 407] width 328 height 50
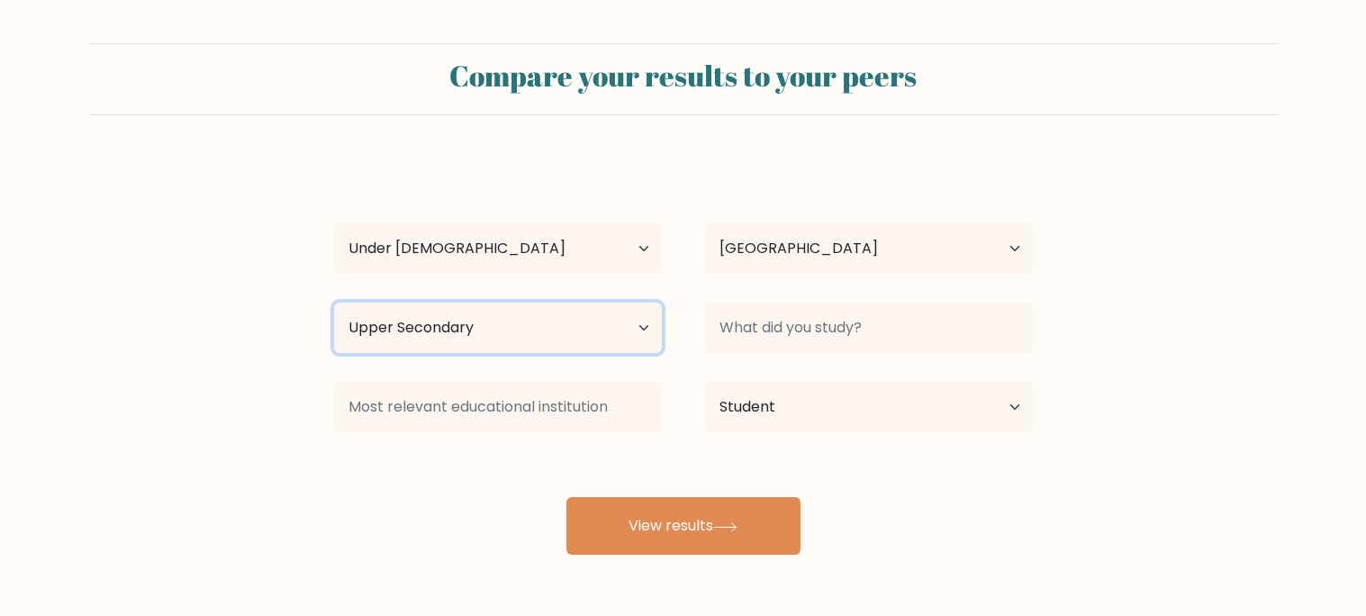
click at [476, 340] on select "Highest education level No schooling Primary Lower Secondary Upper Secondary Oc…" at bounding box center [498, 328] width 328 height 50
click at [497, 336] on select "Highest education level No schooling Primary Lower Secondary Upper Secondary Oc…" at bounding box center [498, 328] width 328 height 50
click at [334, 303] on select "Highest education level No schooling Primary Lower Secondary Upper Secondary Oc…" at bounding box center [498, 328] width 328 height 50
click at [512, 308] on select "Highest education level No schooling Primary Lower Secondary Upper Secondary Oc…" at bounding box center [498, 328] width 328 height 50
click at [512, 310] on select "Highest education level No schooling Primary Lower Secondary Upper Secondary Oc…" at bounding box center [498, 328] width 328 height 50
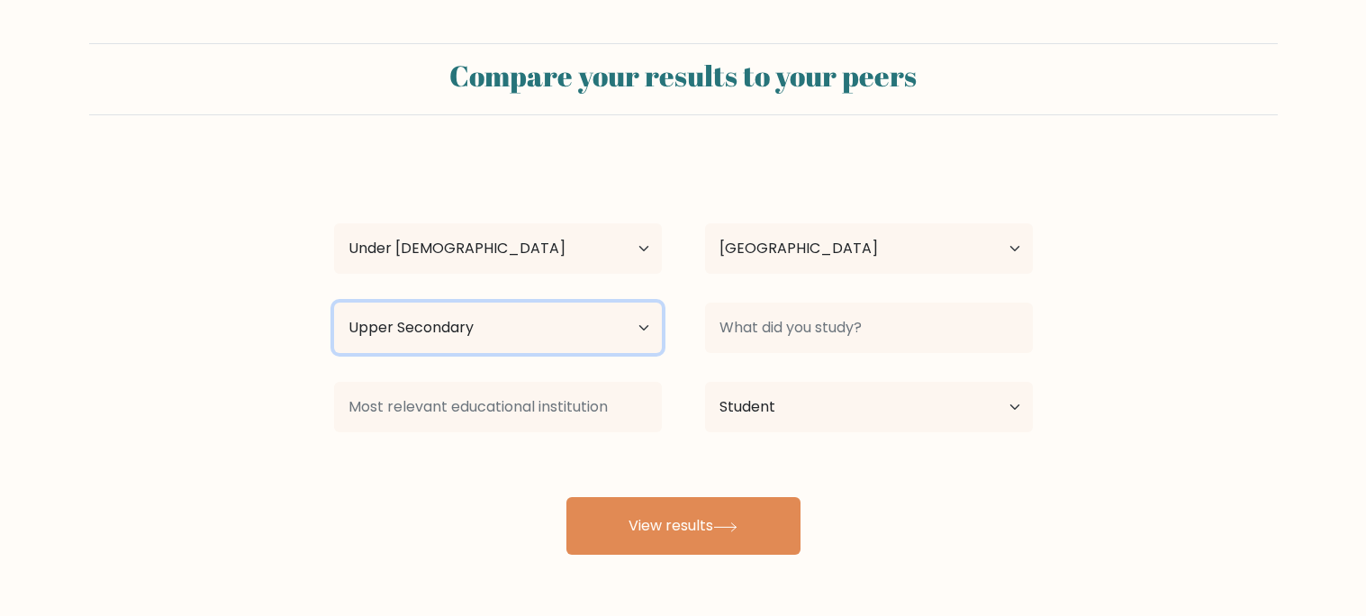
click at [512, 310] on select "Highest education level No schooling Primary Lower Secondary Upper Secondary Oc…" at bounding box center [498, 328] width 328 height 50
click at [512, 312] on select "Highest education level No schooling Primary Lower Secondary Upper Secondary Oc…" at bounding box center [498, 328] width 328 height 50
click at [521, 328] on select "Highest education level No schooling Primary Lower Secondary Upper Secondary Oc…" at bounding box center [498, 328] width 328 height 50
click at [505, 329] on select "Highest education level No schooling Primary Lower Secondary Upper Secondary Oc…" at bounding box center [498, 328] width 328 height 50
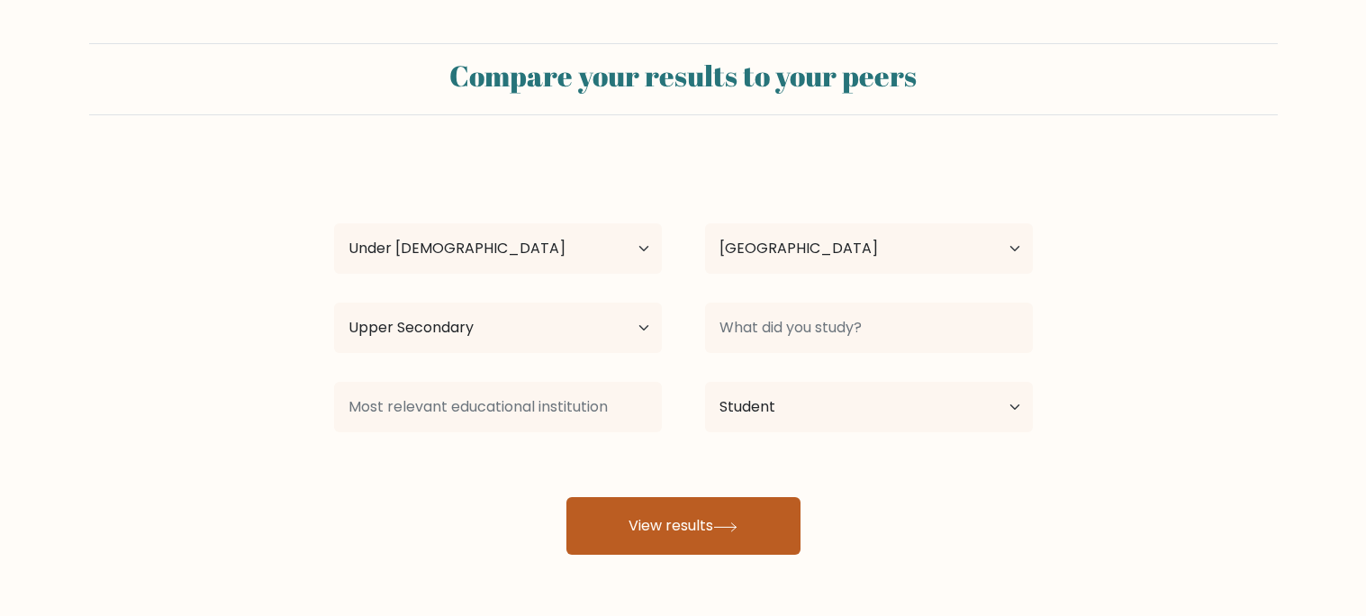
click at [759, 538] on button "View results" at bounding box center [683, 526] width 234 height 58
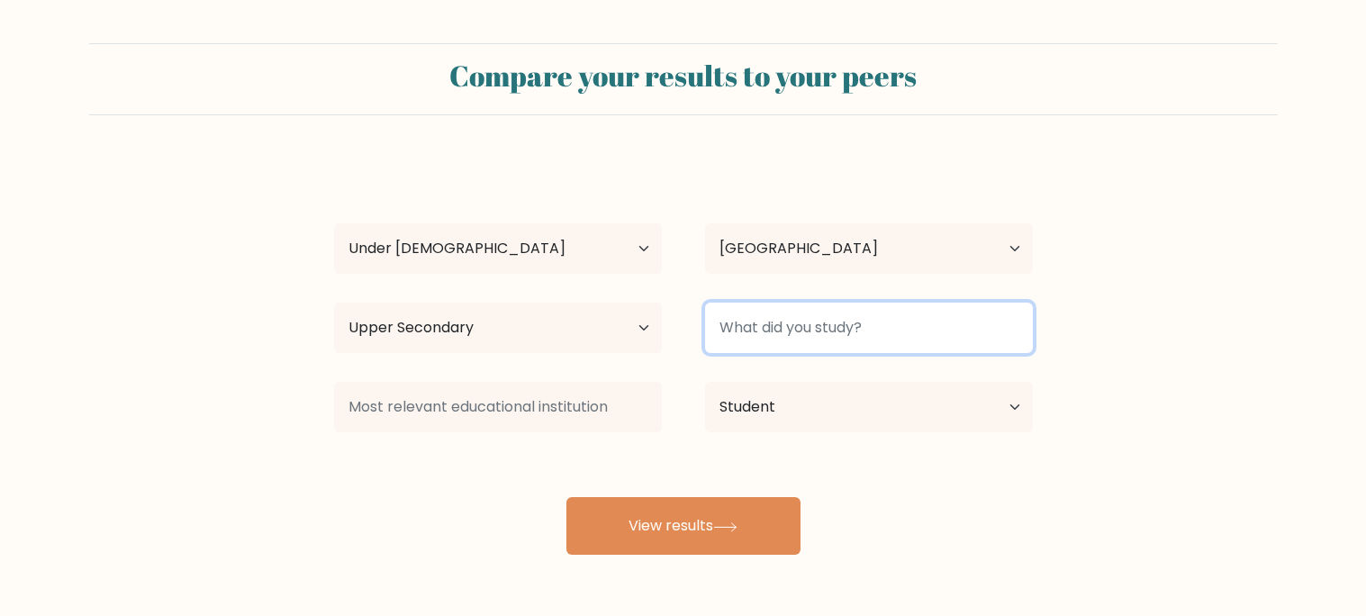
click at [849, 342] on input at bounding box center [869, 328] width 328 height 50
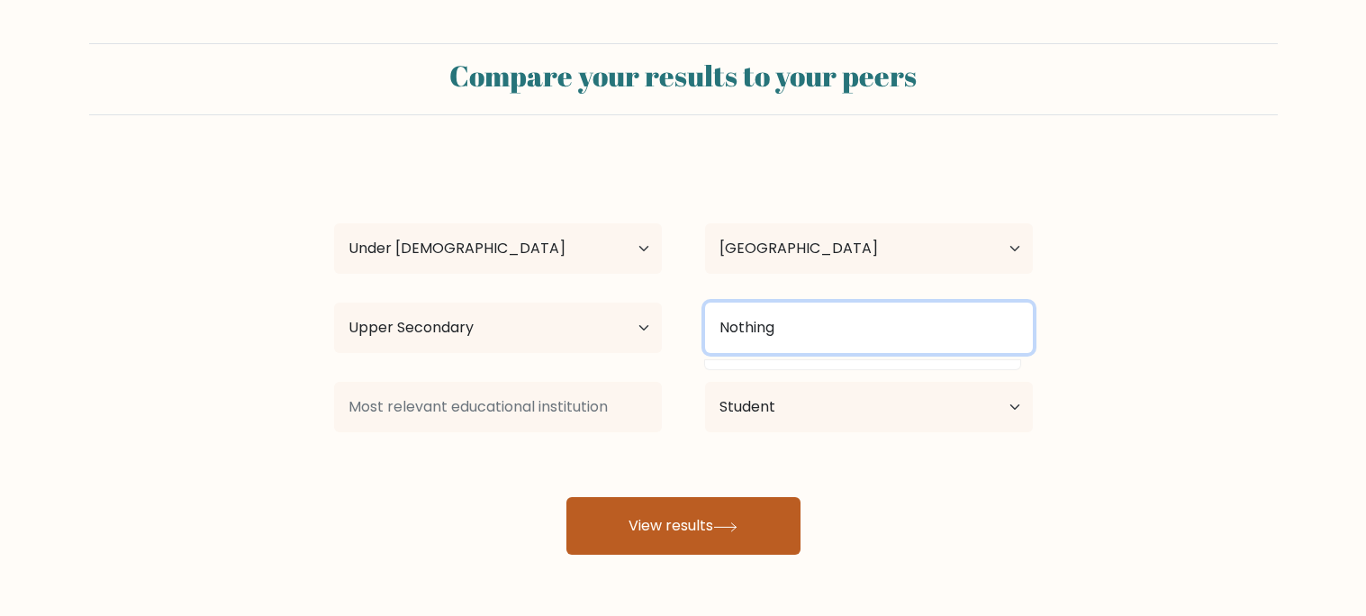
type input "Nothing"
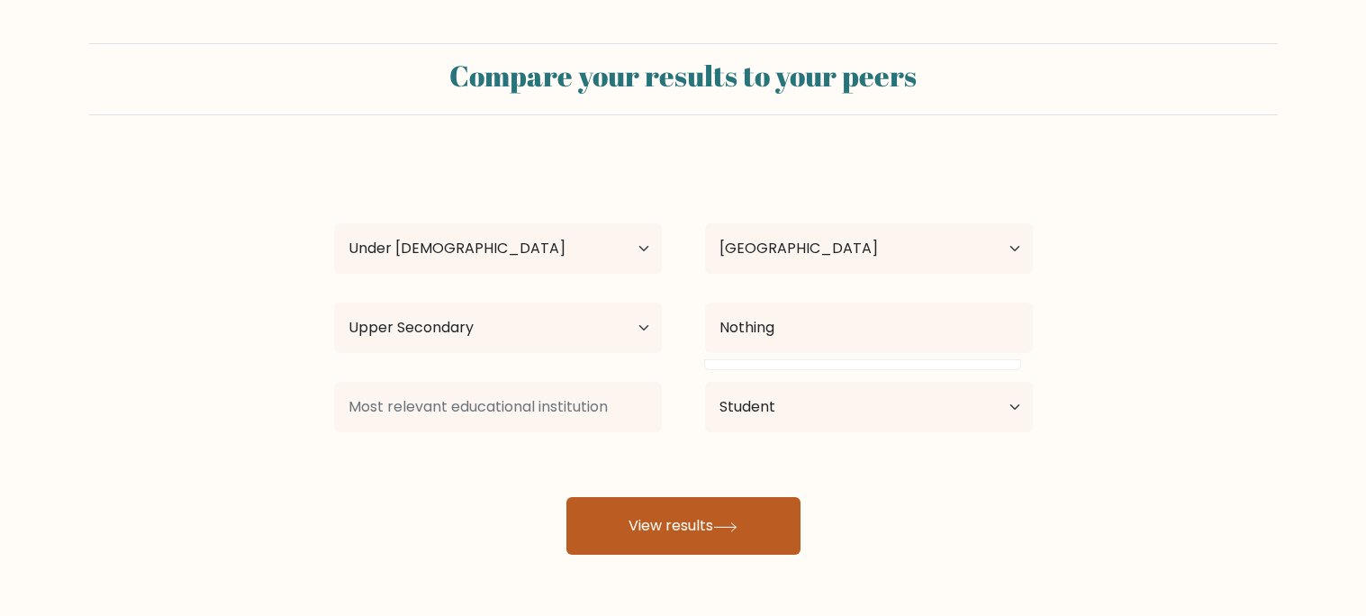
click at [752, 506] on button "View results" at bounding box center [683, 526] width 234 height 58
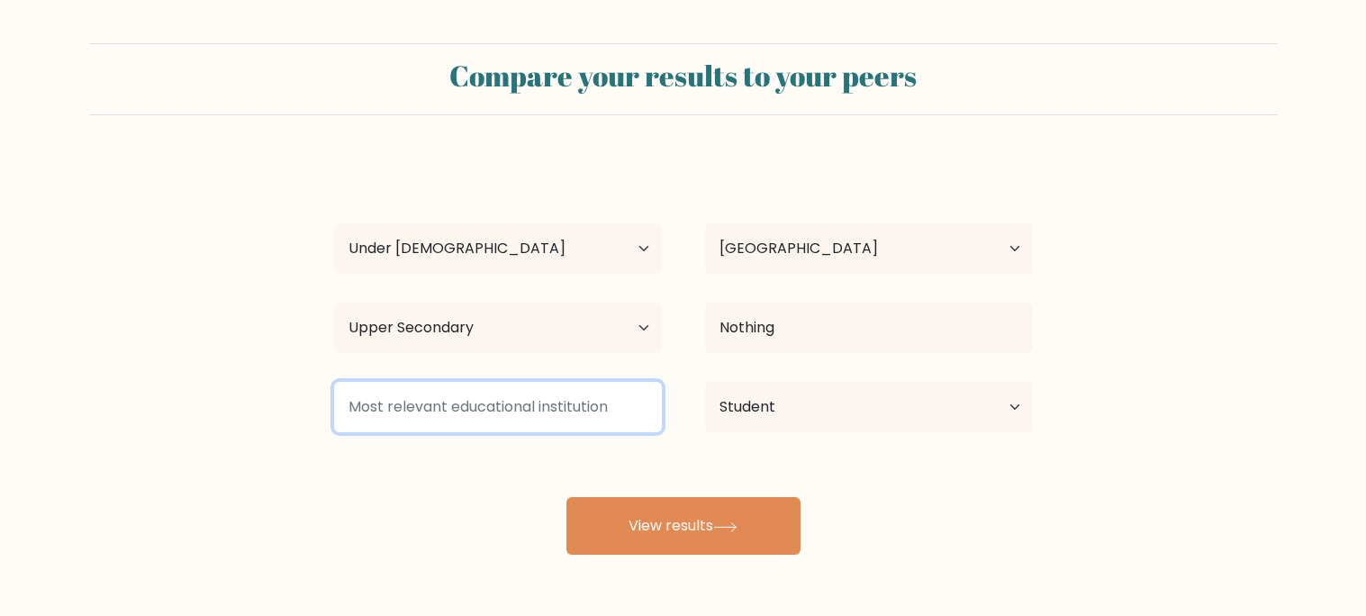
click at [378, 406] on input at bounding box center [498, 407] width 328 height 50
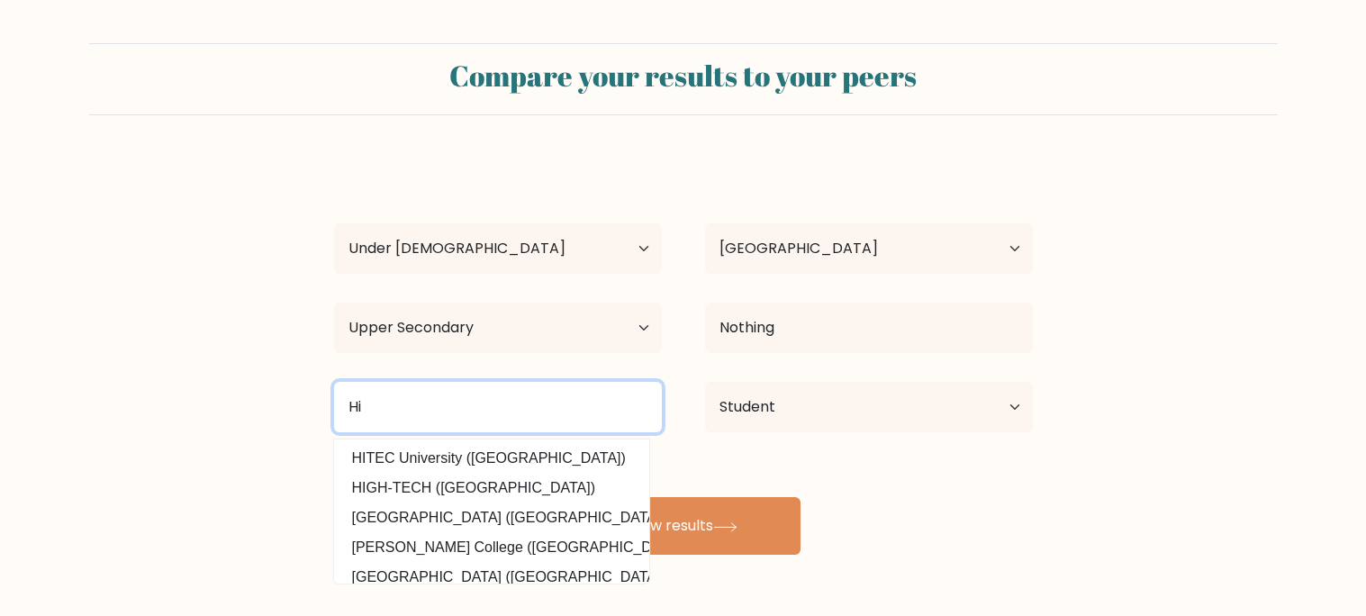
type input "H"
type input "Dc intenationa"
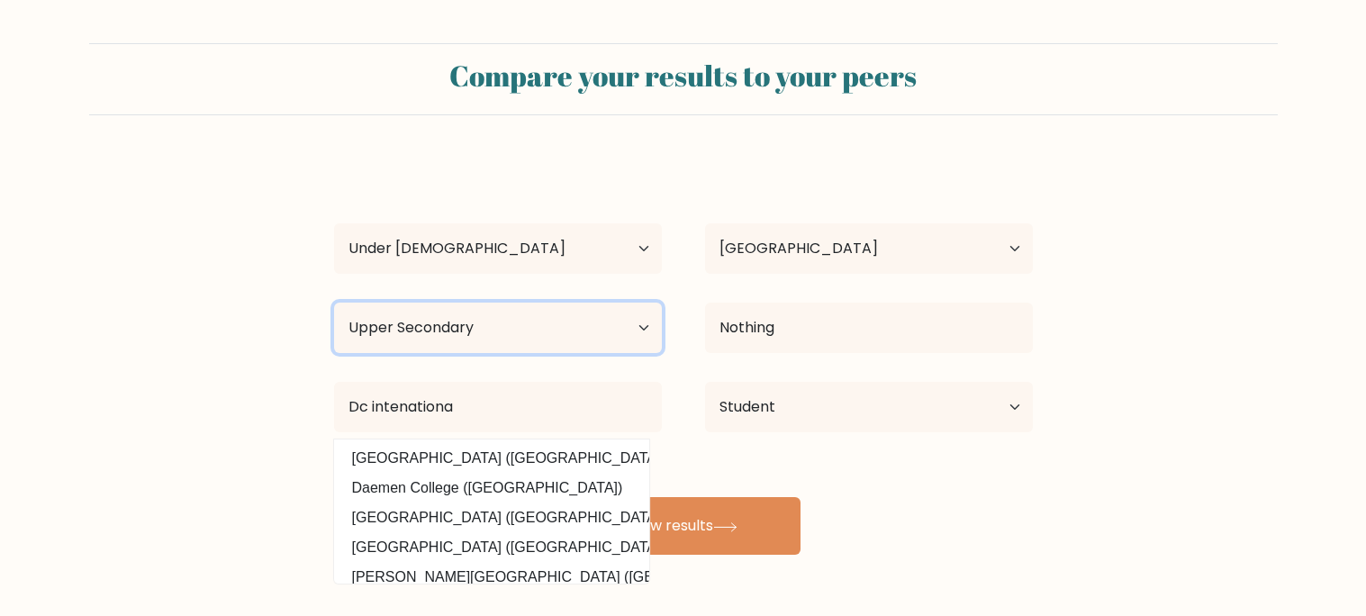
click at [501, 313] on select "Highest education level No schooling Primary Lower Secondary Upper Secondary Oc…" at bounding box center [498, 328] width 328 height 50
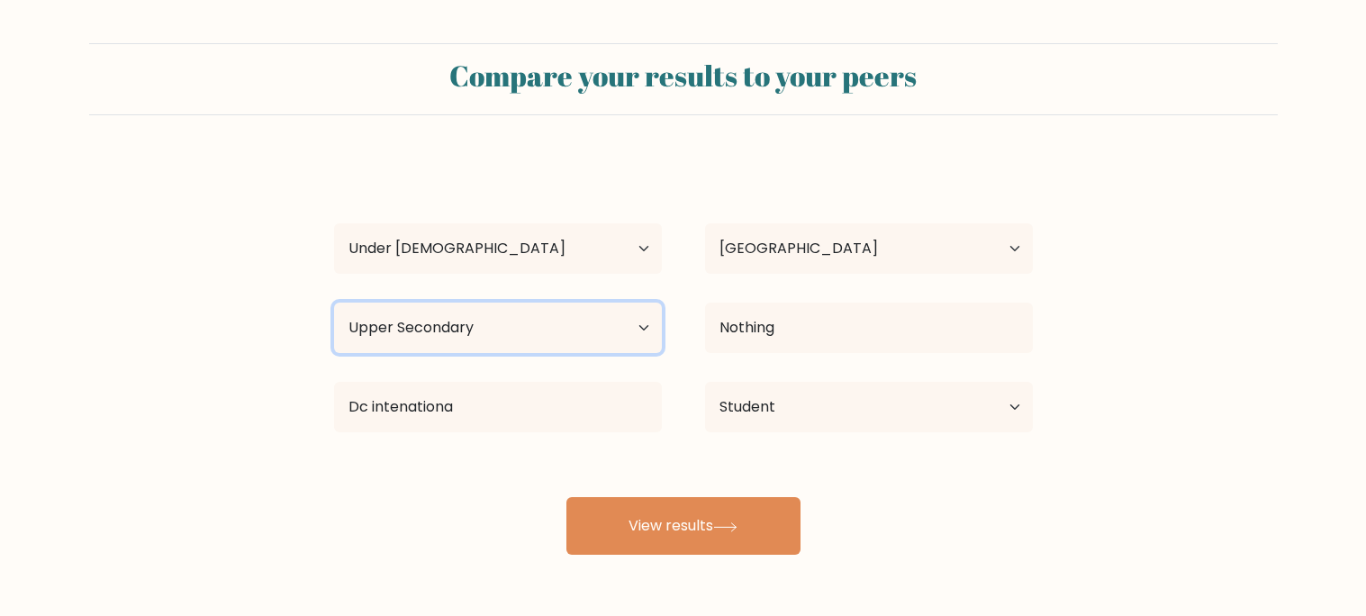
select select "lower_secondary"
click at [334, 303] on select "Highest education level No schooling Primary Lower Secondary Upper Secondary Oc…" at bounding box center [498, 328] width 328 height 50
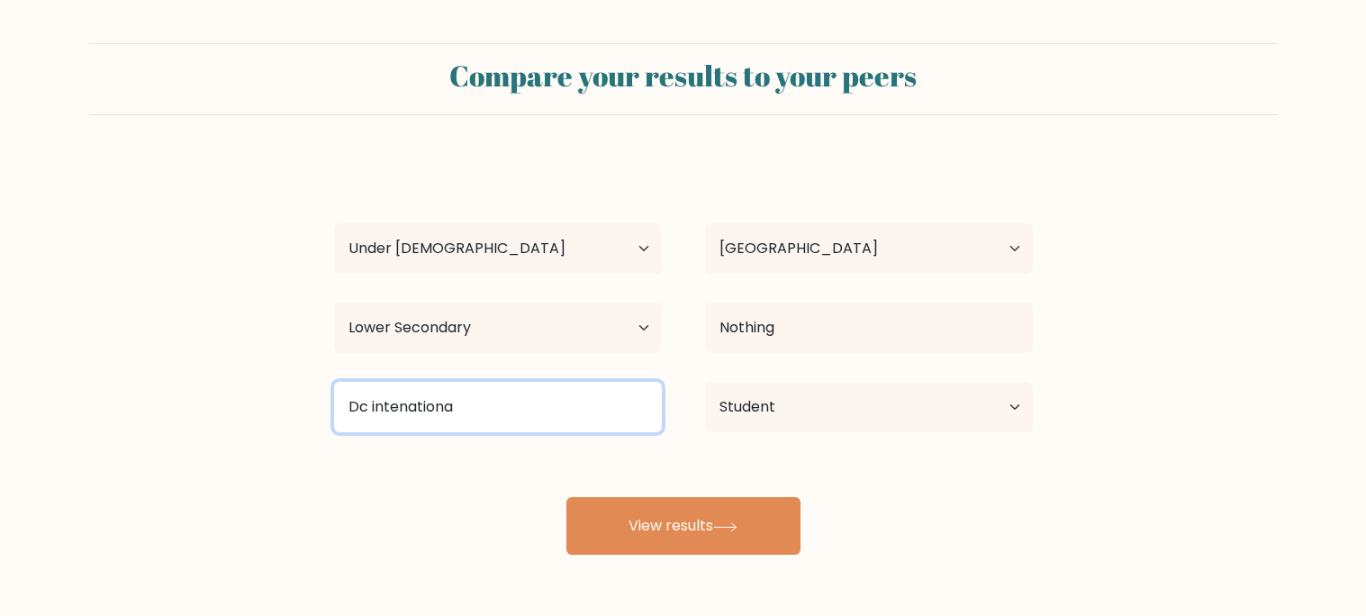
click at [457, 412] on input "Dc intenationa" at bounding box center [498, 407] width 328 height 50
type input "D"
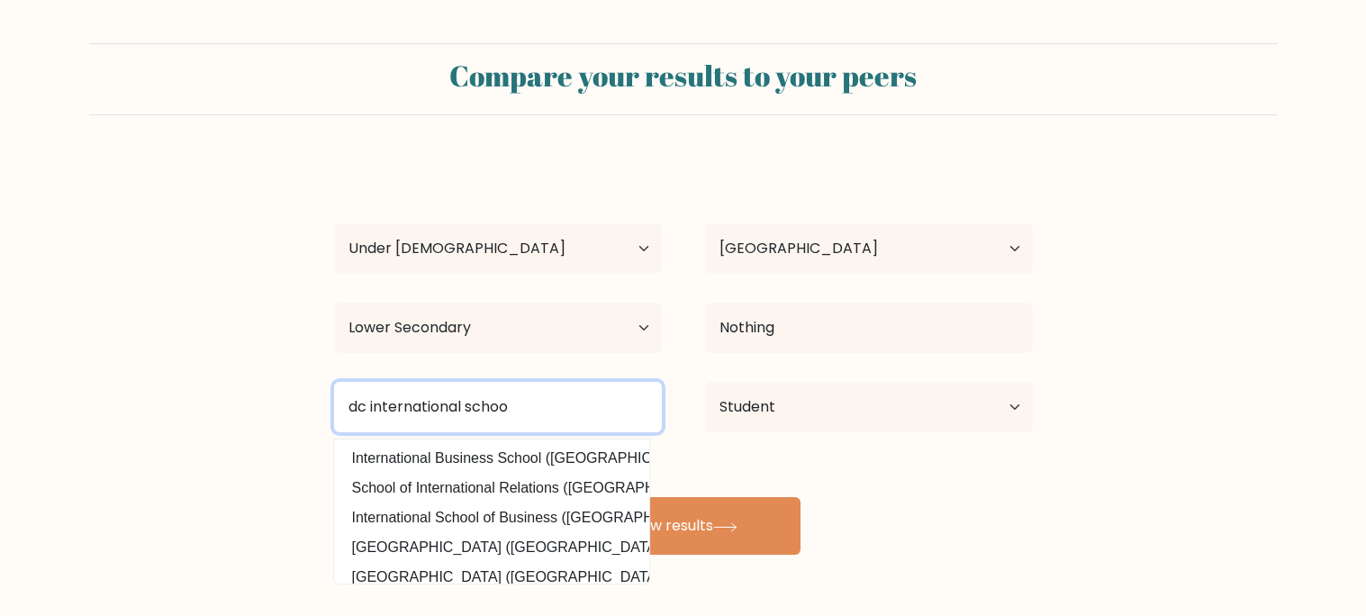
click at [371, 405] on input "dc international schoo" at bounding box center [498, 407] width 328 height 50
click at [372, 404] on input "dcinternational schoo" at bounding box center [498, 407] width 328 height 50
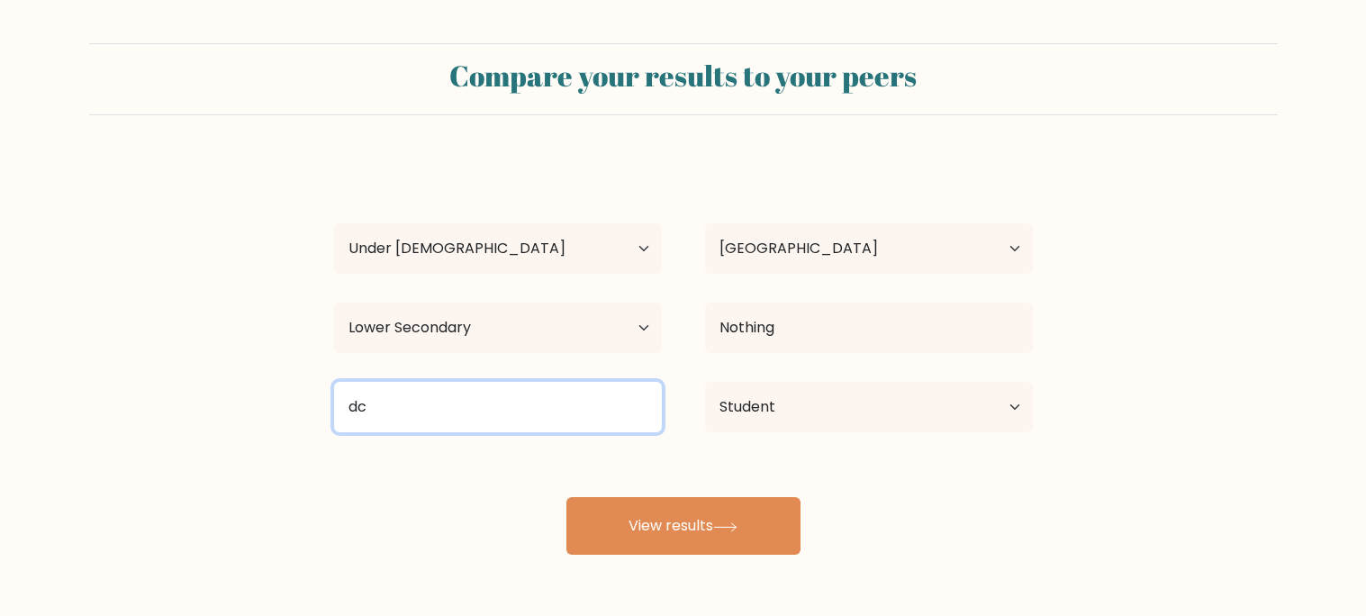
type input "d"
paste input "District of Columbia International School"
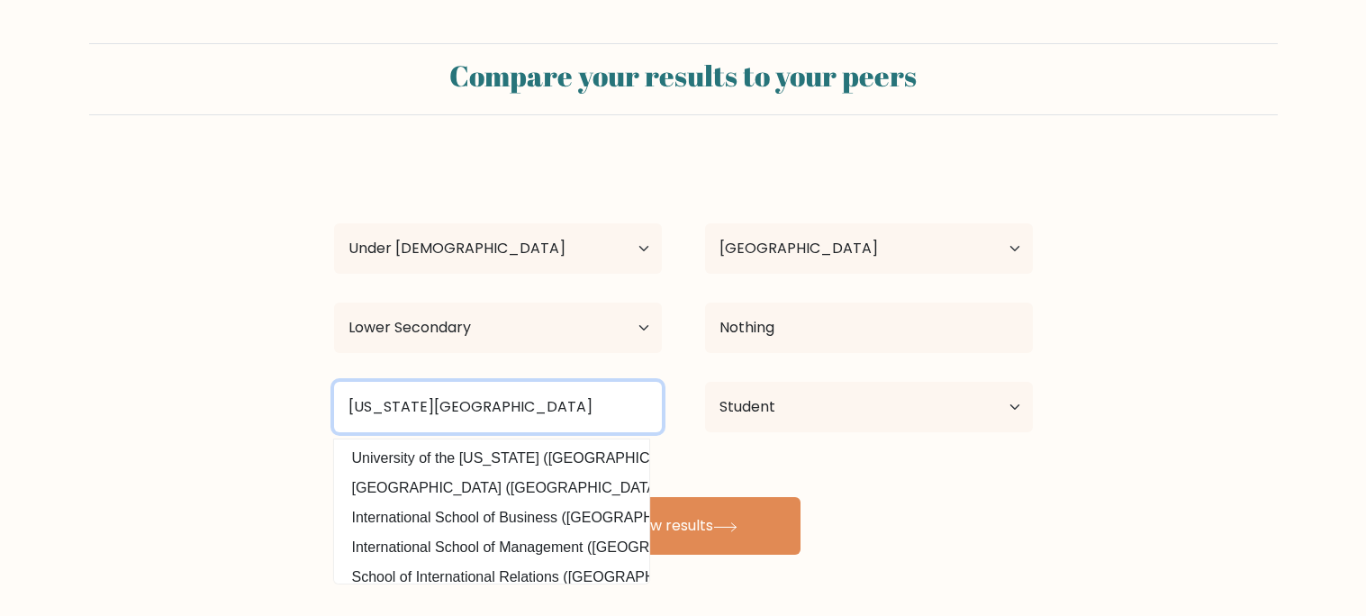
type input "District of Columbia International School"
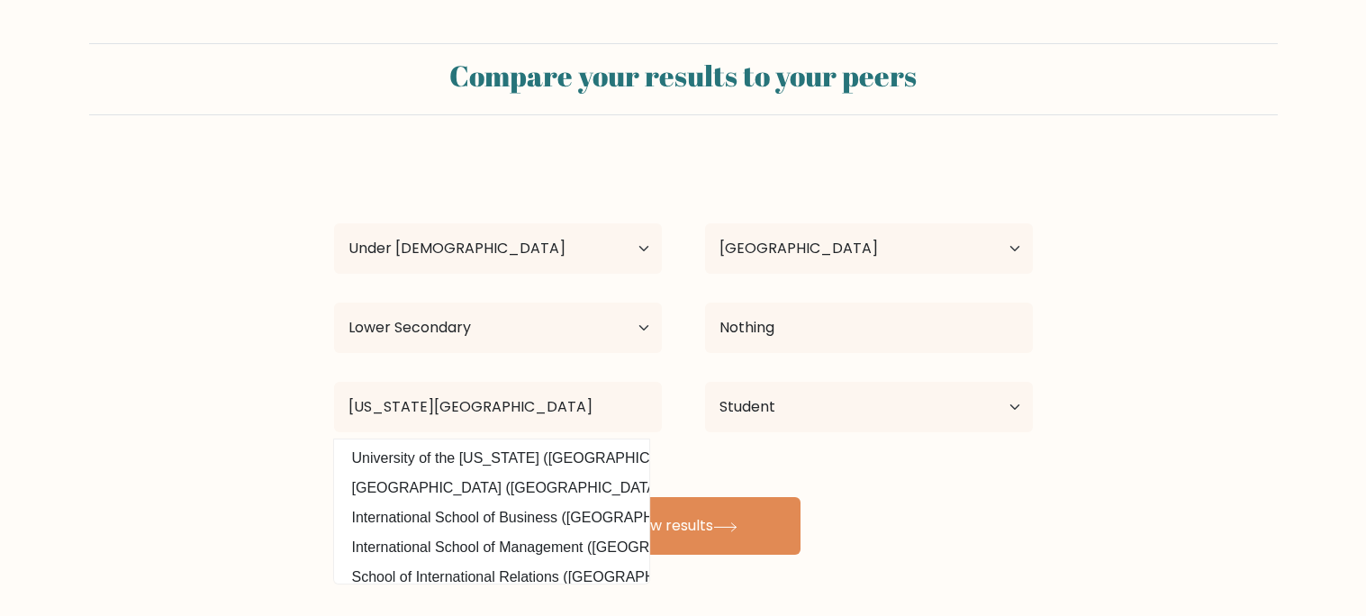
click at [751, 456] on div "Dayrin M Age Under 18 years old 18-24 years old 25-34 years old 35-44 years old…" at bounding box center [683, 356] width 720 height 396
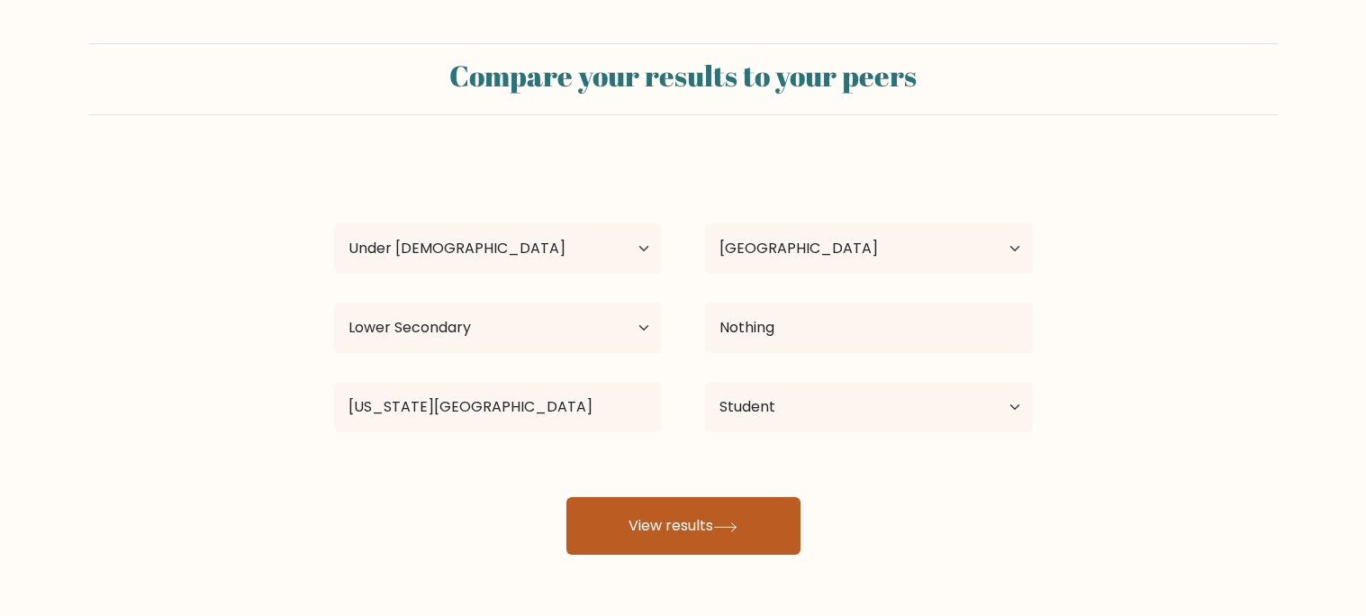
click at [656, 524] on button "View results" at bounding box center [683, 526] width 234 height 58
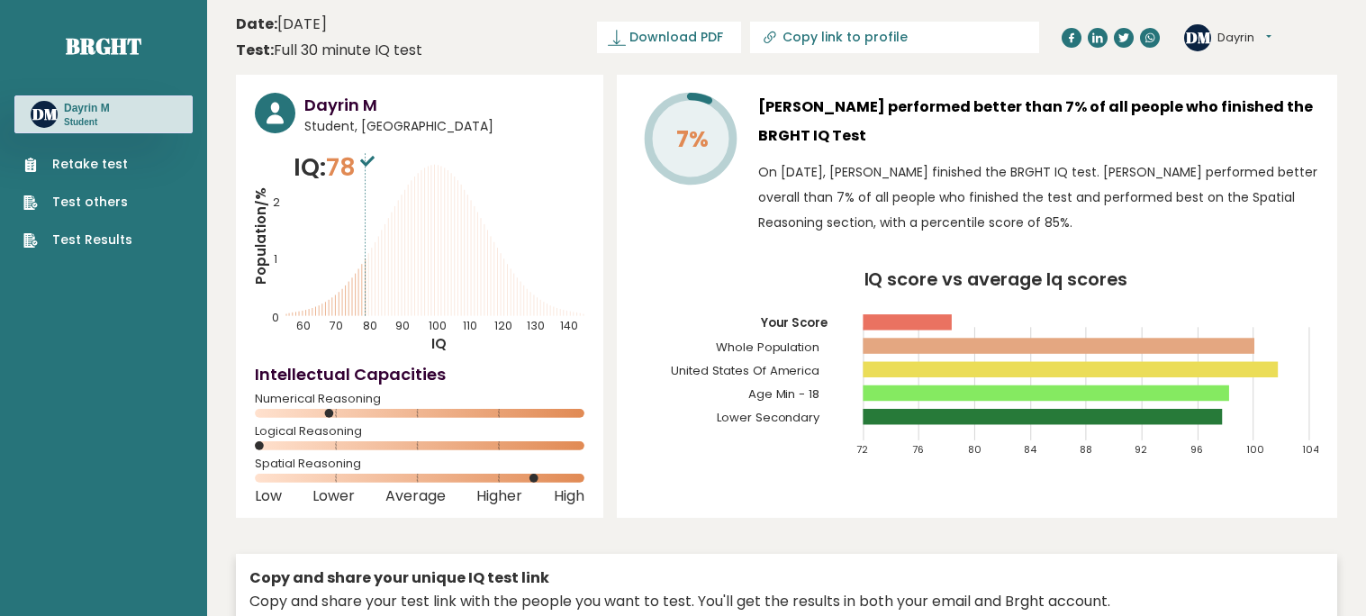
click at [83, 166] on link "Retake test" at bounding box center [77, 164] width 109 height 19
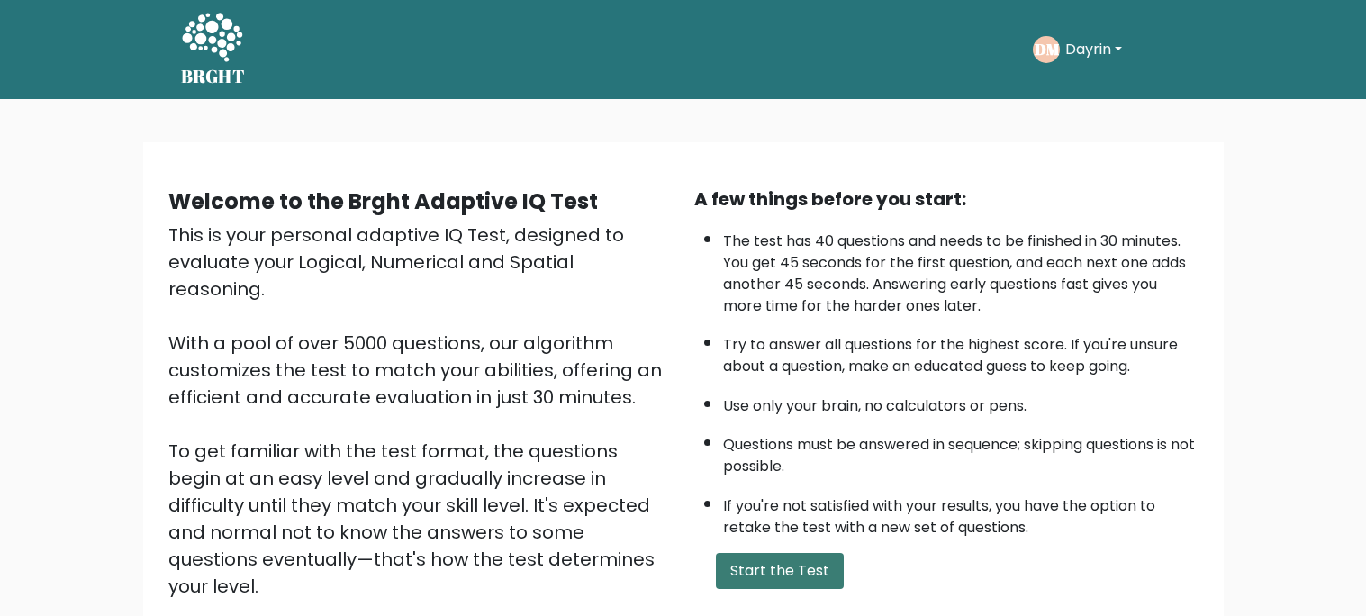
click at [825, 573] on button "Start the Test" at bounding box center [780, 571] width 128 height 36
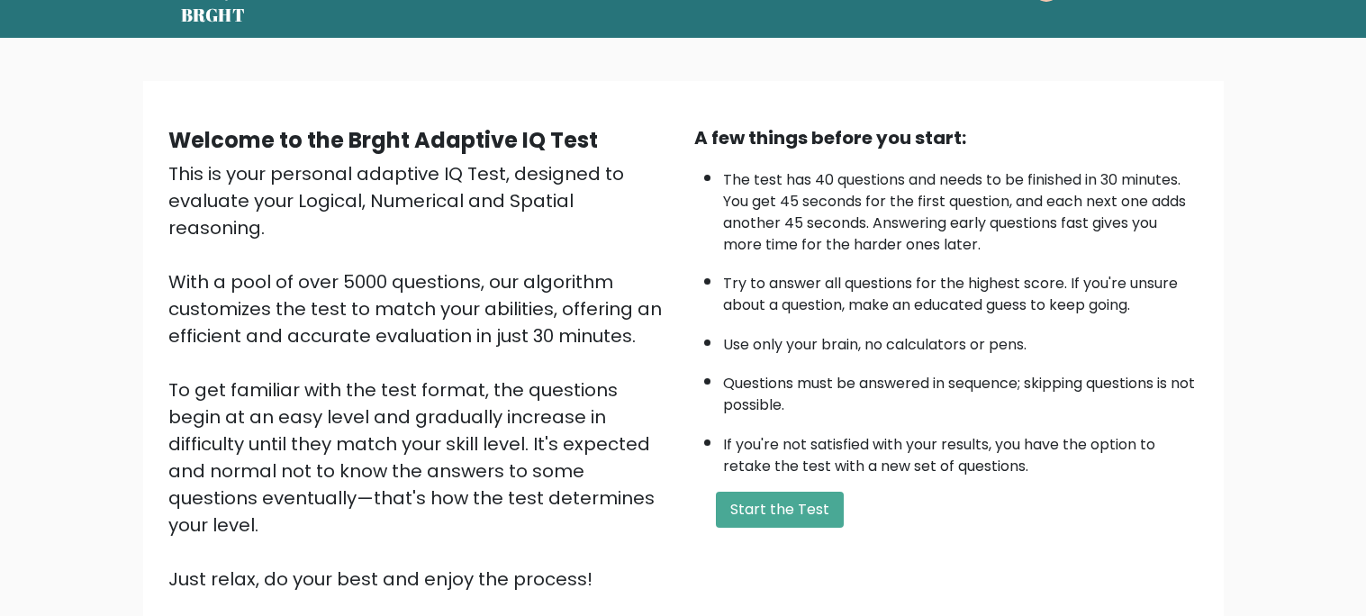
scroll to position [66, 0]
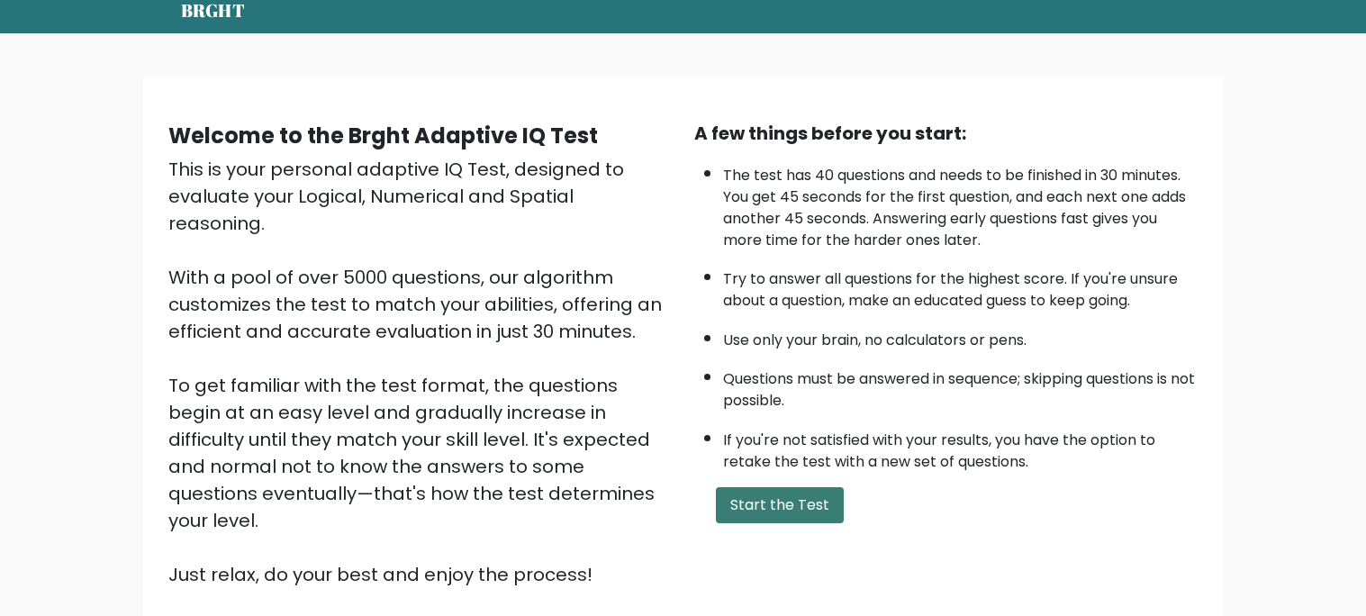
click at [757, 509] on button "Start the Test" at bounding box center [780, 505] width 128 height 36
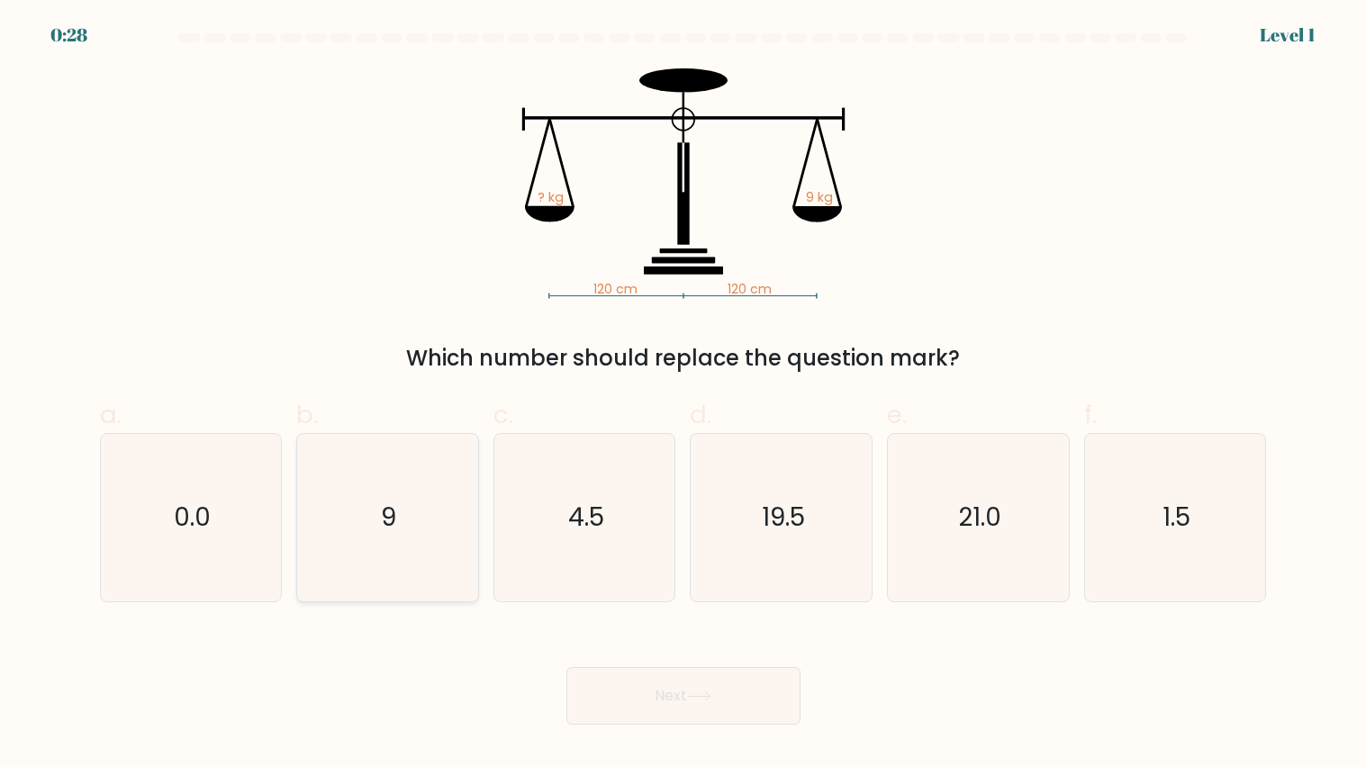
click at [377, 541] on icon "9" at bounding box center [386, 517] width 167 height 167
click at [684, 395] on input "b. 9" at bounding box center [684, 390] width 1 height 12
radio input "true"
click at [656, 714] on button "Next" at bounding box center [683, 696] width 234 height 58
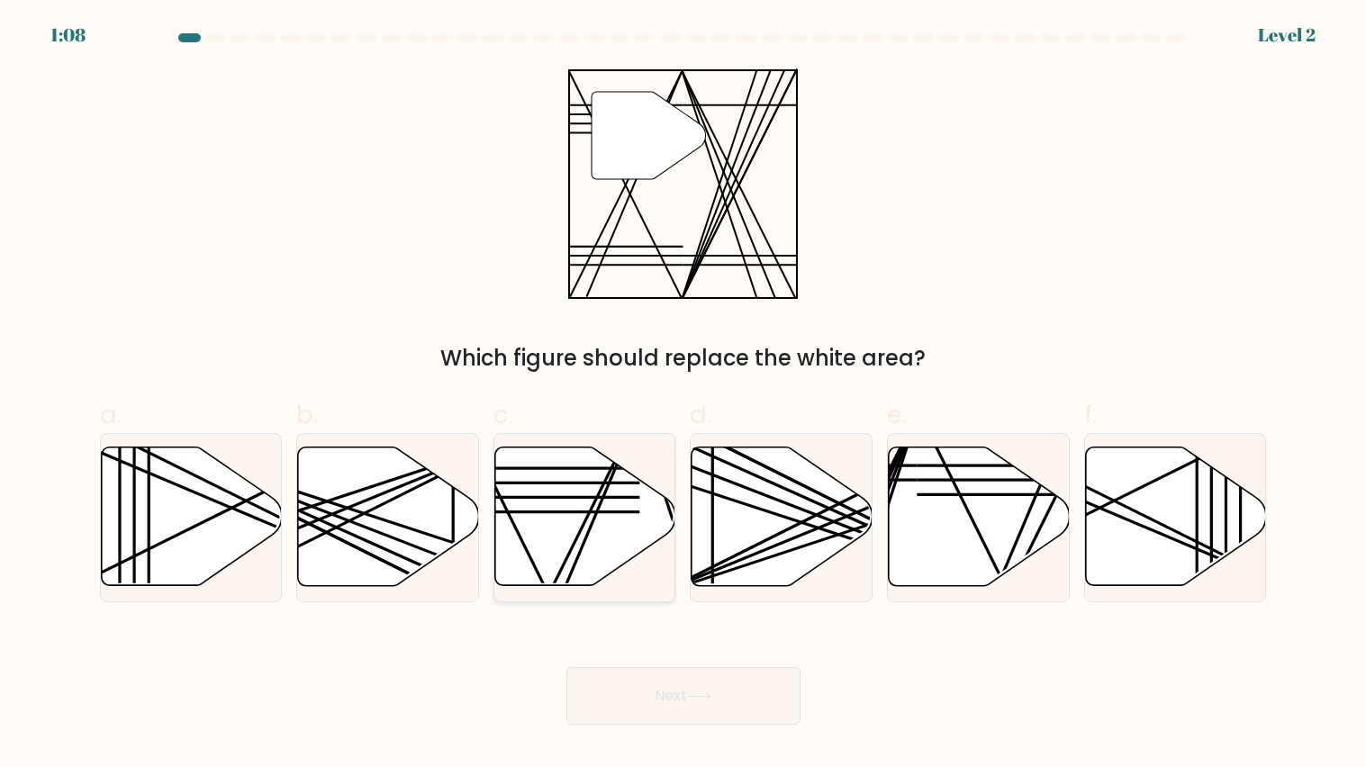
click at [577, 532] on icon at bounding box center [585, 517] width 181 height 139
click at [684, 395] on input "c." at bounding box center [684, 390] width 1 height 12
radio input "true"
click at [701, 688] on button "Next" at bounding box center [683, 696] width 234 height 58
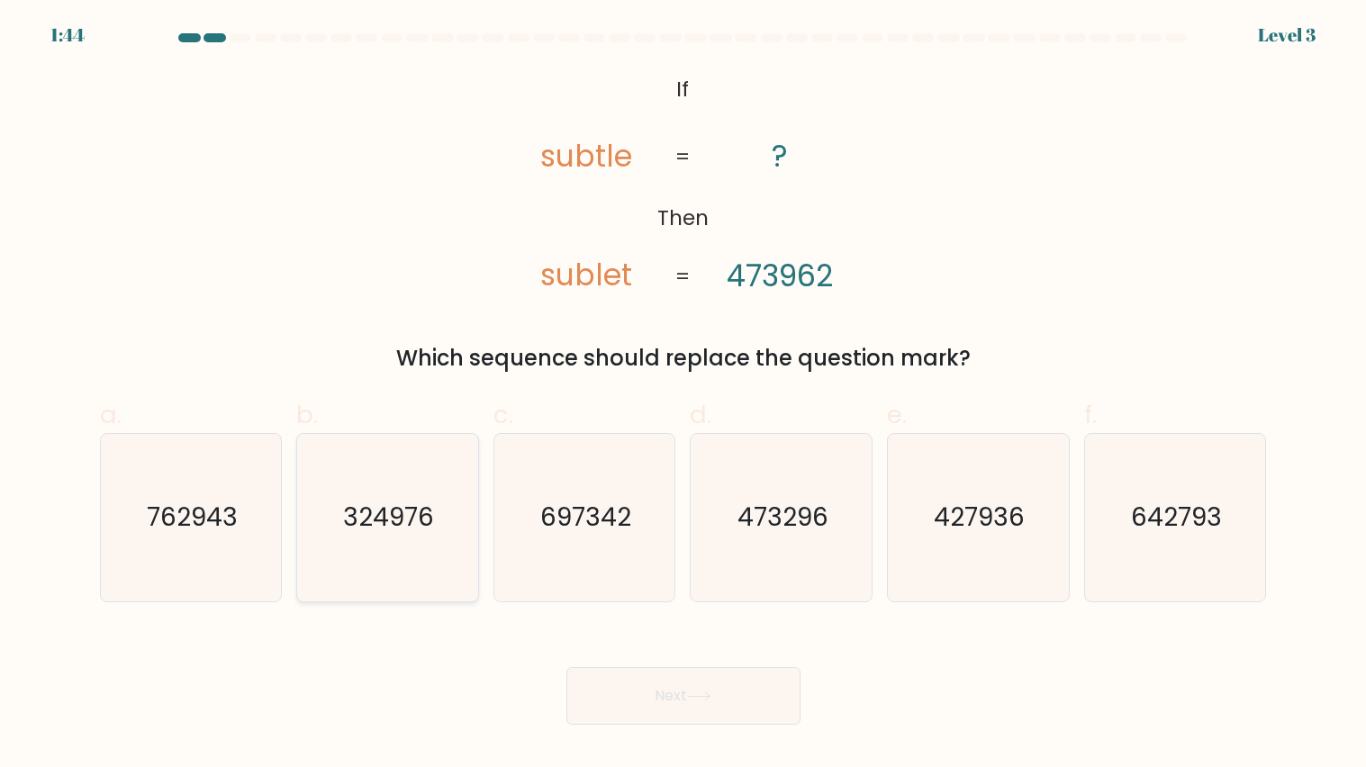
click at [353, 545] on icon "324976" at bounding box center [386, 517] width 167 height 167
click at [684, 395] on input "b. 324976" at bounding box center [684, 390] width 1 height 12
radio input "true"
click at [692, 699] on icon at bounding box center [699, 697] width 24 height 10
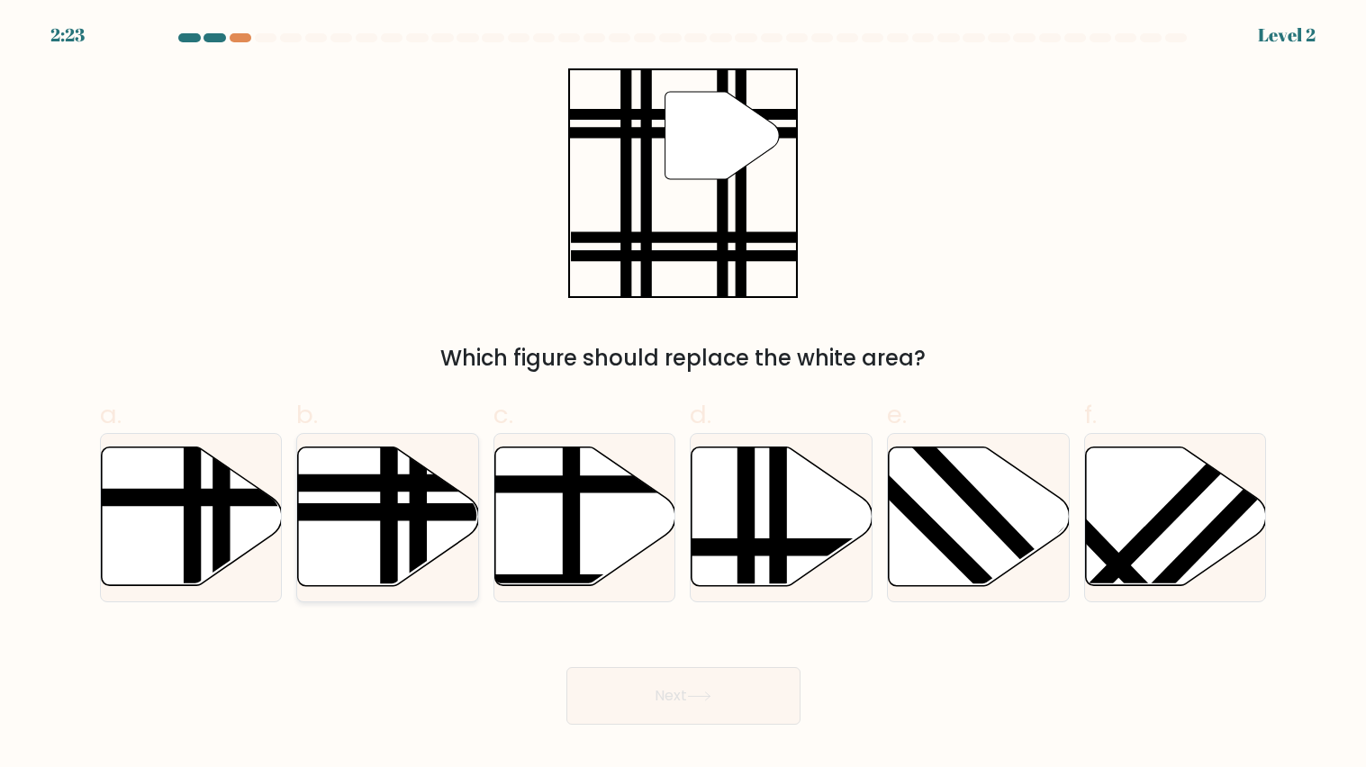
click at [376, 512] on line at bounding box center [328, 512] width 365 height 0
click at [684, 395] on input "b." at bounding box center [684, 390] width 1 height 12
radio input "true"
click at [729, 708] on button "Next" at bounding box center [683, 696] width 234 height 58
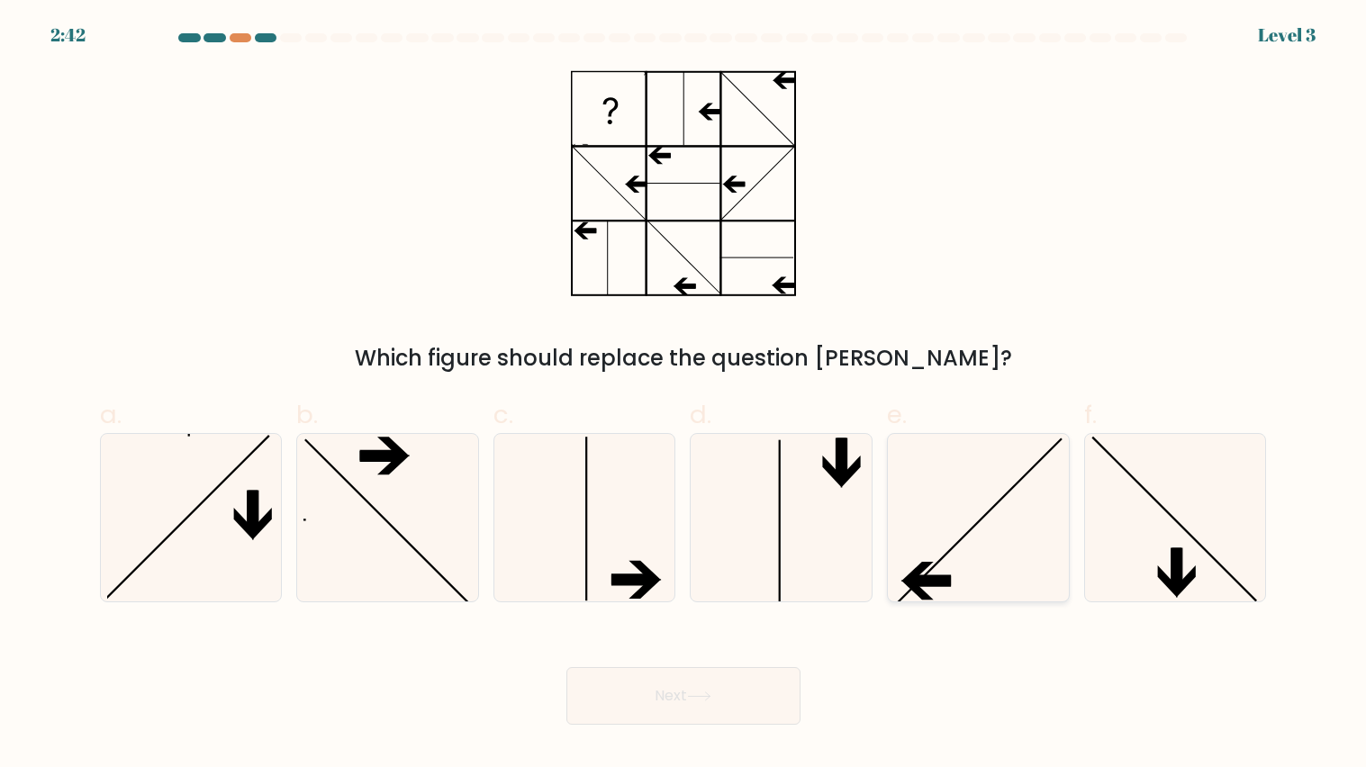
click at [950, 540] on icon at bounding box center [977, 517] width 167 height 167
click at [684, 395] on input "e." at bounding box center [684, 390] width 1 height 12
radio input "true"
click at [738, 700] on button "Next" at bounding box center [683, 696] width 234 height 58
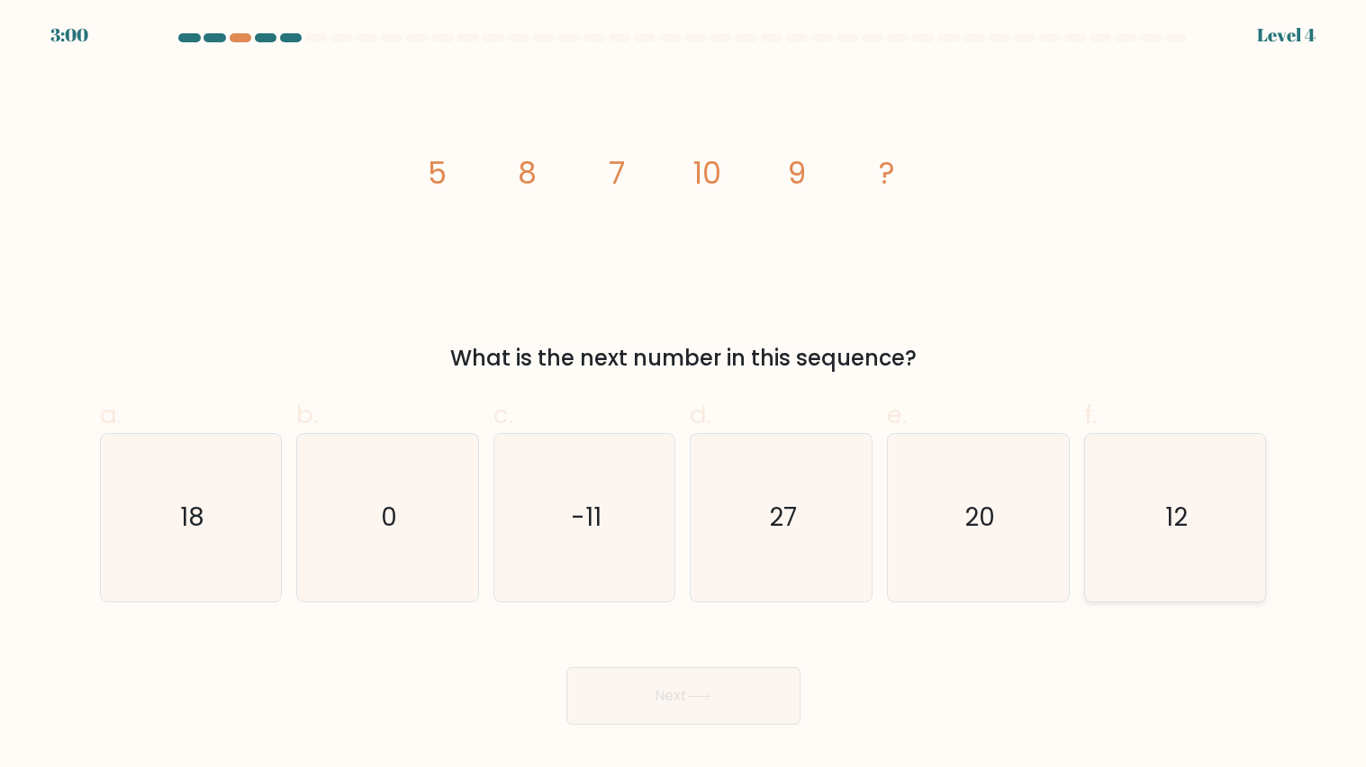
click at [1203, 516] on icon "12" at bounding box center [1174, 517] width 167 height 167
click at [684, 395] on input "f. 12" at bounding box center [684, 390] width 1 height 12
radio input "true"
click at [741, 672] on button "Next" at bounding box center [683, 696] width 234 height 58
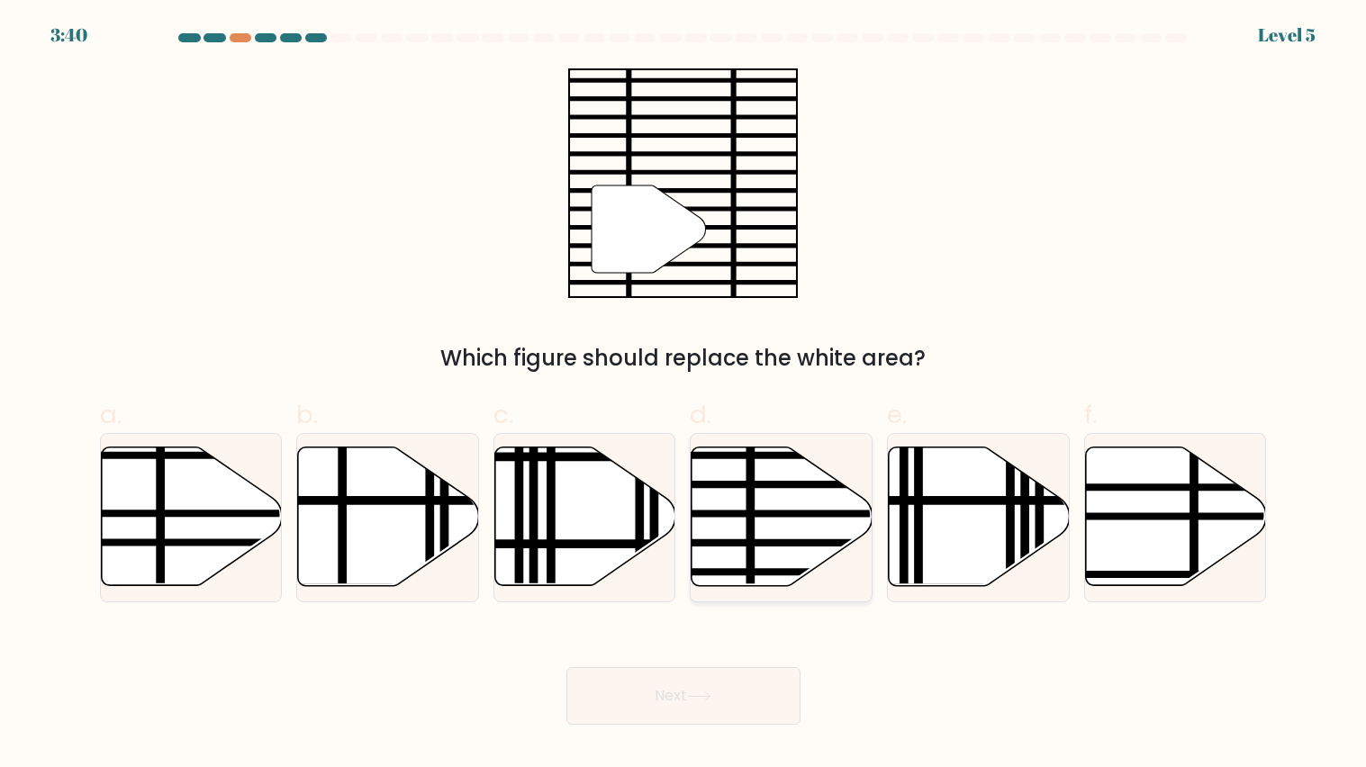
click at [771, 493] on icon at bounding box center [782, 517] width 181 height 139
click at [684, 395] on input "d." at bounding box center [684, 390] width 1 height 12
radio input "true"
click at [660, 702] on button "Next" at bounding box center [683, 696] width 234 height 58
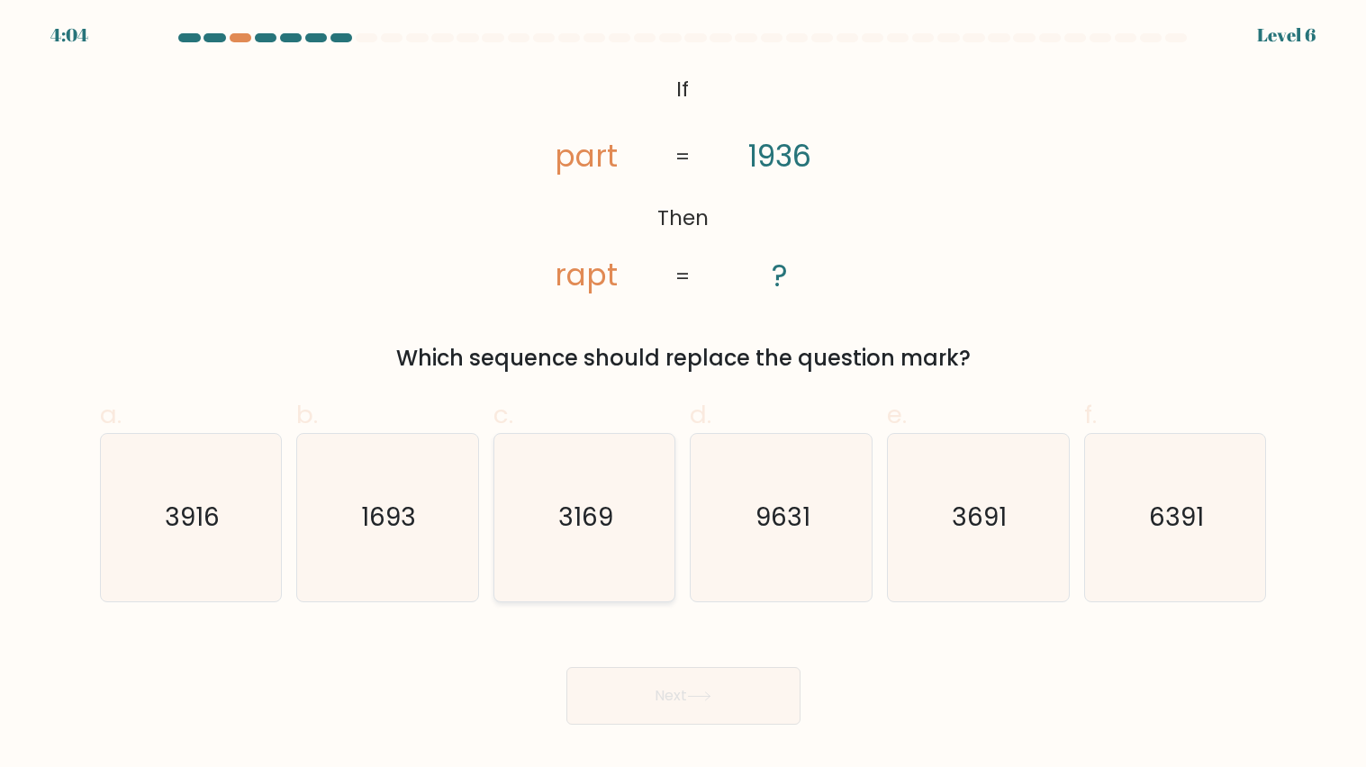
click at [607, 470] on icon "3169" at bounding box center [584, 517] width 167 height 167
click at [684, 395] on input "c. 3169" at bounding box center [684, 390] width 1 height 12
radio input "true"
click at [632, 684] on button "Next" at bounding box center [683, 696] width 234 height 58
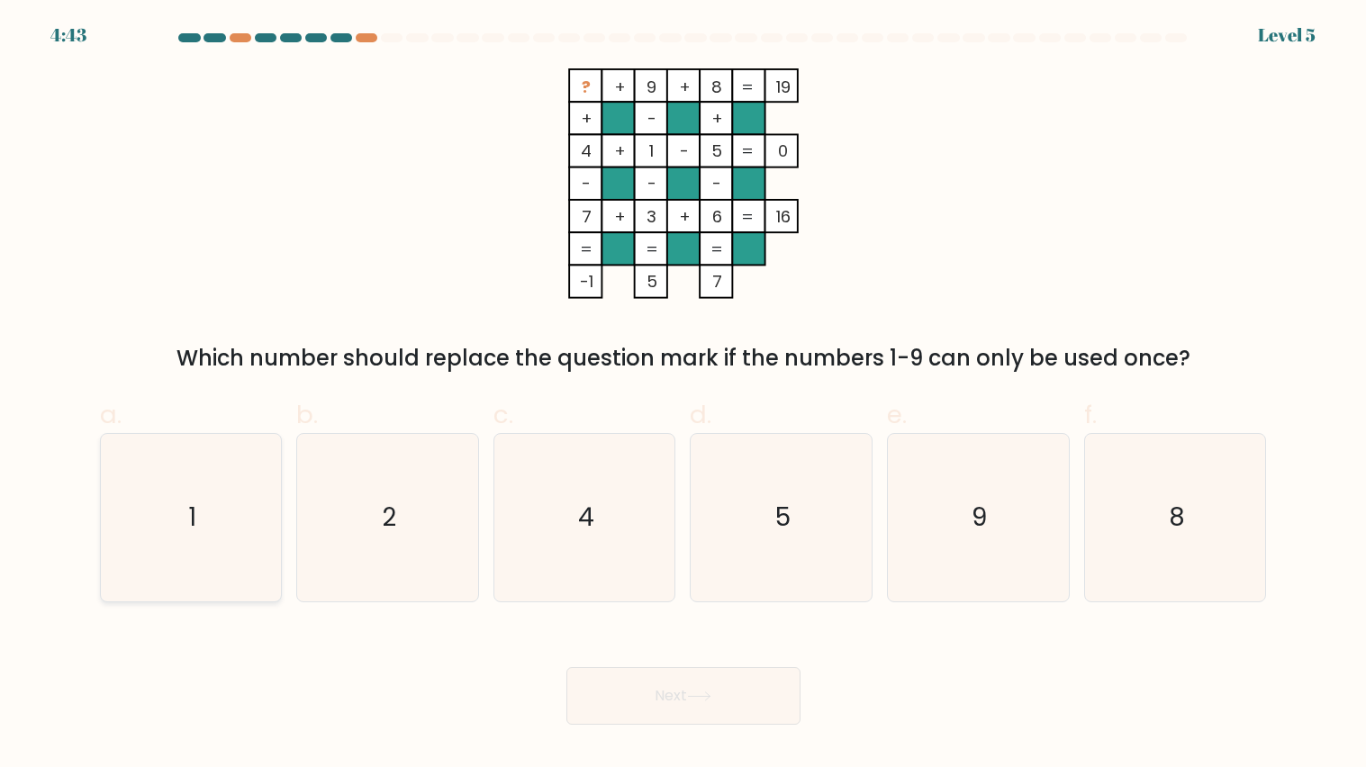
click at [206, 448] on icon "1" at bounding box center [190, 517] width 167 height 167
click at [684, 395] on input "a. 1" at bounding box center [684, 390] width 1 height 12
radio input "true"
click at [403, 475] on icon "2" at bounding box center [386, 517] width 167 height 167
click at [684, 395] on input "b. 2" at bounding box center [684, 390] width 1 height 12
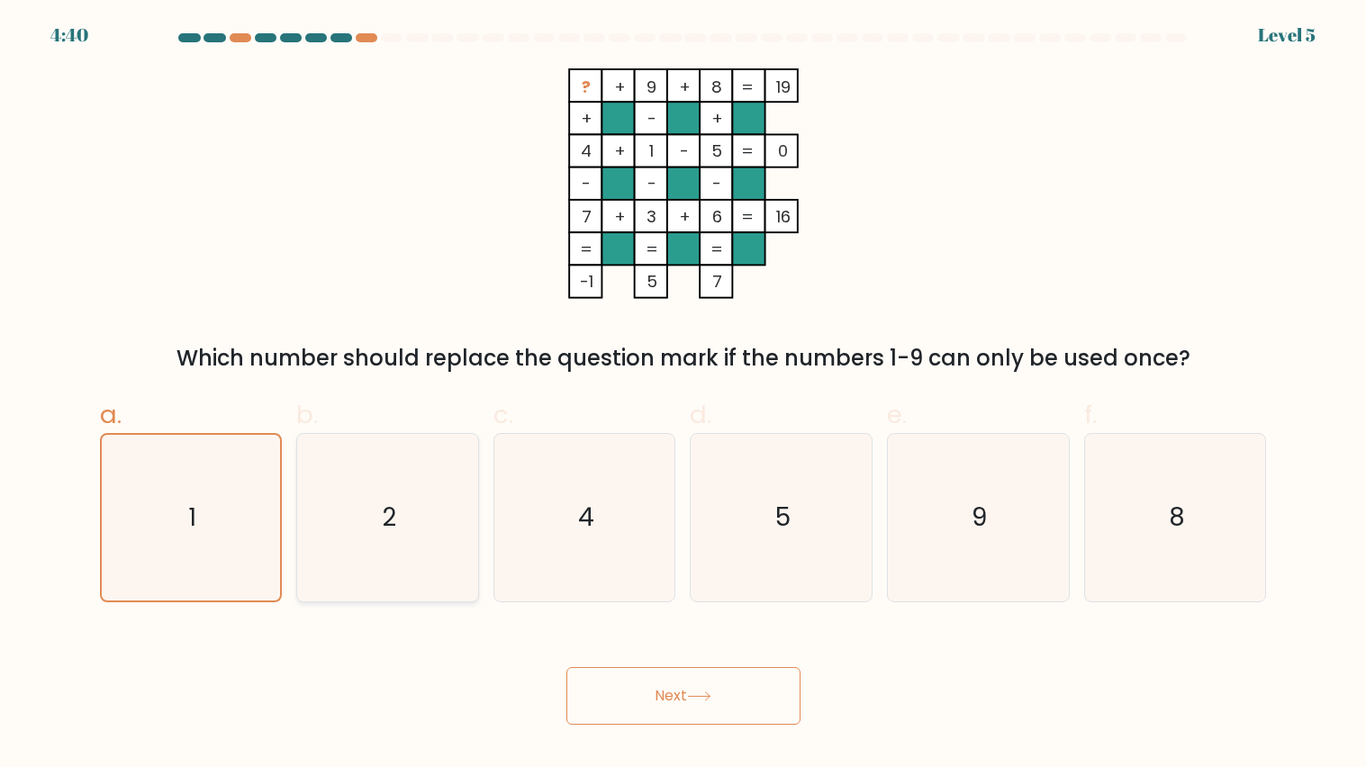
radio input "true"
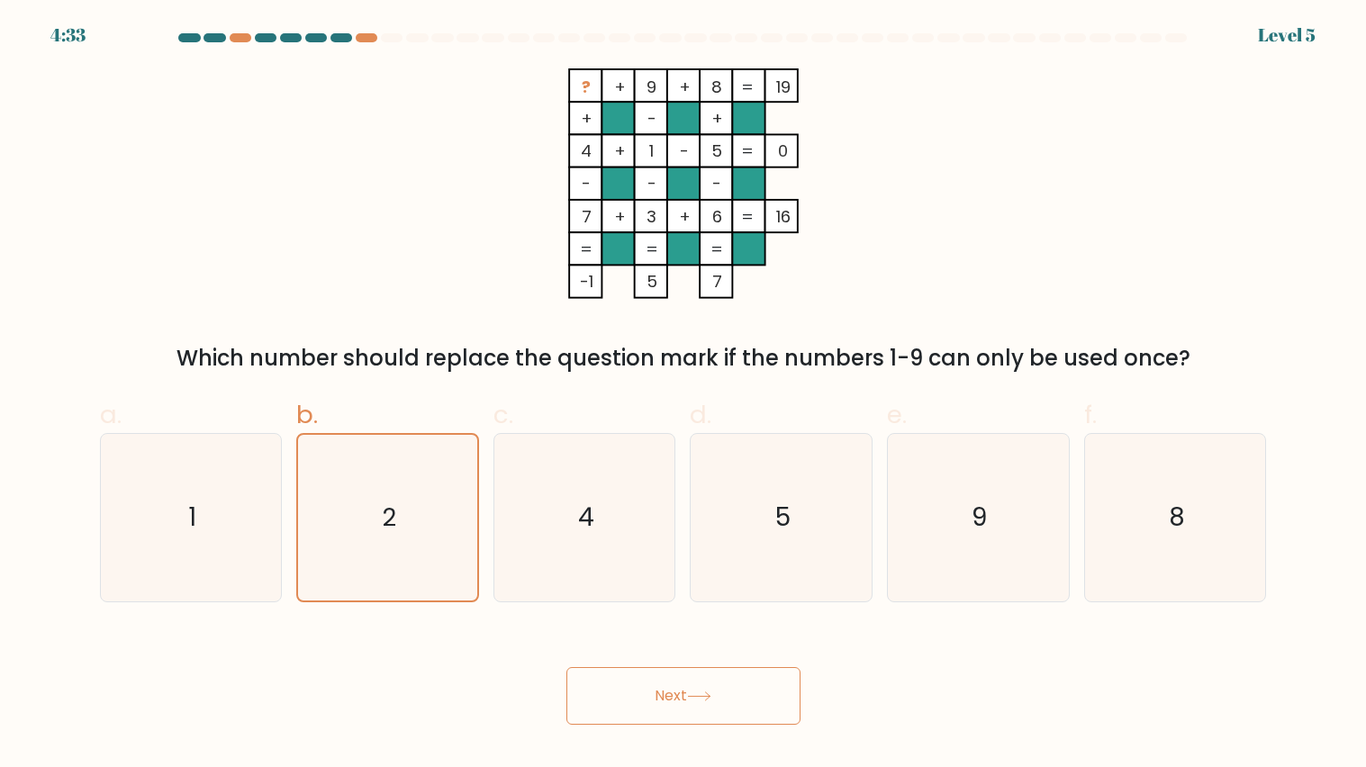
click at [686, 713] on button "Next" at bounding box center [683, 696] width 234 height 58
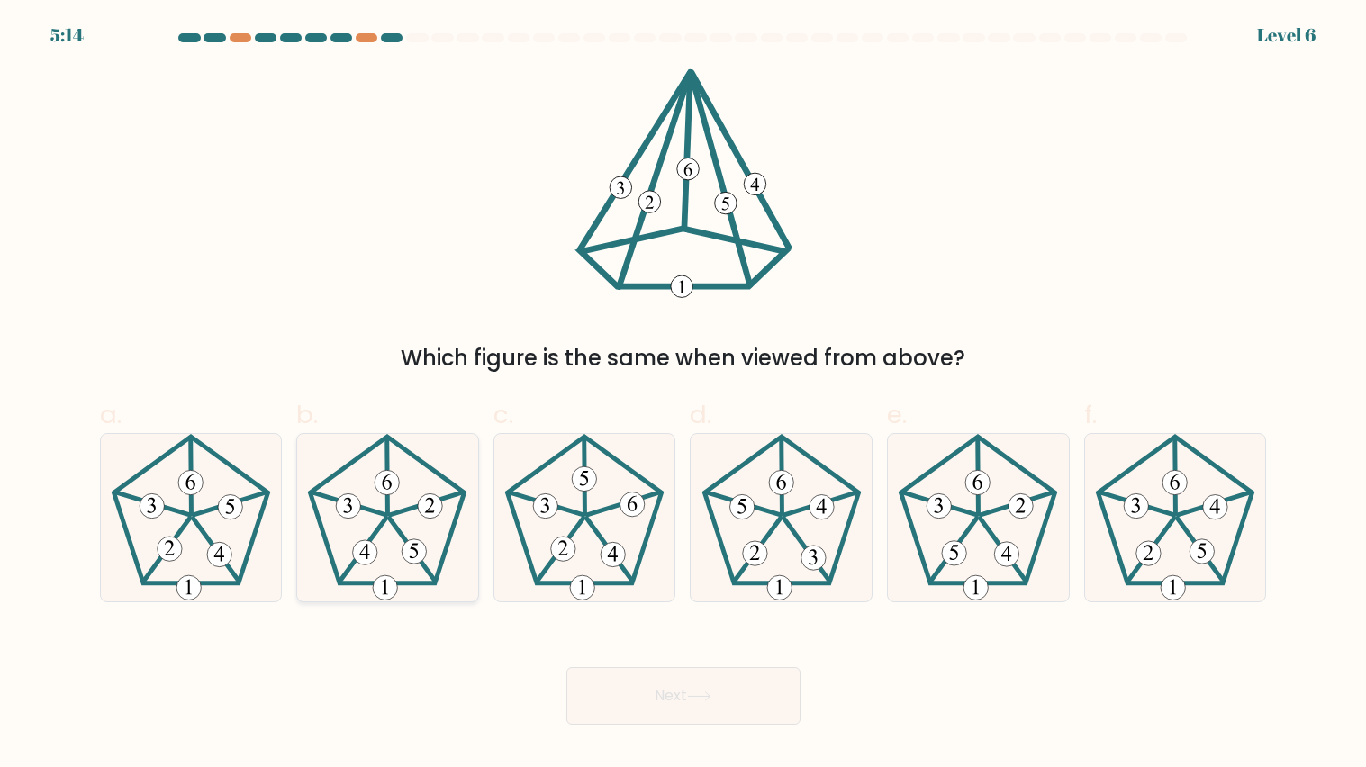
click at [390, 519] on 242 at bounding box center [413, 550] width 46 height 63
click at [684, 395] on input "b." at bounding box center [684, 390] width 1 height 12
radio input "true"
click at [391, 529] on icon at bounding box center [387, 518] width 166 height 166
click at [684, 395] on input "b." at bounding box center [684, 390] width 1 height 12
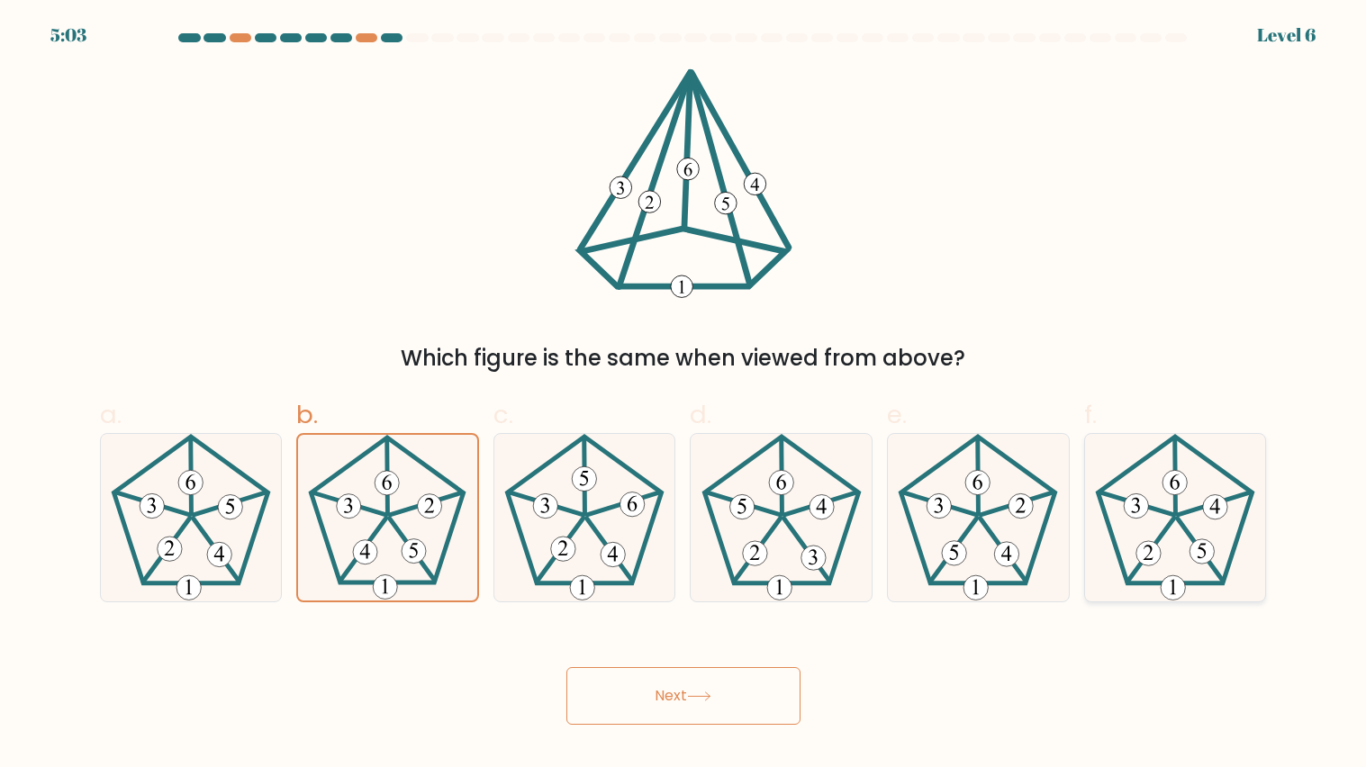
click at [1189, 565] on icon at bounding box center [1174, 517] width 167 height 167
click at [684, 395] on input "f." at bounding box center [684, 390] width 1 height 12
radio input "true"
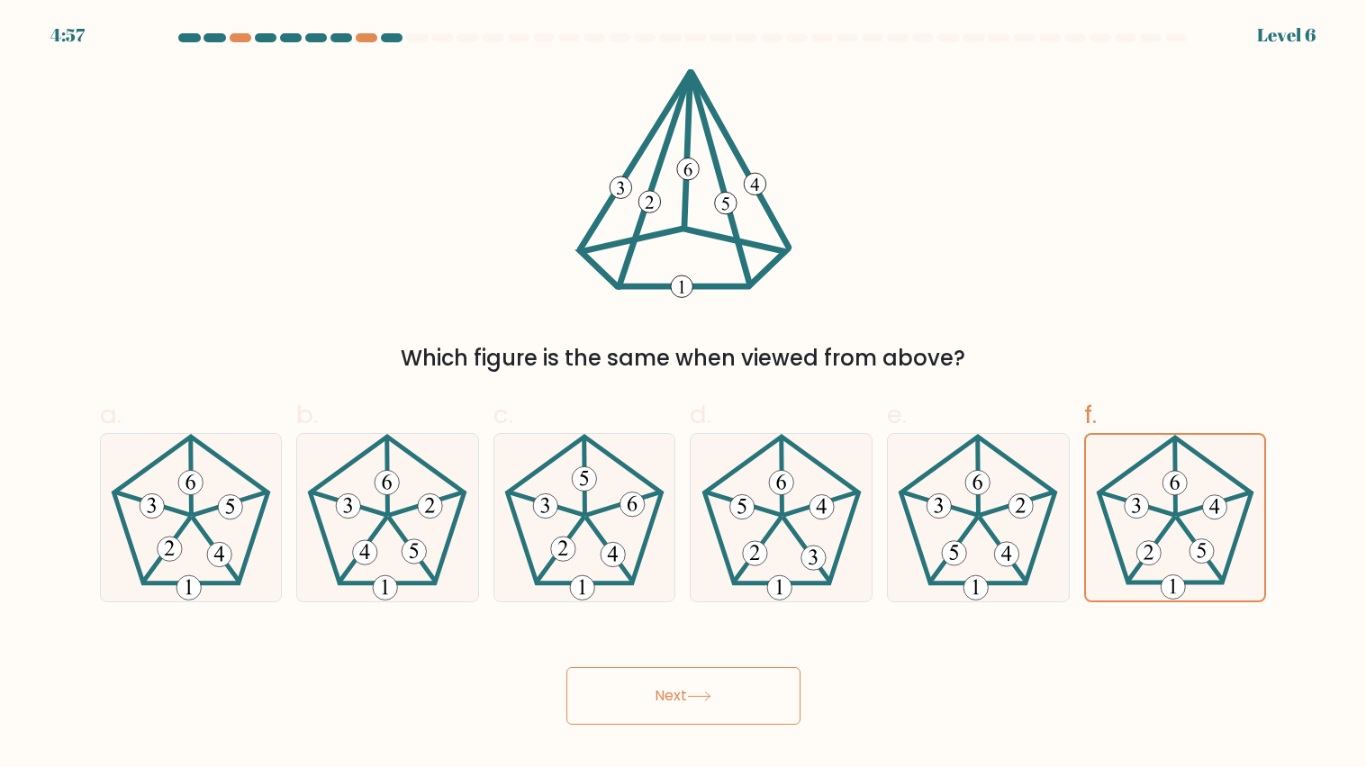
click at [777, 703] on button "Next" at bounding box center [683, 696] width 234 height 58
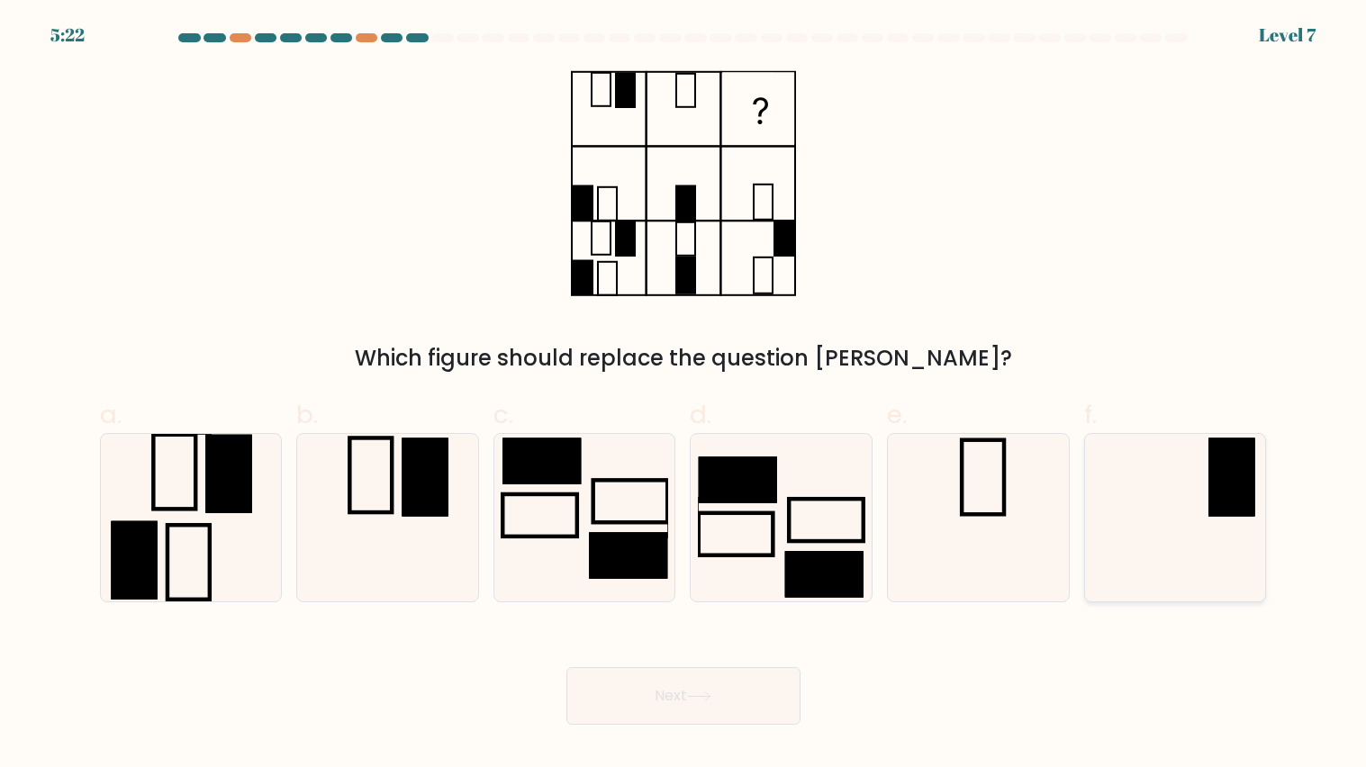
click at [1147, 515] on icon at bounding box center [1174, 517] width 167 height 167
click at [684, 395] on input "f." at bounding box center [684, 390] width 1 height 12
radio input "true"
click at [680, 675] on button "Next" at bounding box center [683, 696] width 234 height 58
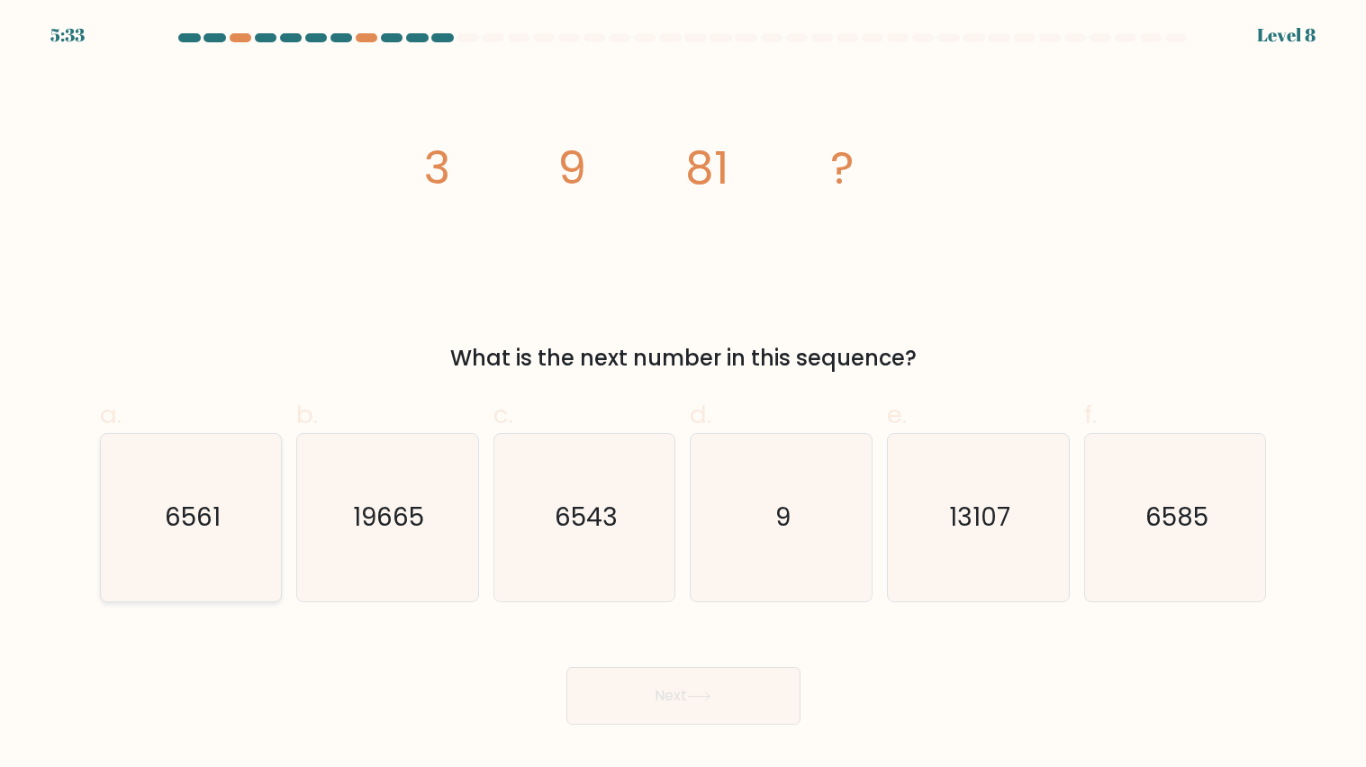
click at [230, 513] on icon "6561" at bounding box center [190, 517] width 167 height 167
click at [684, 395] on input "a. 6561" at bounding box center [684, 390] width 1 height 12
radio input "true"
click at [624, 679] on button "Next" at bounding box center [683, 696] width 234 height 58
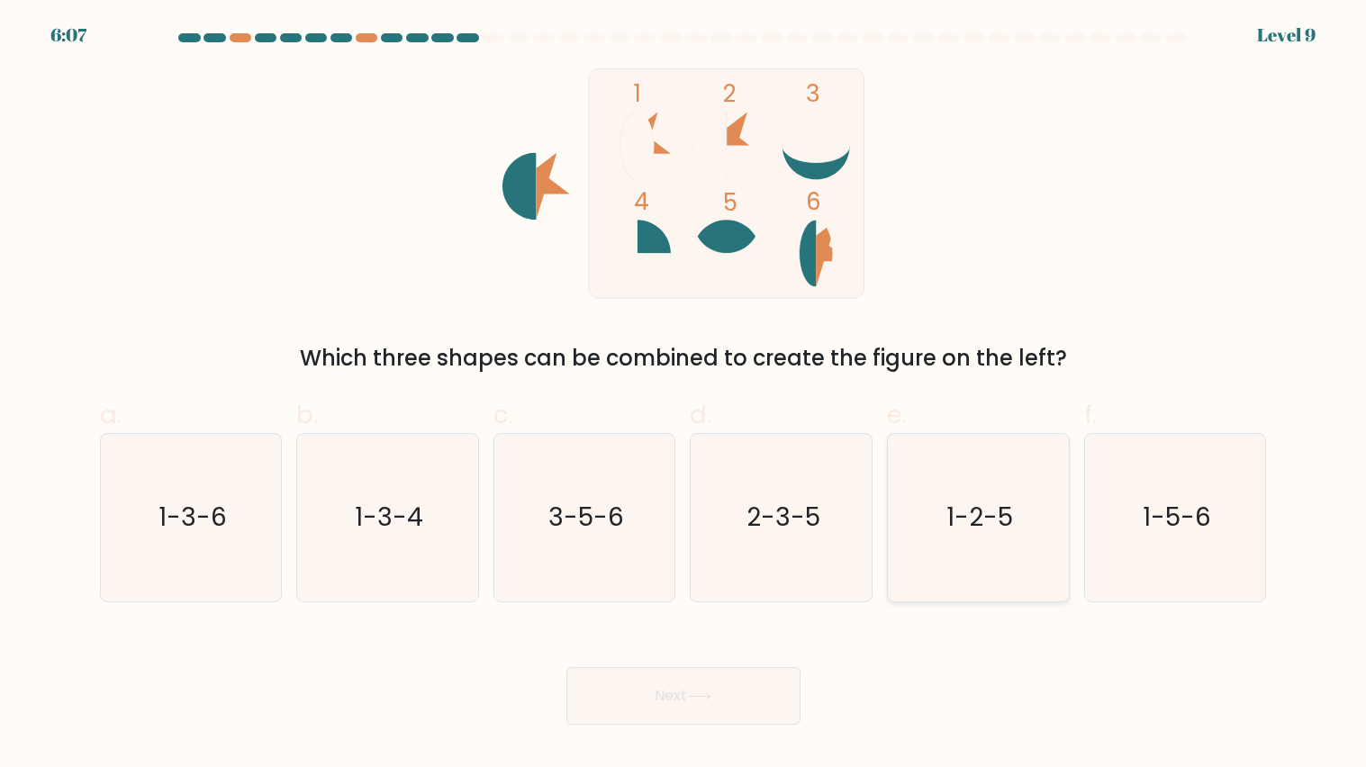
click at [971, 538] on icon "1-2-5" at bounding box center [977, 517] width 167 height 167
click at [684, 395] on input "e. 1-2-5" at bounding box center [684, 390] width 1 height 12
radio input "true"
click at [187, 536] on icon "1-3-6" at bounding box center [190, 517] width 167 height 167
click at [684, 395] on input "a. 1-3-6" at bounding box center [684, 390] width 1 height 12
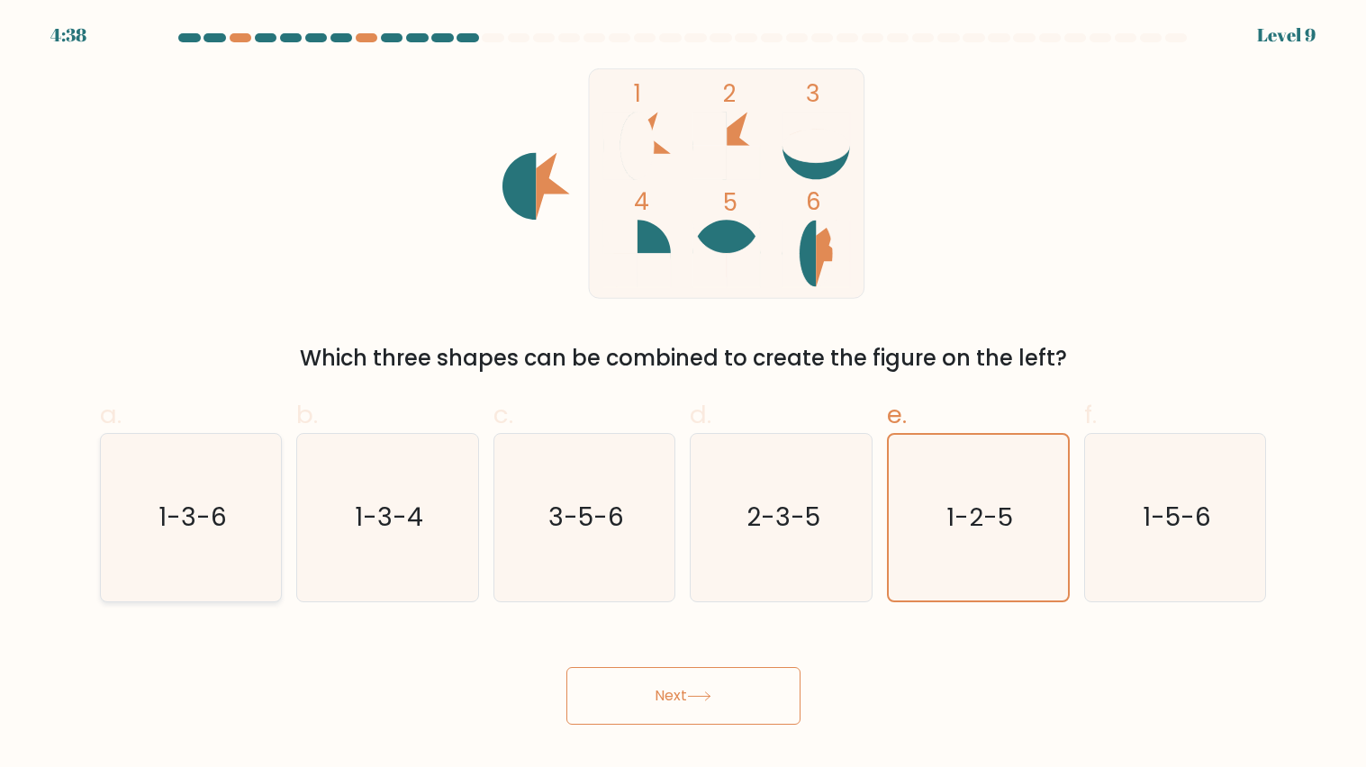
radio input "true"
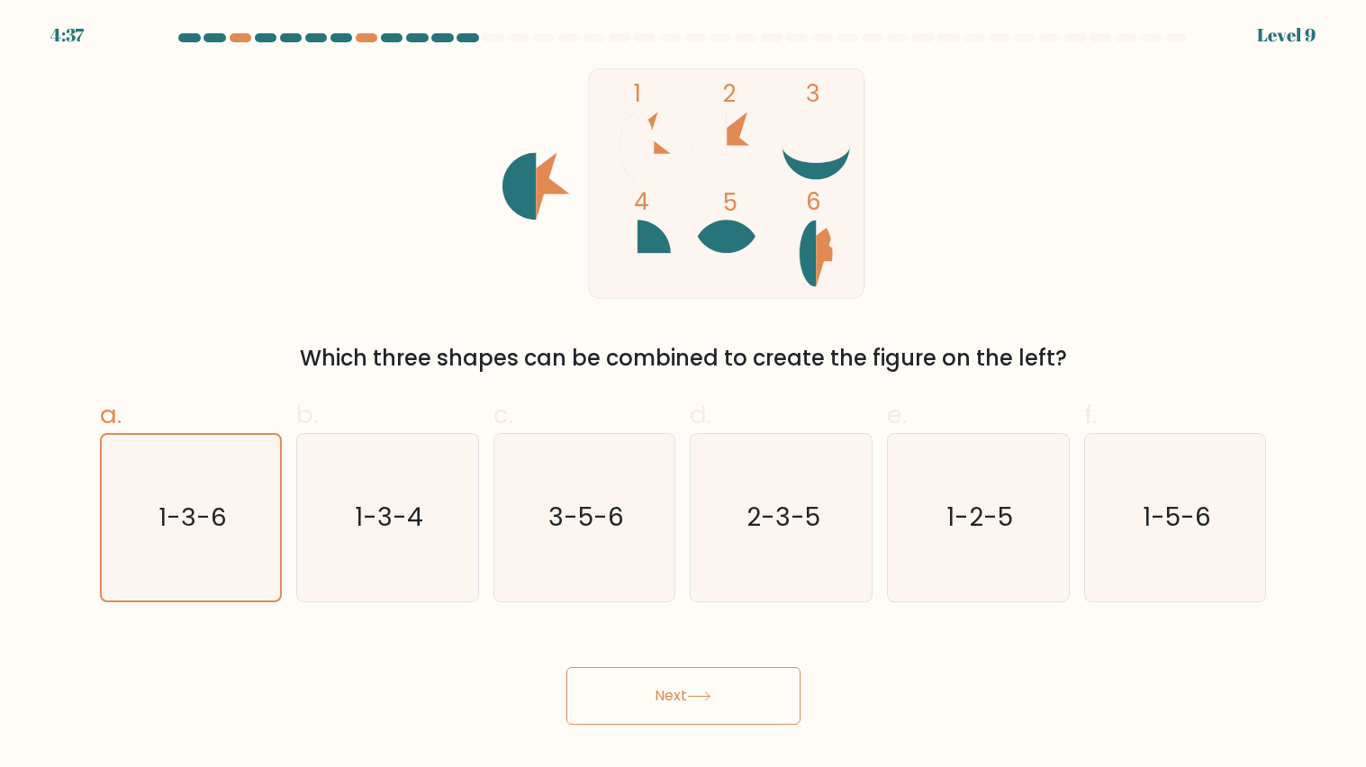
click at [811, 693] on div "Next" at bounding box center [683, 674] width 1189 height 101
click at [752, 698] on button "Next" at bounding box center [683, 696] width 234 height 58
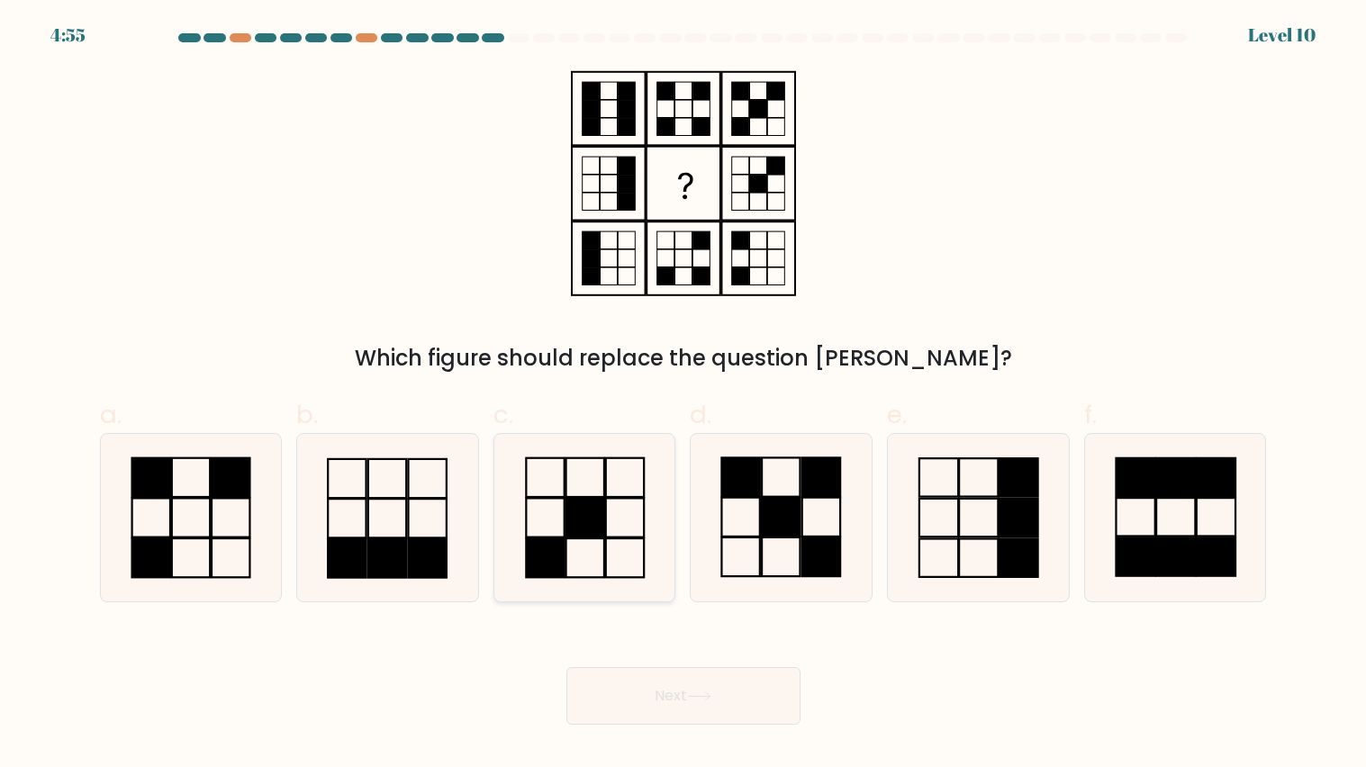
click at [566, 563] on rect at bounding box center [585, 558] width 38 height 39
click at [684, 395] on input "c." at bounding box center [684, 390] width 1 height 12
radio input "true"
click at [668, 693] on button "Next" at bounding box center [683, 696] width 234 height 58
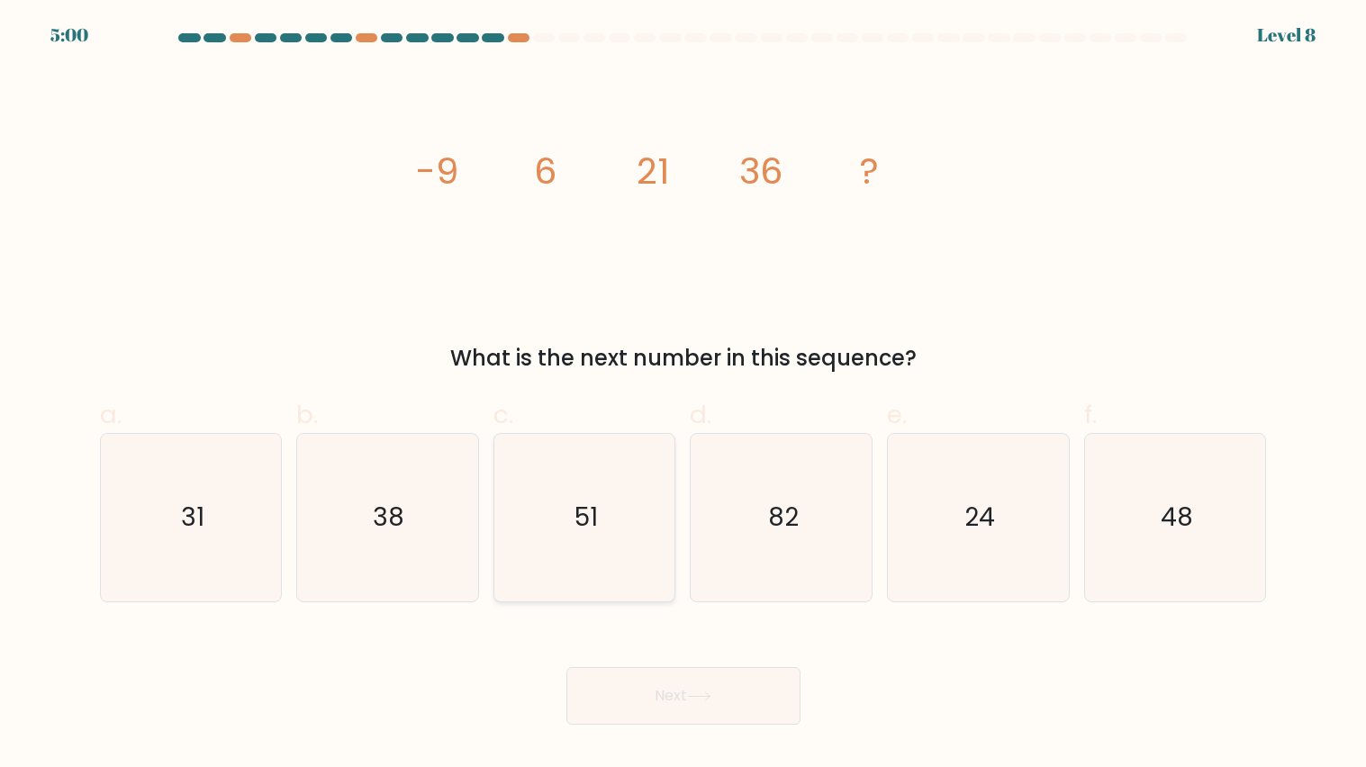
click at [523, 547] on icon "51" at bounding box center [584, 517] width 167 height 167
click at [684, 395] on input "c. 51" at bounding box center [684, 390] width 1 height 12
radio input "true"
click at [721, 714] on button "Next" at bounding box center [683, 696] width 234 height 58
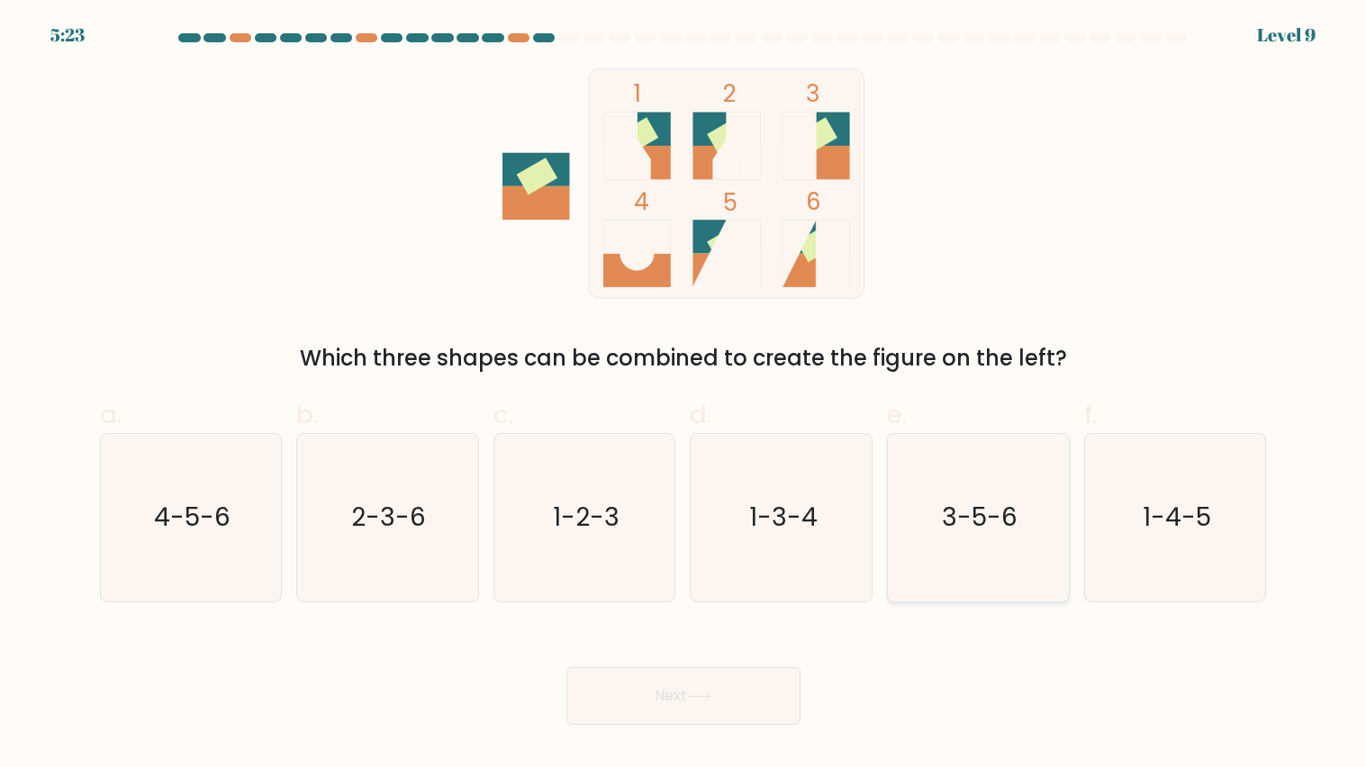
click at [975, 500] on text "3-5-6" at bounding box center [980, 517] width 76 height 35
click at [684, 395] on input "e. 3-5-6" at bounding box center [684, 390] width 1 height 12
radio input "true"
click at [719, 696] on button "Next" at bounding box center [683, 696] width 234 height 58
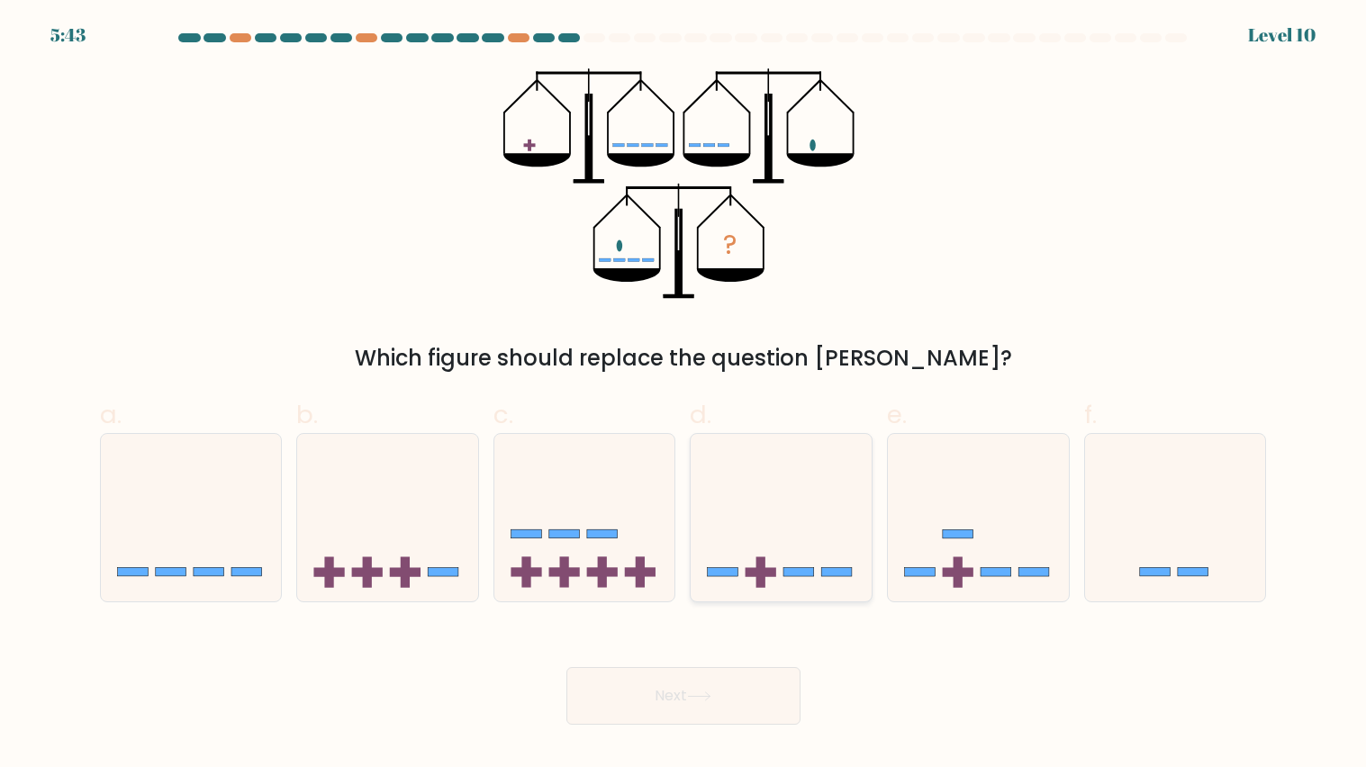
click at [778, 501] on icon at bounding box center [781, 517] width 181 height 149
click at [684, 395] on input "d." at bounding box center [684, 390] width 1 height 12
radio input "true"
click at [713, 686] on button "Next" at bounding box center [683, 696] width 234 height 58
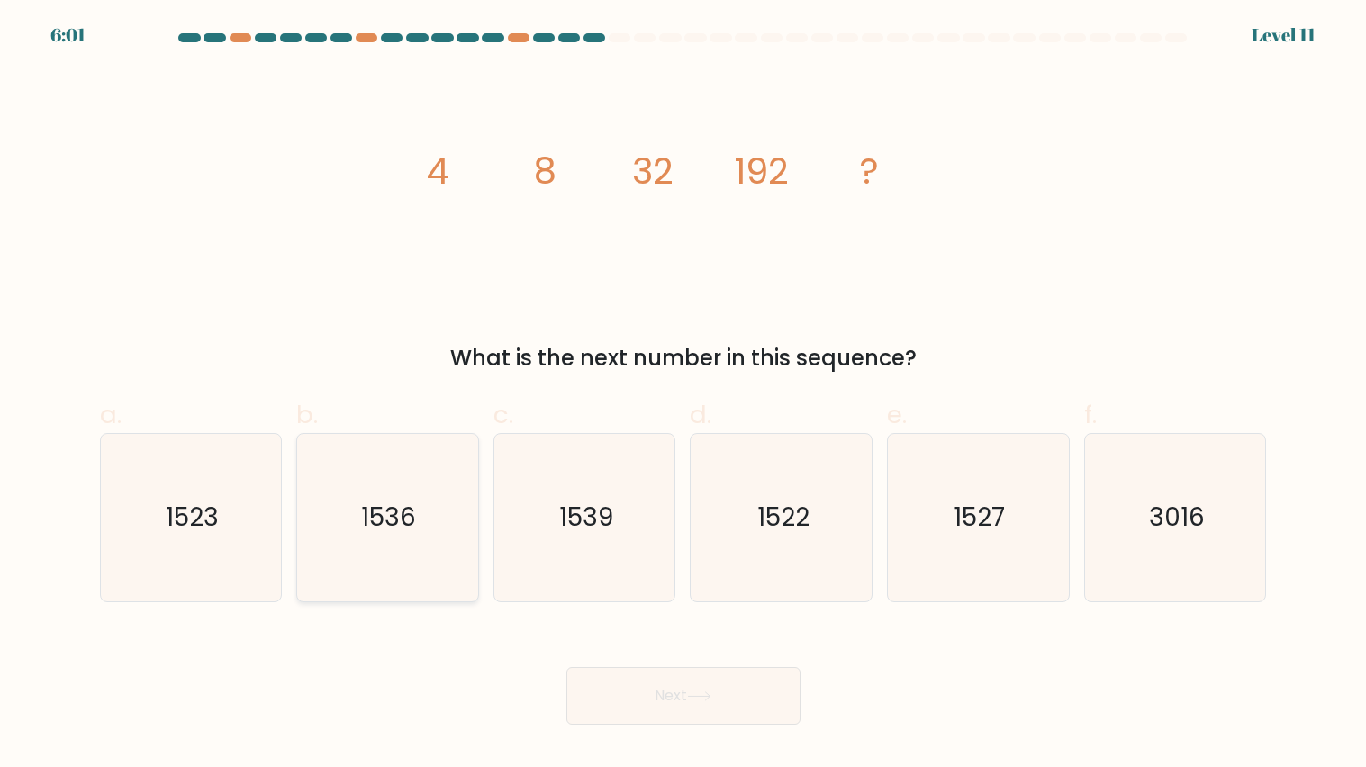
click at [360, 566] on icon "1536" at bounding box center [386, 517] width 167 height 167
click at [684, 395] on input "b. 1536" at bounding box center [684, 390] width 1 height 12
radio input "true"
click at [644, 667] on button "Next" at bounding box center [683, 696] width 234 height 58
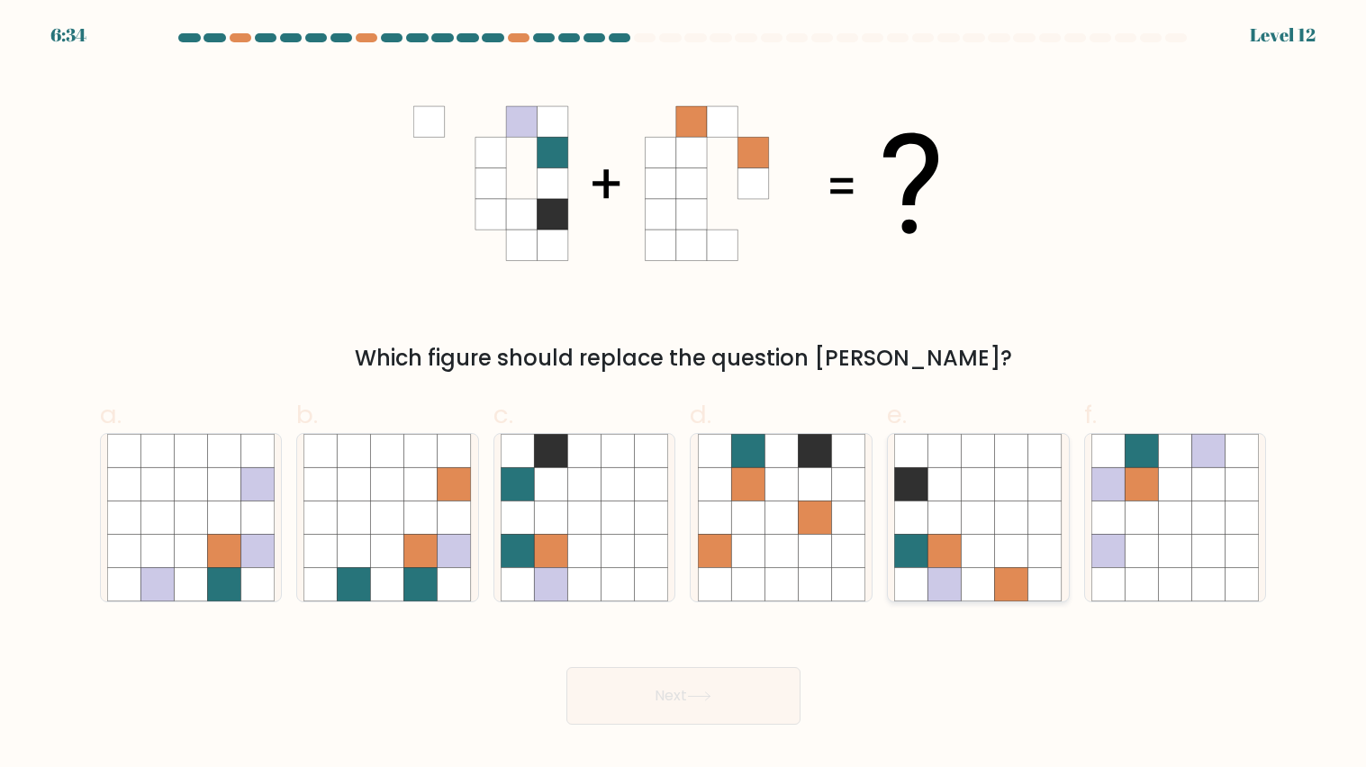
click at [976, 544] on icon at bounding box center [978, 550] width 33 height 33
click at [684, 395] on input "e." at bounding box center [684, 390] width 1 height 12
radio input "true"
click at [718, 712] on button "Next" at bounding box center [683, 696] width 234 height 58
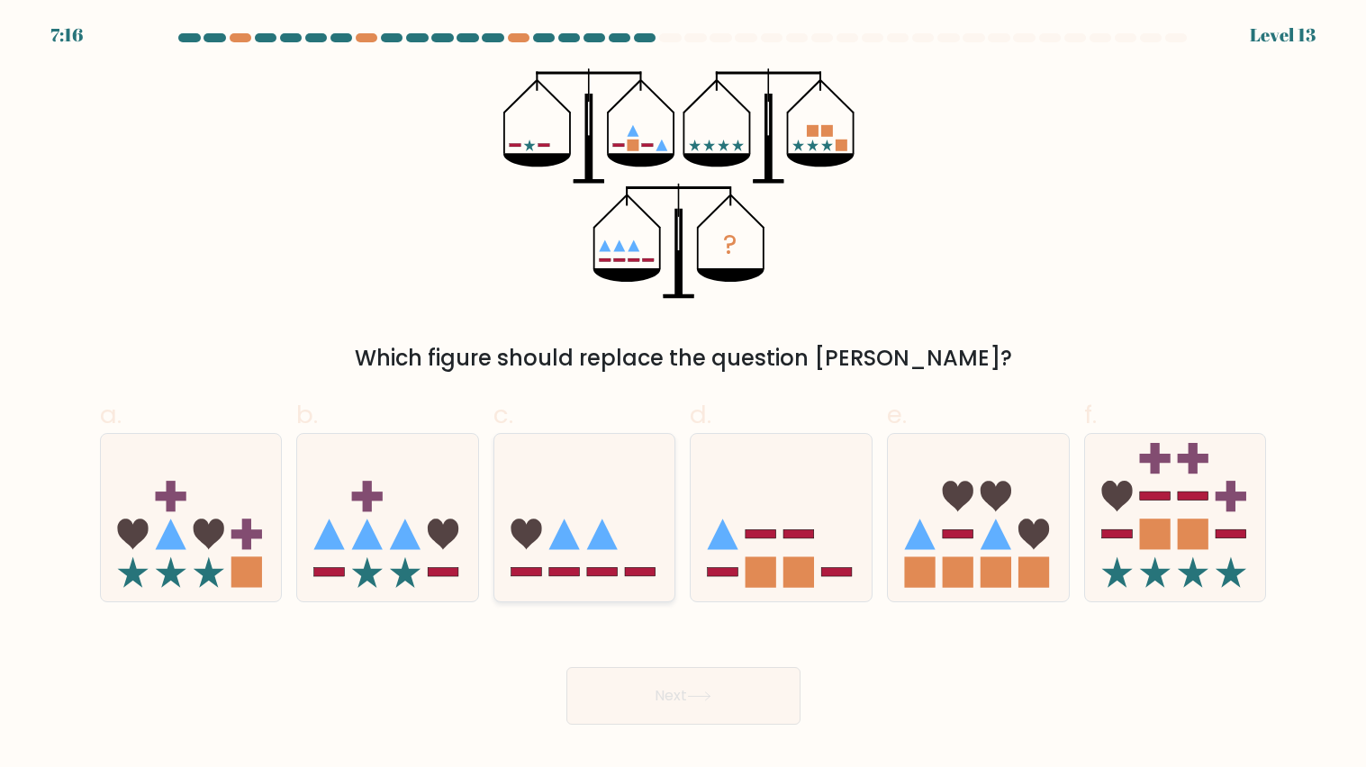
click at [612, 548] on icon at bounding box center [602, 534] width 31 height 31
click at [684, 395] on input "c." at bounding box center [684, 390] width 1 height 12
radio input "true"
click at [342, 581] on icon at bounding box center [387, 517] width 181 height 149
click at [684, 395] on input "b." at bounding box center [684, 390] width 1 height 12
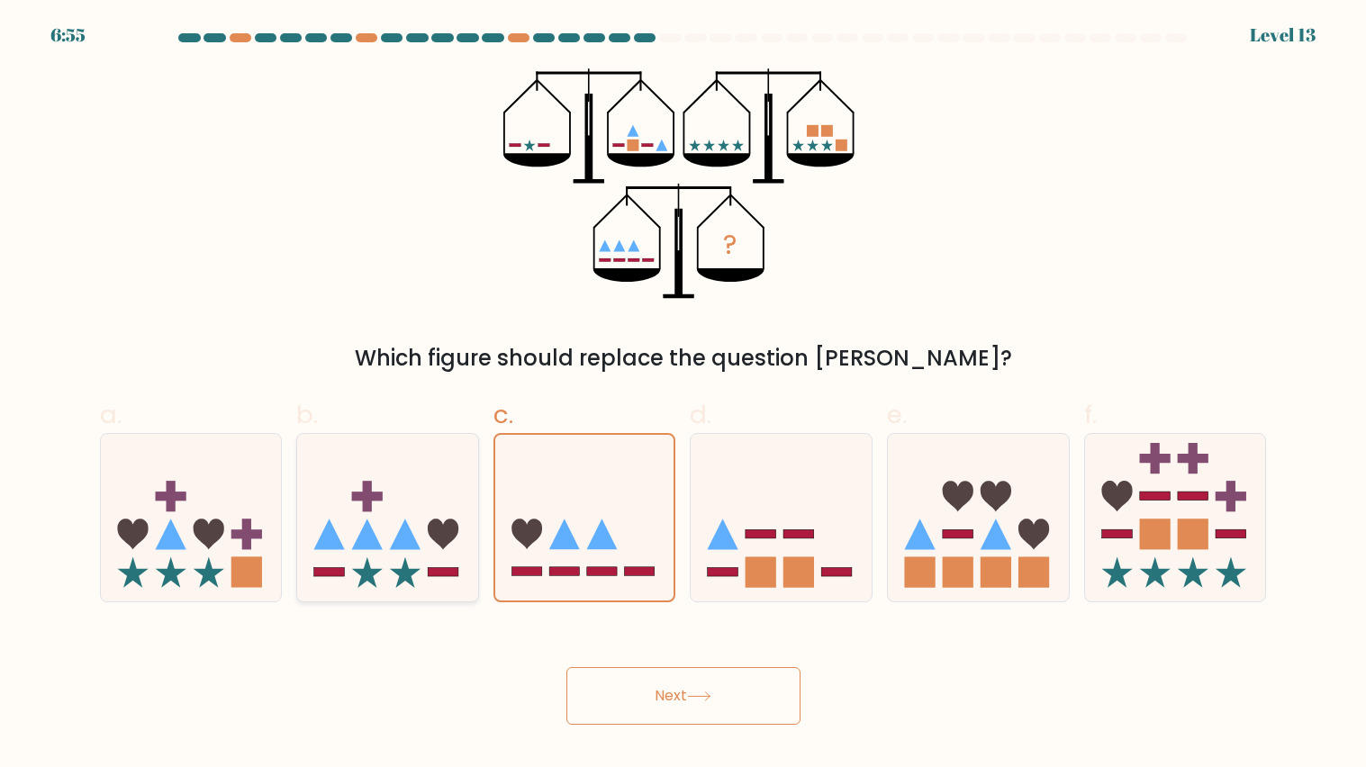
radio input "true"
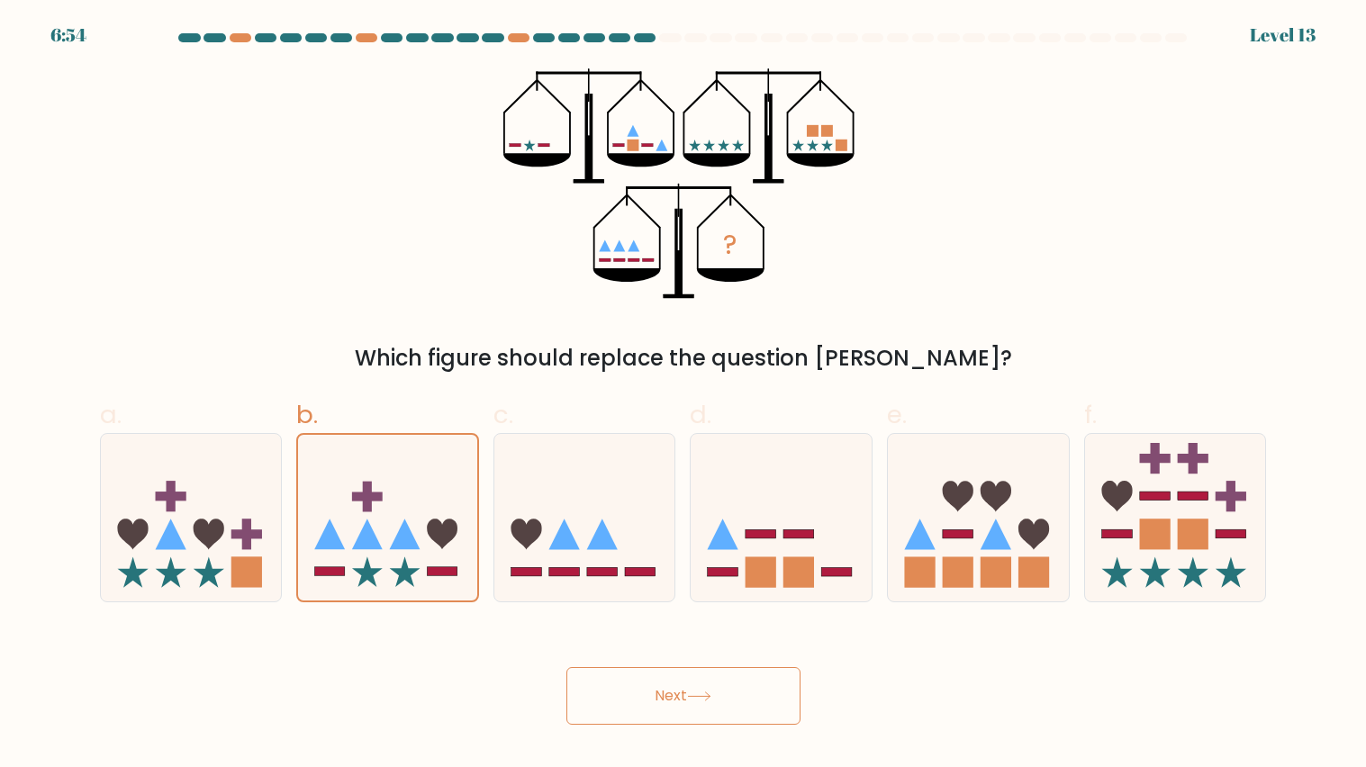
click at [662, 699] on button "Next" at bounding box center [683, 696] width 234 height 58
click at [566, 667] on button "Next" at bounding box center [683, 696] width 234 height 58
click at [630, 516] on icon at bounding box center [584, 517] width 181 height 149
click at [684, 395] on input "c." at bounding box center [684, 390] width 1 height 12
radio input "true"
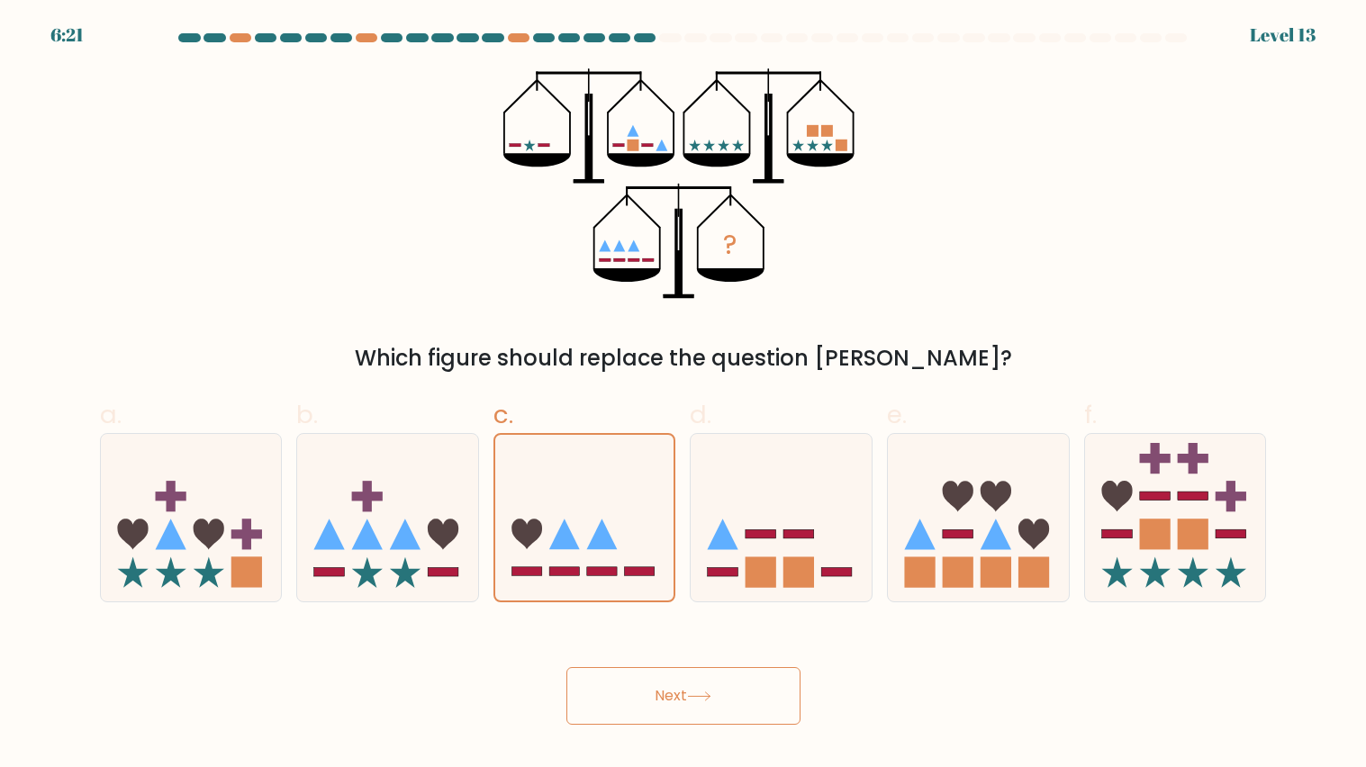
click at [734, 683] on button "Next" at bounding box center [683, 696] width 234 height 58
click at [733, 684] on button "Next" at bounding box center [683, 696] width 234 height 58
click at [584, 705] on button "Next" at bounding box center [683, 696] width 234 height 58
click at [667, 682] on button "Next" at bounding box center [683, 696] width 234 height 58
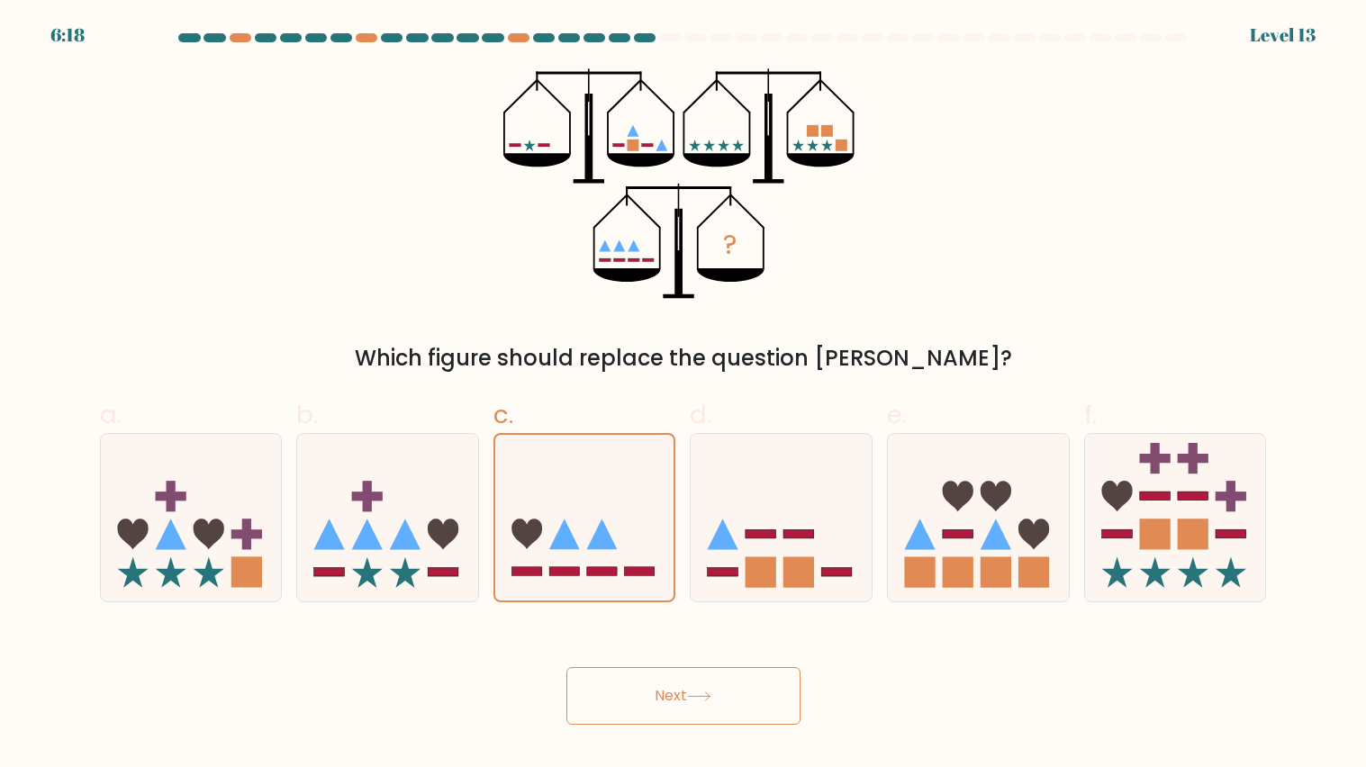
click at [667, 682] on button "Next" at bounding box center [683, 696] width 234 height 58
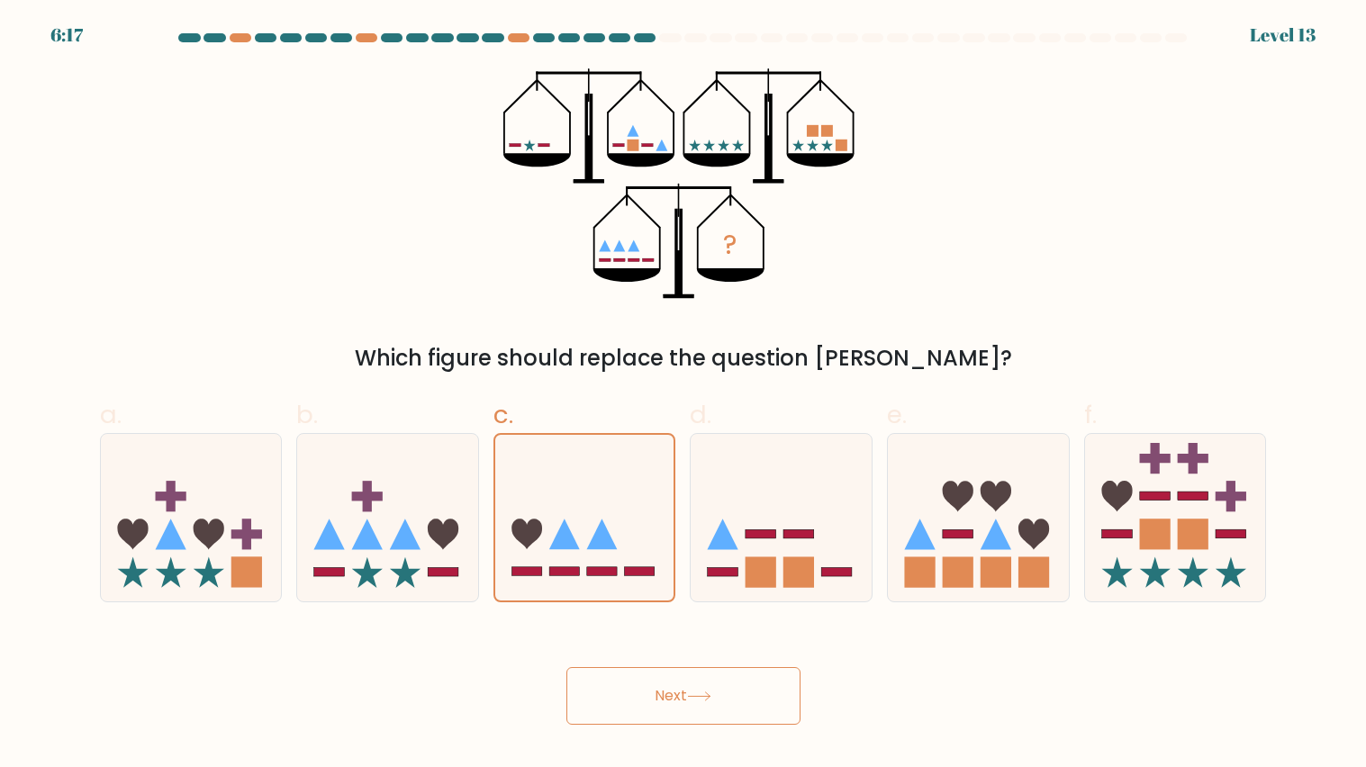
click at [667, 682] on button "Next" at bounding box center [683, 696] width 234 height 58
click at [669, 737] on body "6:15 Level 13" at bounding box center [683, 383] width 1366 height 767
click at [612, 702] on button "Next" at bounding box center [683, 696] width 234 height 58
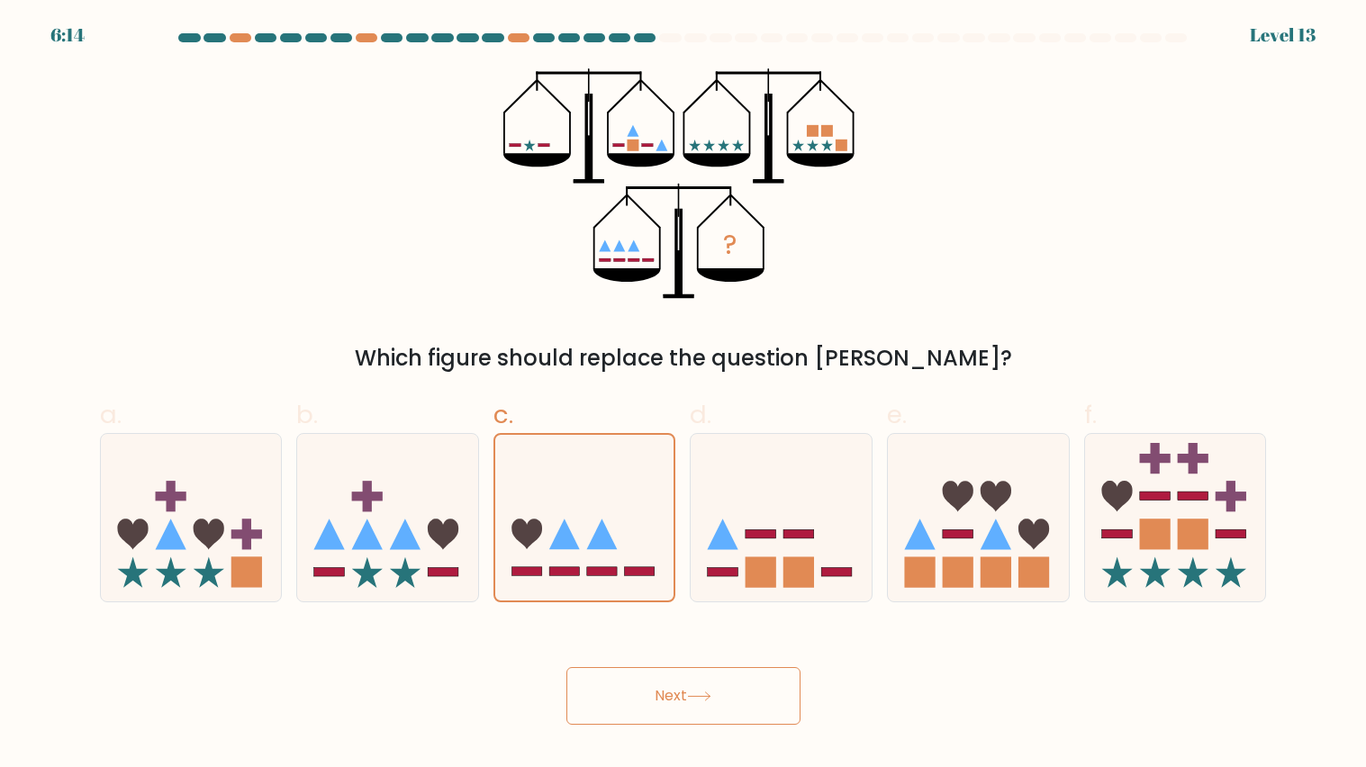
click at [747, 687] on button "Next" at bounding box center [683, 696] width 234 height 58
click at [515, 450] on icon at bounding box center [584, 518] width 179 height 149
click at [684, 395] on input "c." at bounding box center [684, 390] width 1 height 12
click at [515, 450] on icon at bounding box center [584, 518] width 179 height 149
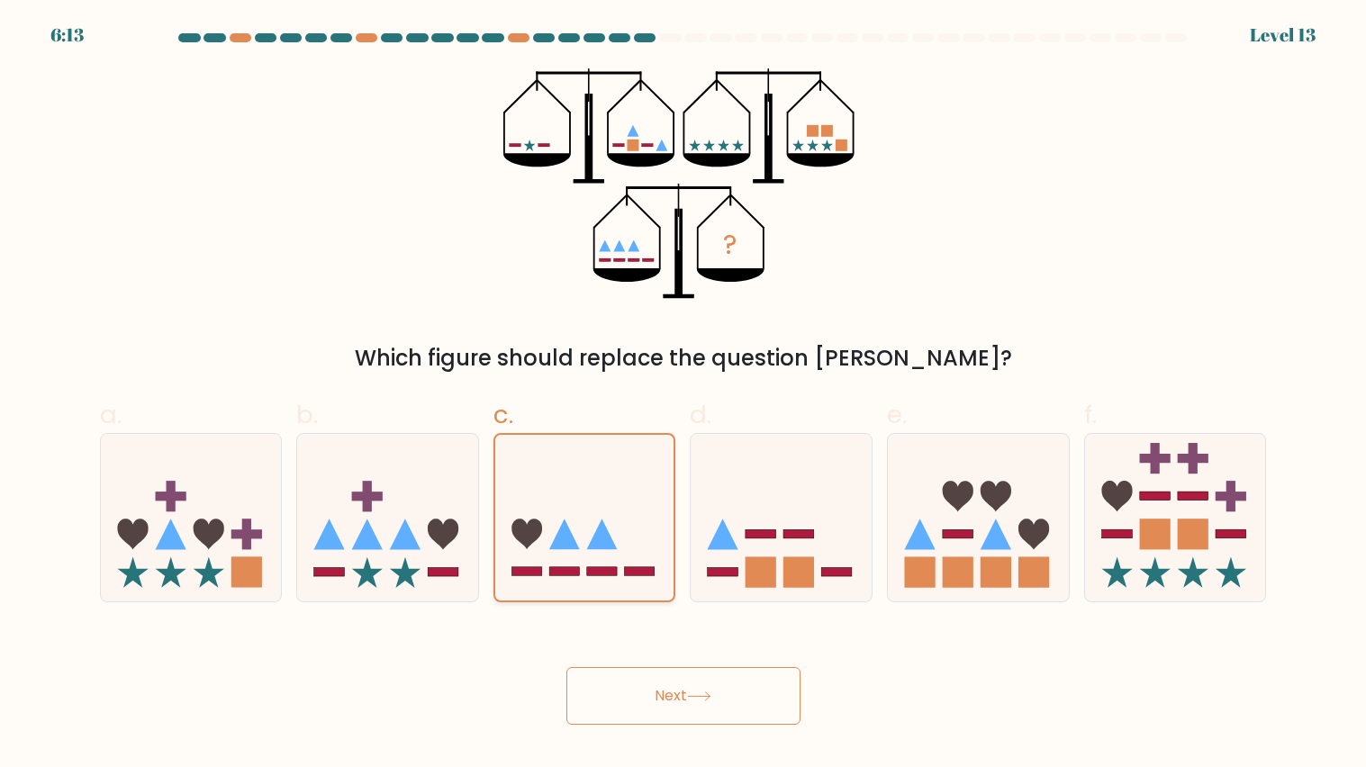
click at [684, 395] on input "c." at bounding box center [684, 390] width 1 height 12
click at [756, 720] on button "Next" at bounding box center [683, 696] width 234 height 58
click at [647, 699] on button "Next" at bounding box center [683, 696] width 234 height 58
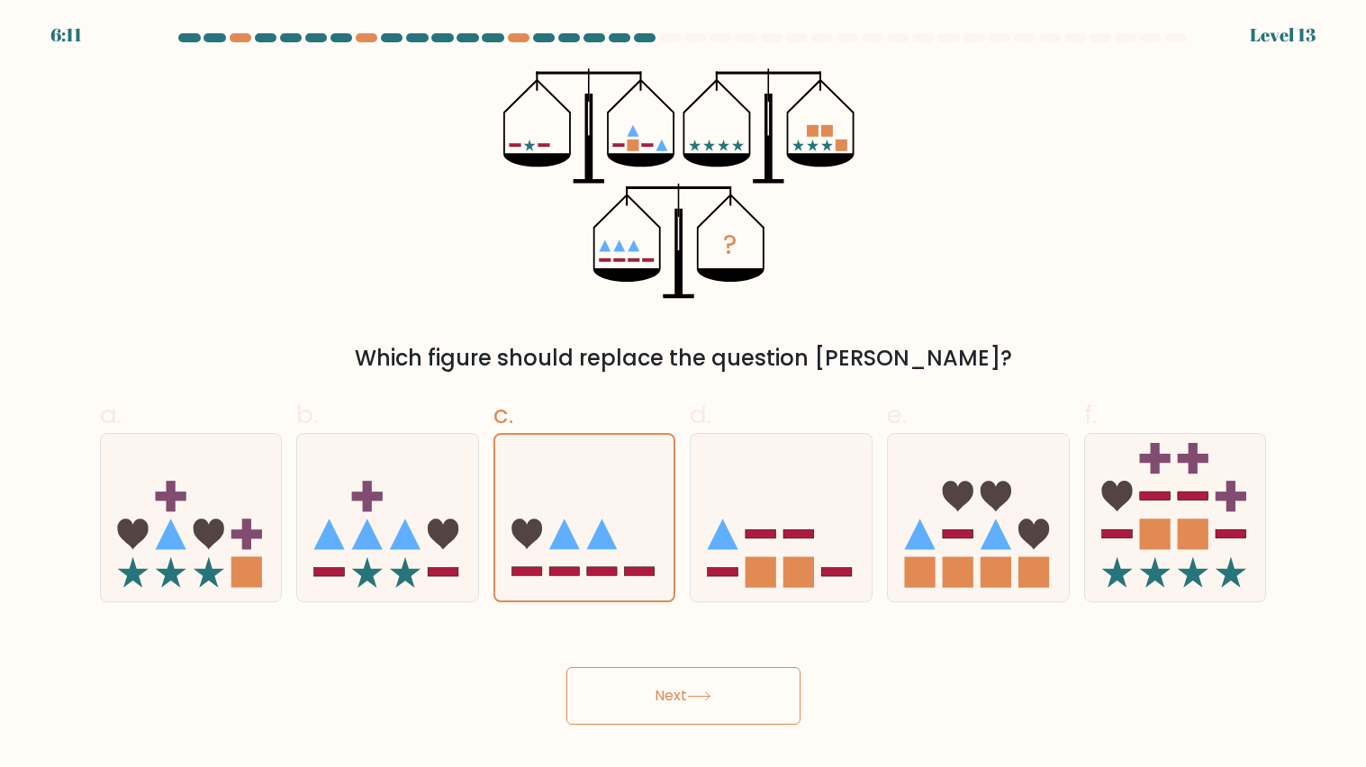
click at [647, 699] on button "Next" at bounding box center [683, 696] width 234 height 58
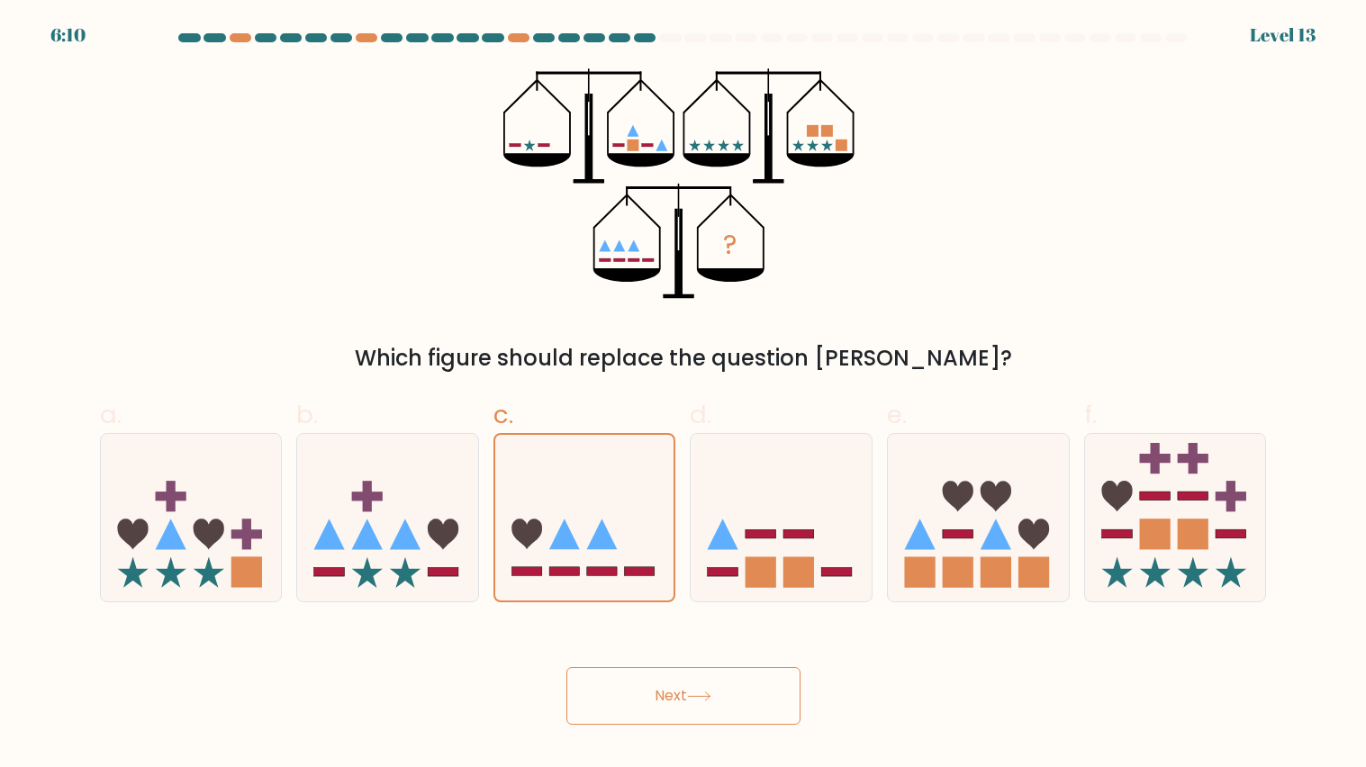
click at [647, 699] on button "Next" at bounding box center [683, 696] width 234 height 58
click at [737, 693] on button "Next" at bounding box center [683, 696] width 234 height 58
click at [761, 517] on icon at bounding box center [781, 517] width 181 height 149
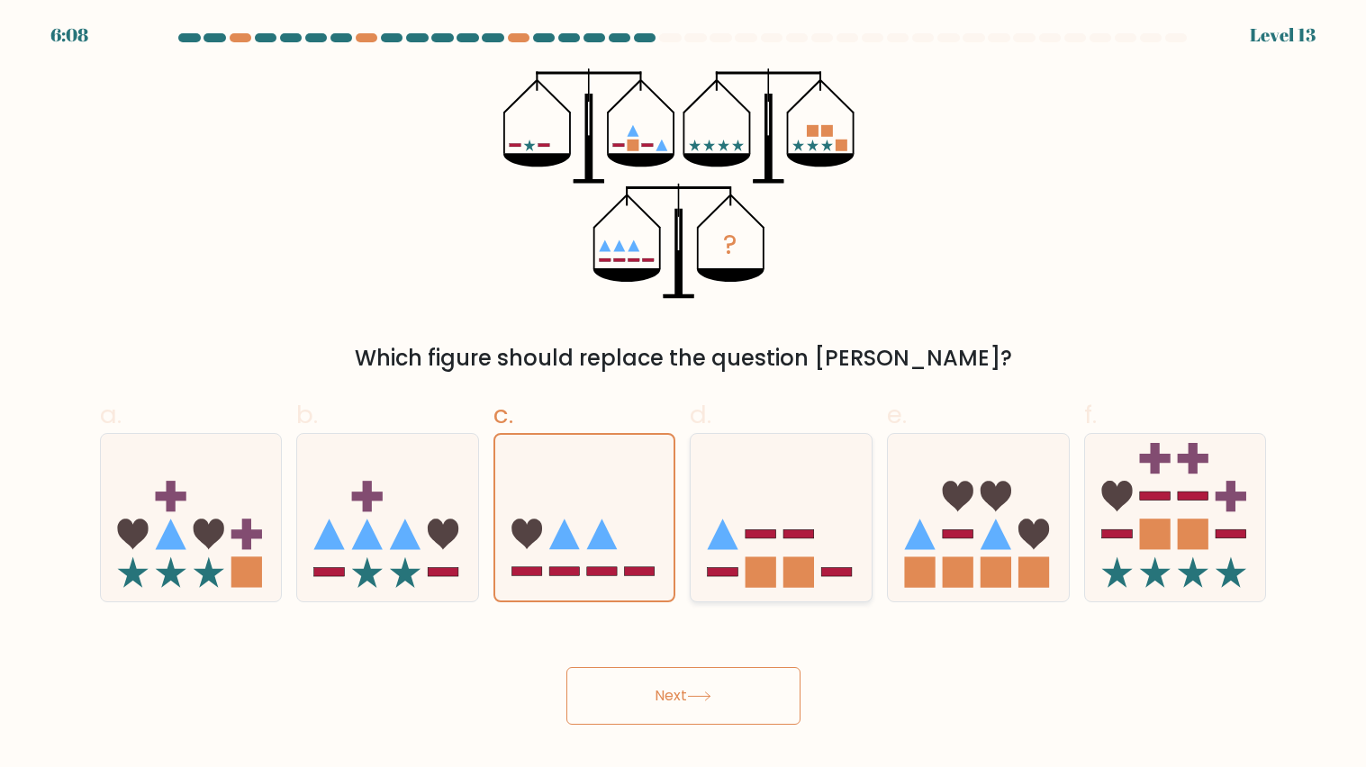
click at [684, 395] on input "d." at bounding box center [684, 390] width 1 height 12
radio input "true"
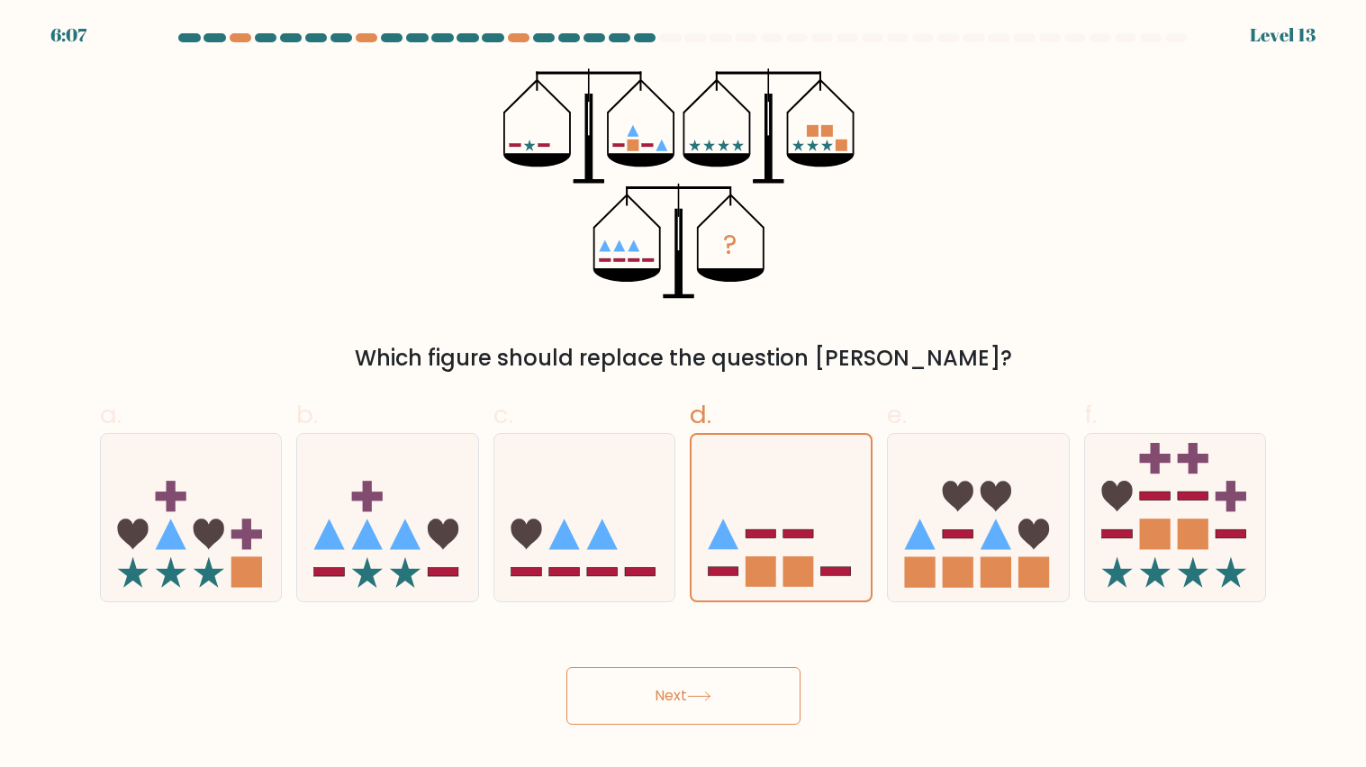
click at [698, 699] on icon at bounding box center [699, 697] width 24 height 10
click at [582, 716] on button "Next" at bounding box center [683, 696] width 234 height 58
click at [626, 521] on icon at bounding box center [584, 517] width 181 height 149
click at [684, 395] on input "c." at bounding box center [684, 390] width 1 height 12
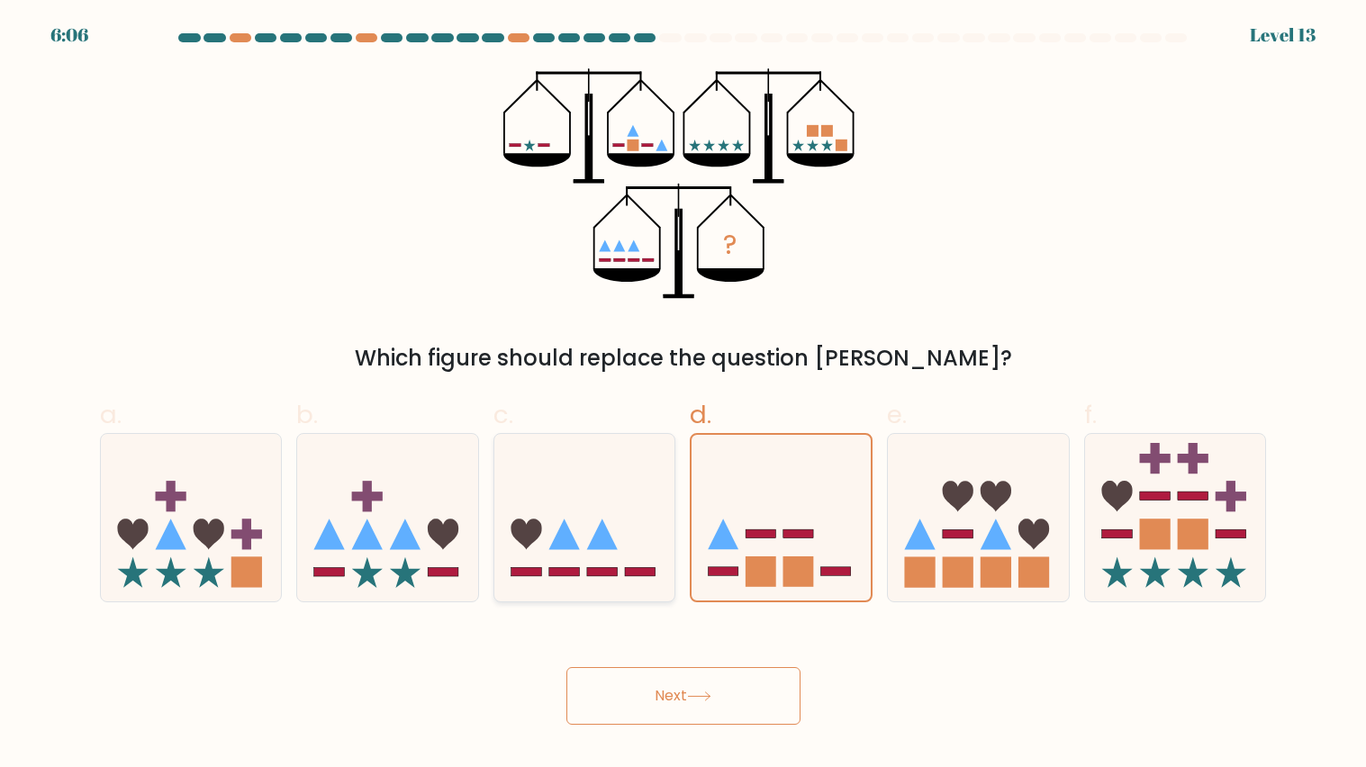
radio input "true"
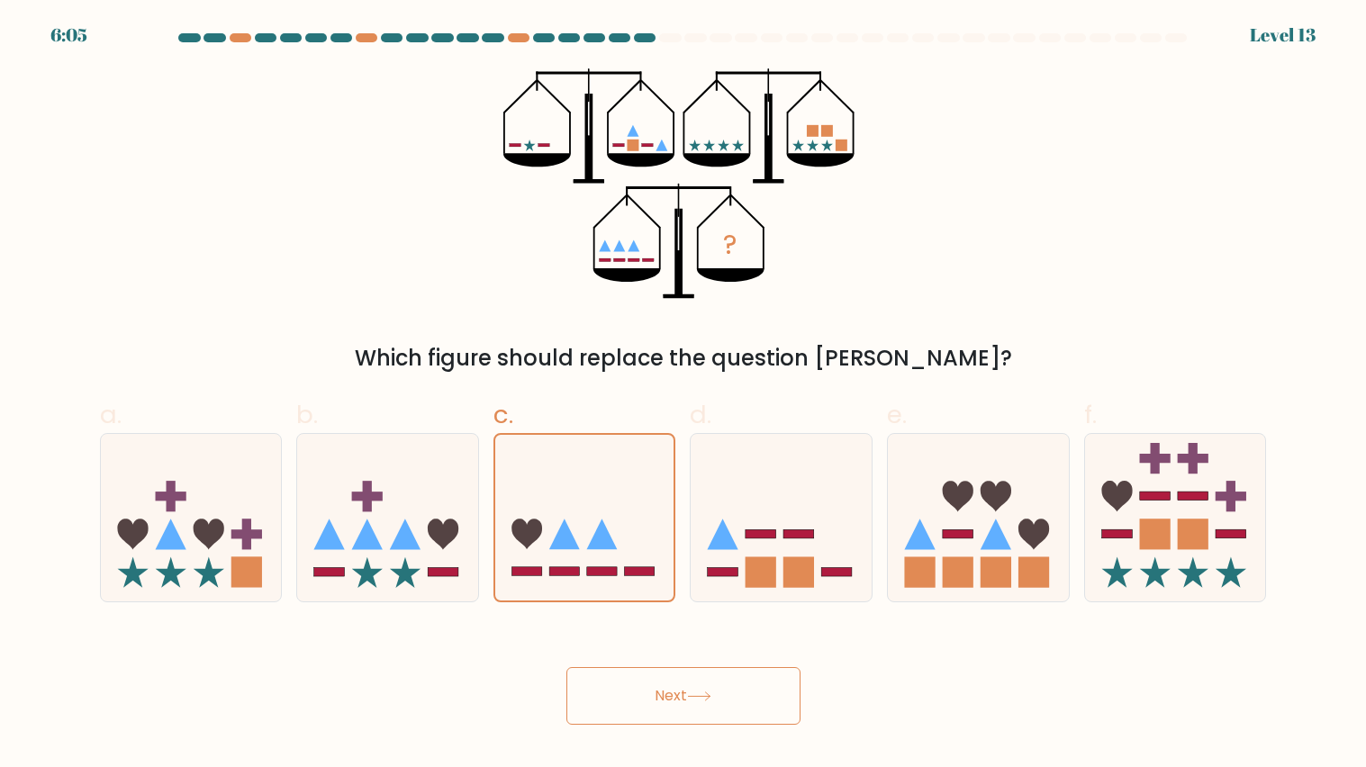
click at [690, 705] on button "Next" at bounding box center [683, 696] width 234 height 58
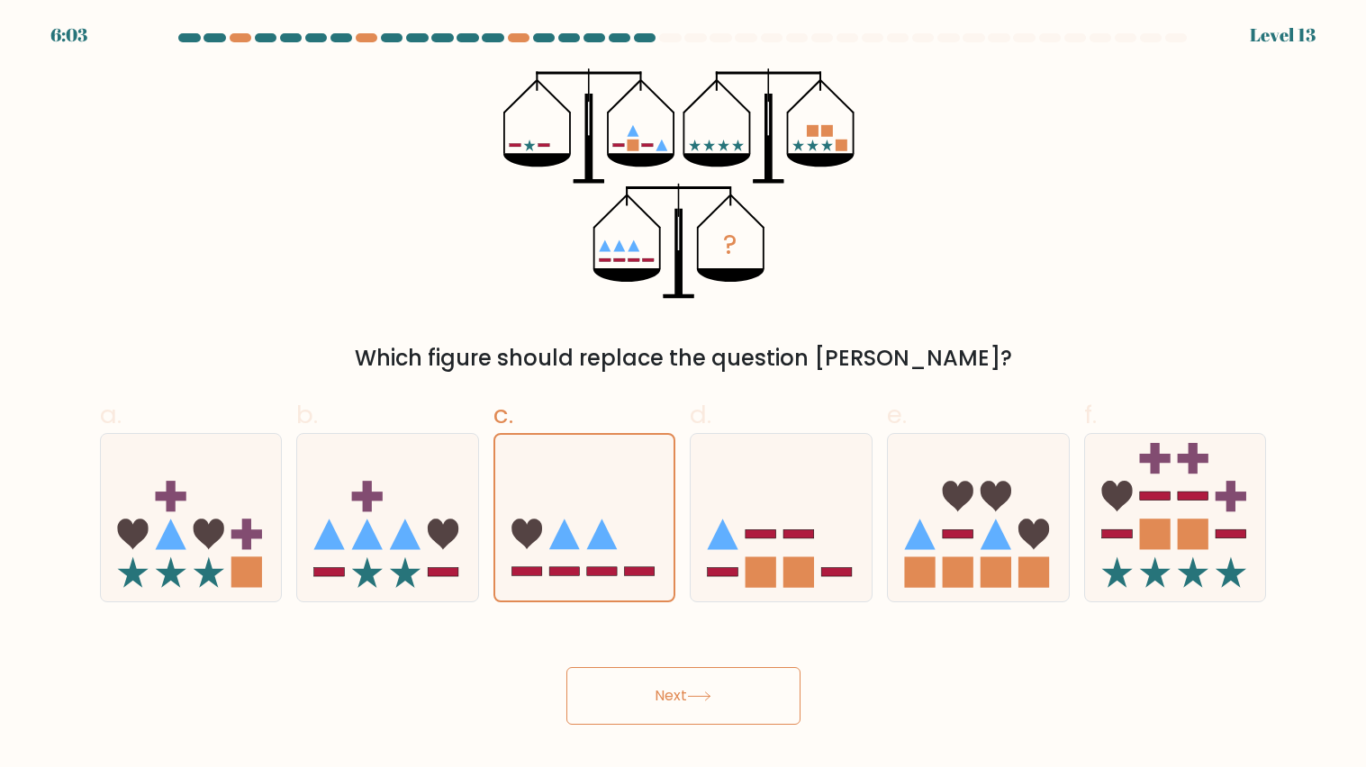
click at [690, 705] on button "Next" at bounding box center [683, 696] width 234 height 58
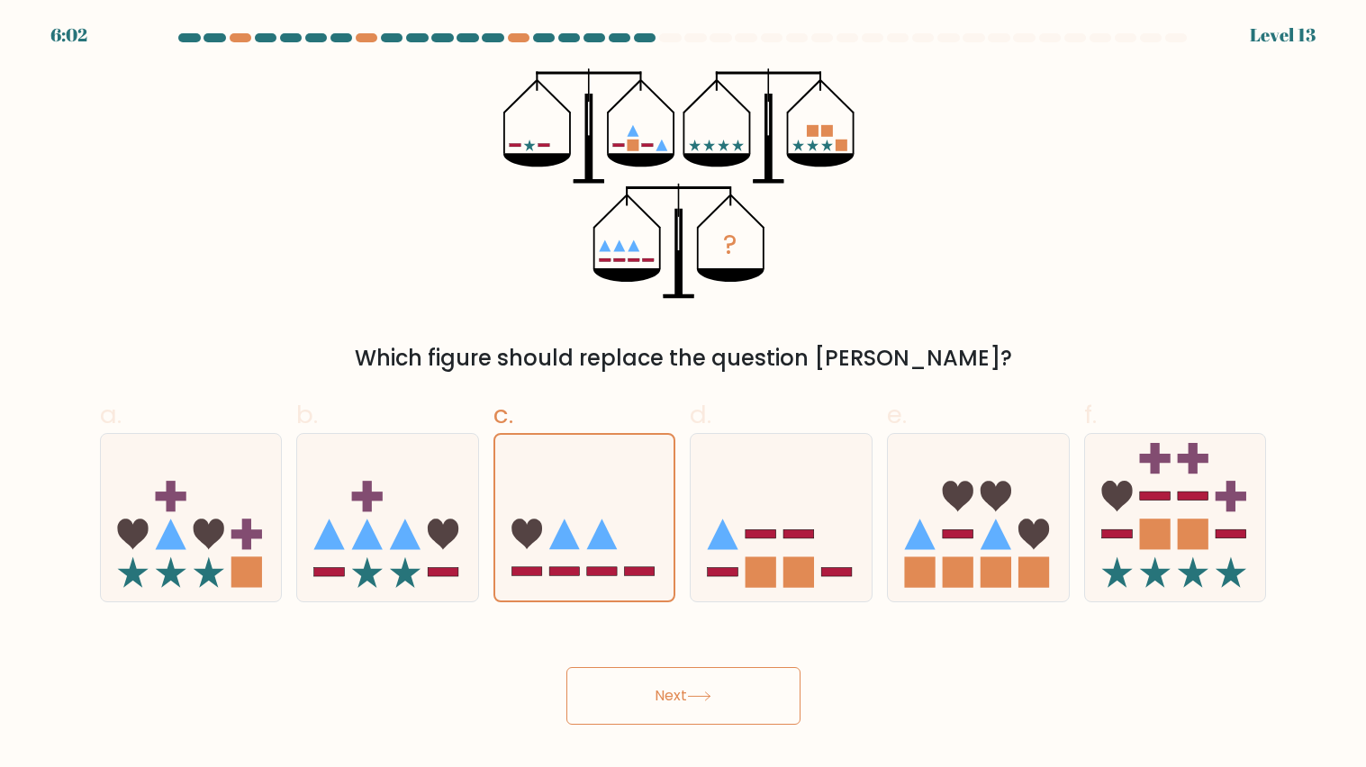
click at [690, 705] on button "Next" at bounding box center [683, 696] width 234 height 58
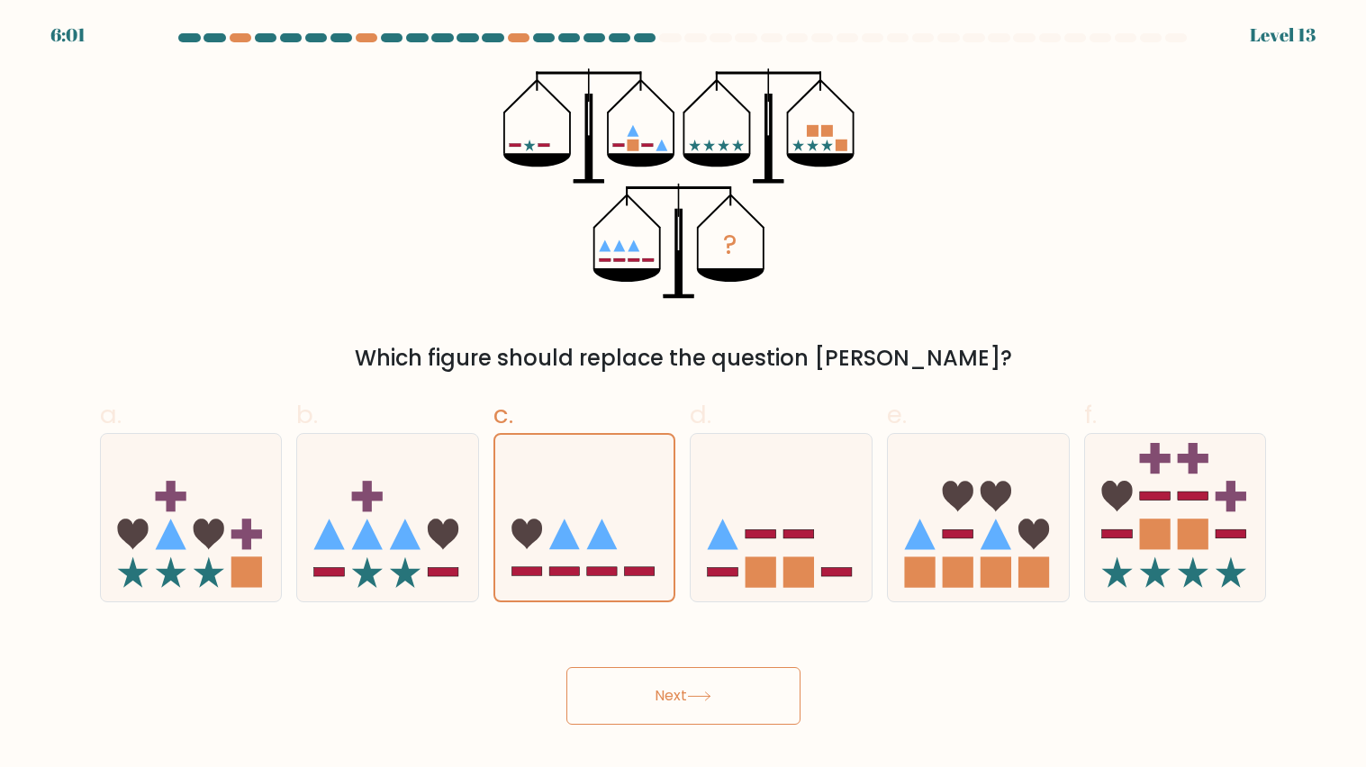
click at [690, 705] on button "Next" at bounding box center [683, 696] width 234 height 58
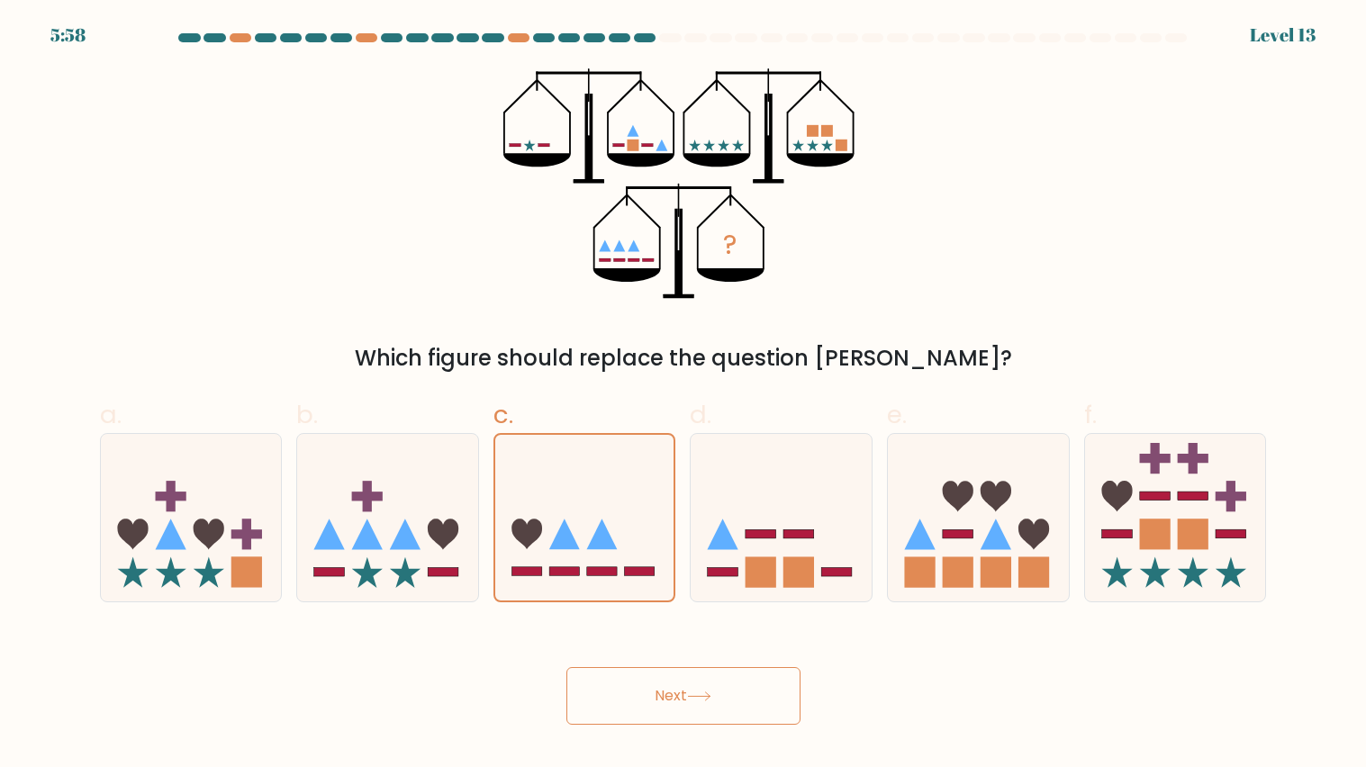
click at [695, 703] on button "Next" at bounding box center [683, 696] width 234 height 58
click at [600, 717] on button "Next" at bounding box center [683, 696] width 234 height 58
click at [593, 708] on button "Next" at bounding box center [683, 696] width 234 height 58
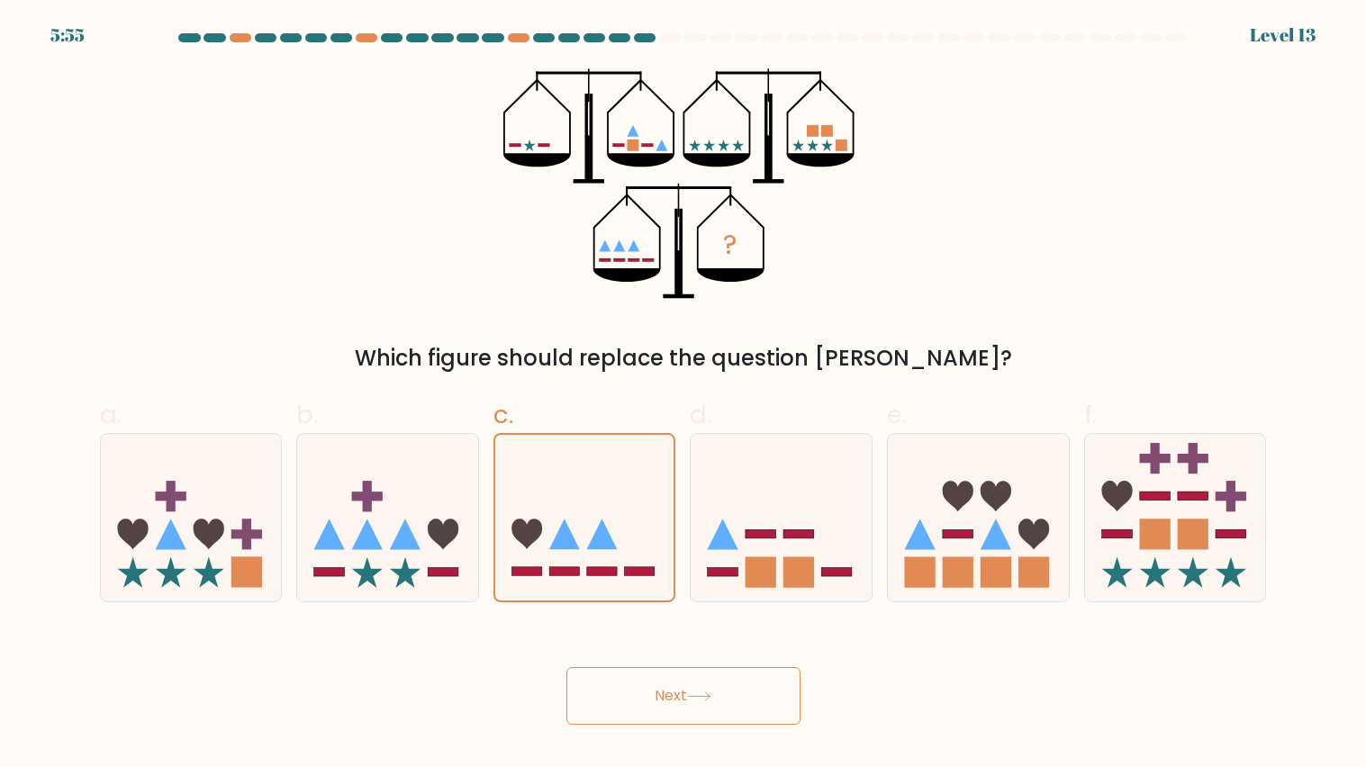
click at [738, 662] on div "Next" at bounding box center [683, 674] width 1189 height 101
click at [693, 675] on button "Next" at bounding box center [683, 696] width 234 height 58
